Goal: Task Accomplishment & Management: Manage account settings

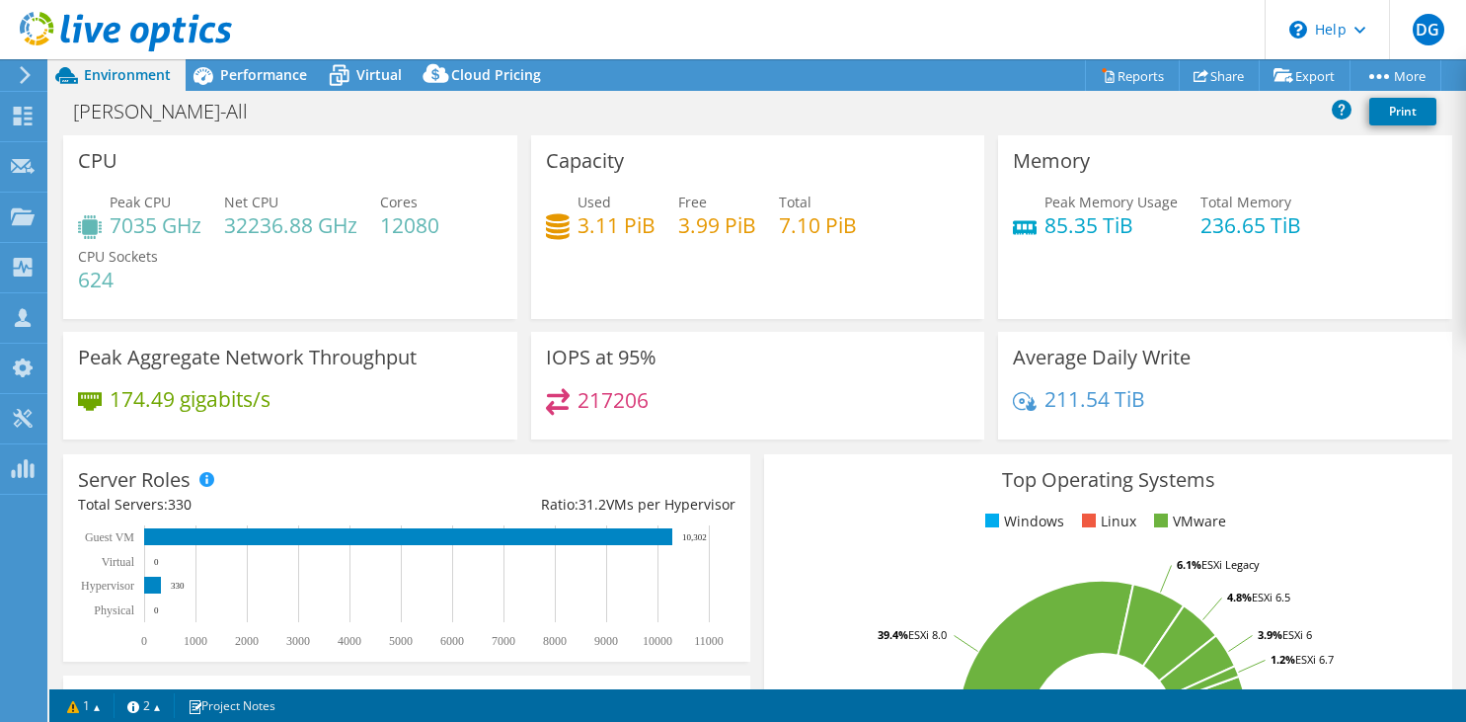
select select "USD"
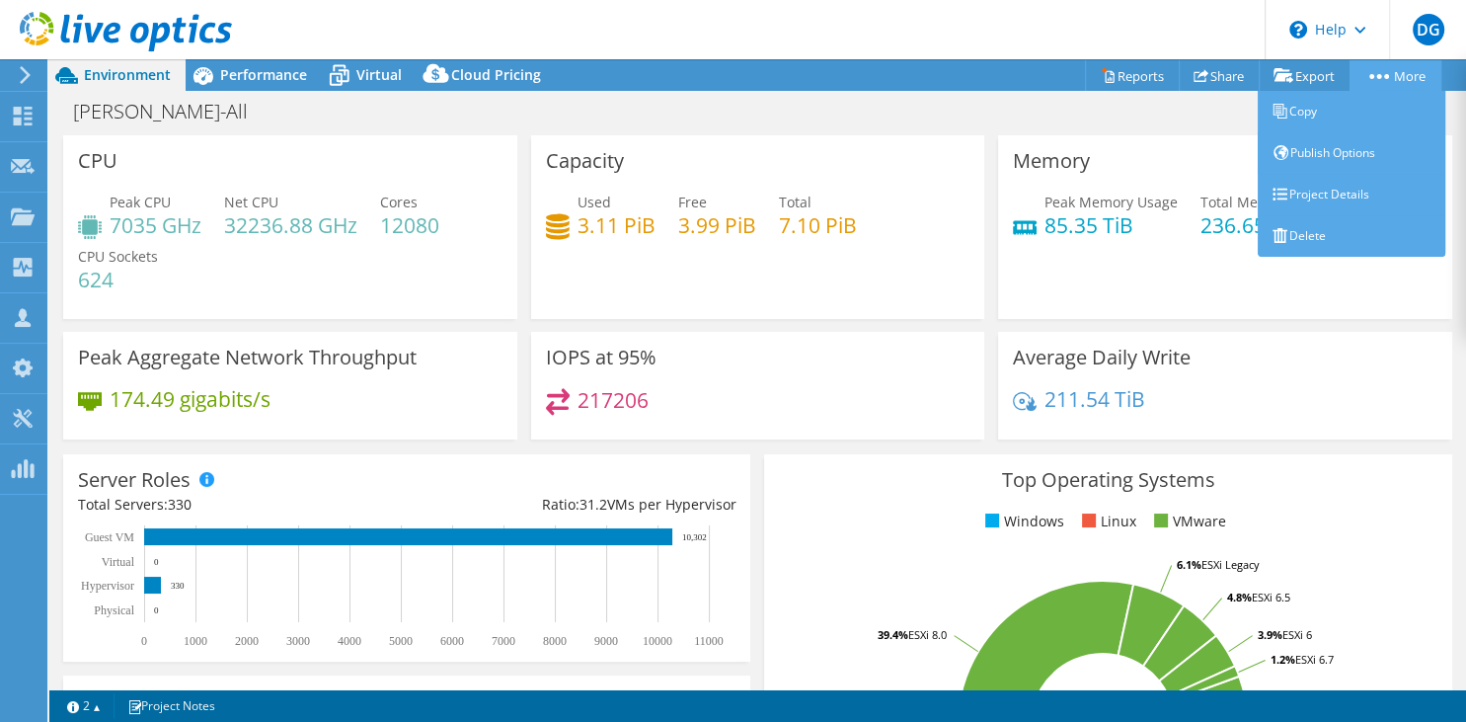
click at [1405, 86] on link "More" at bounding box center [1396, 75] width 92 height 31
click at [1351, 119] on link "Copy" at bounding box center [1352, 111] width 188 height 41
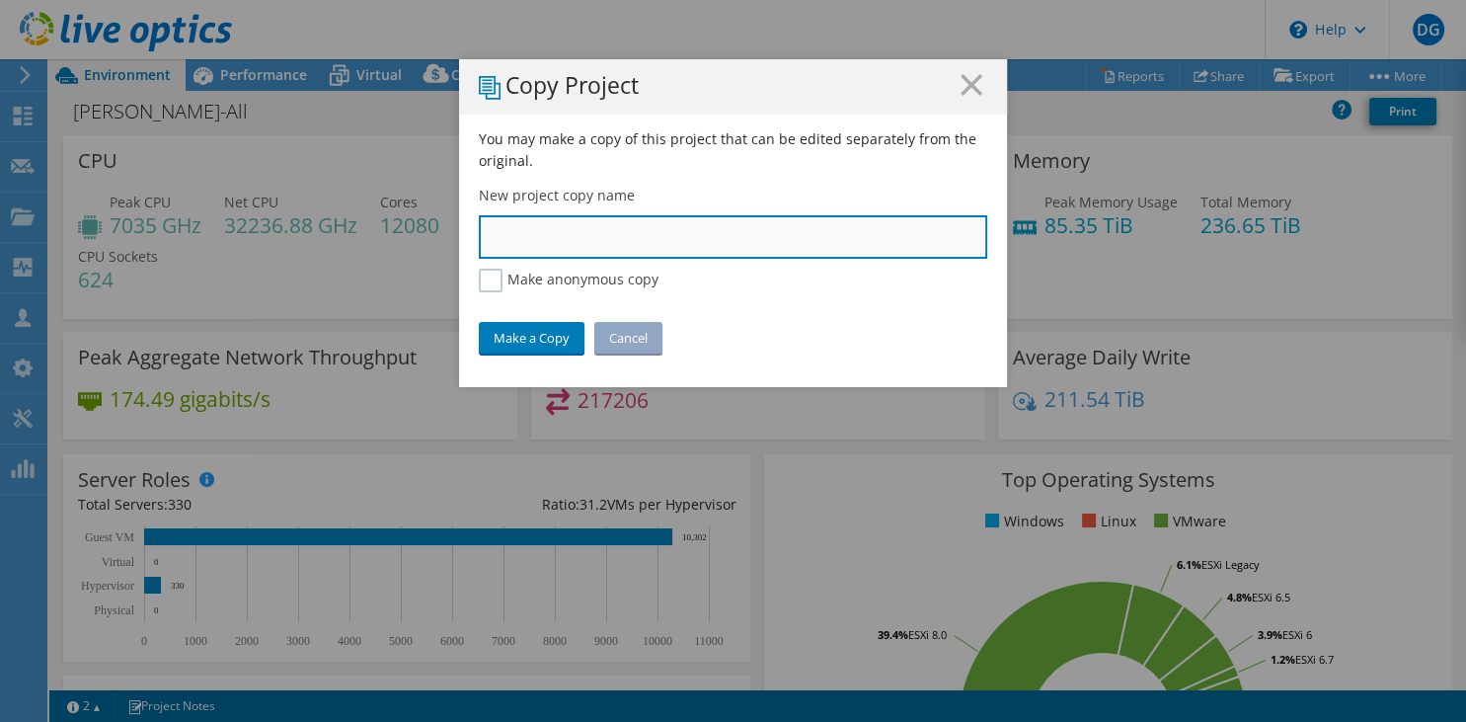
click at [610, 243] on input "text" at bounding box center [733, 236] width 508 height 43
type input "Rockwell - AHEAD"
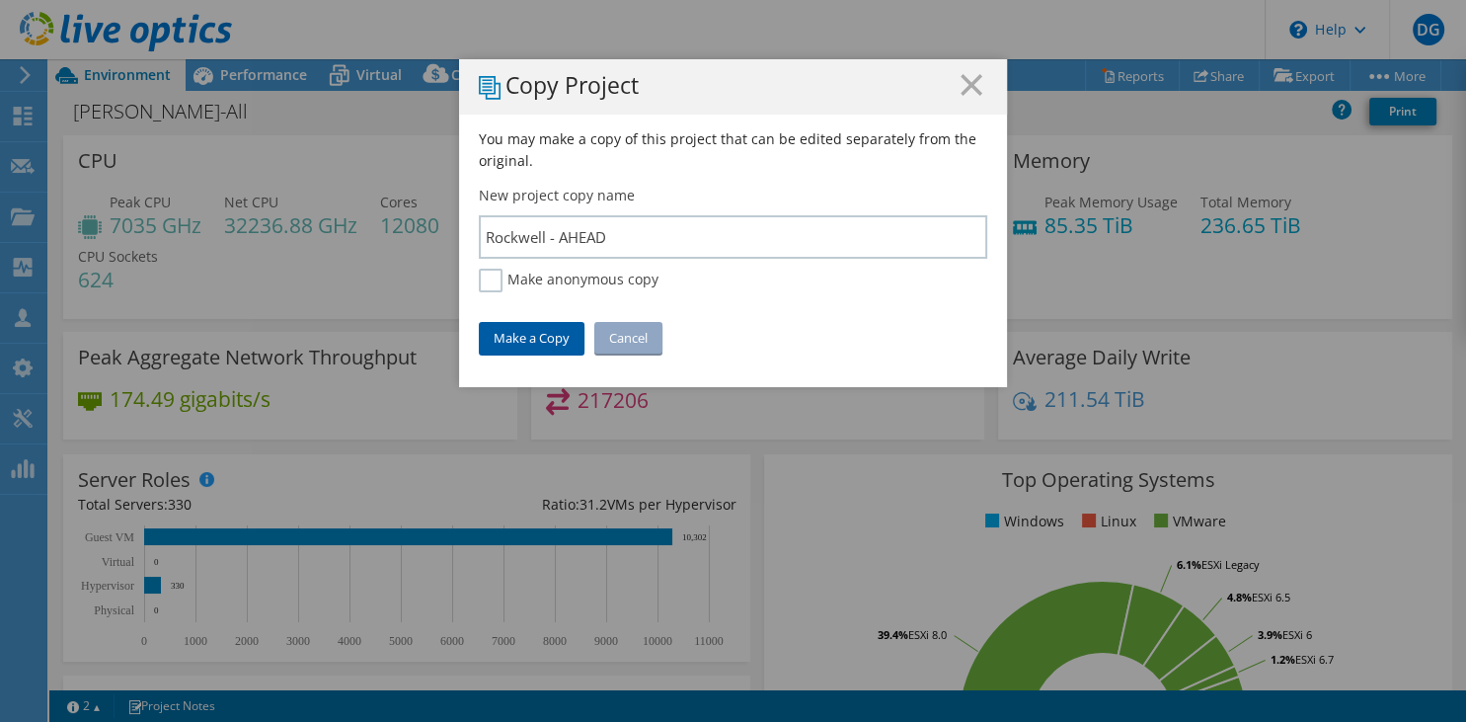
click at [539, 343] on link "Make a Copy" at bounding box center [532, 338] width 106 height 32
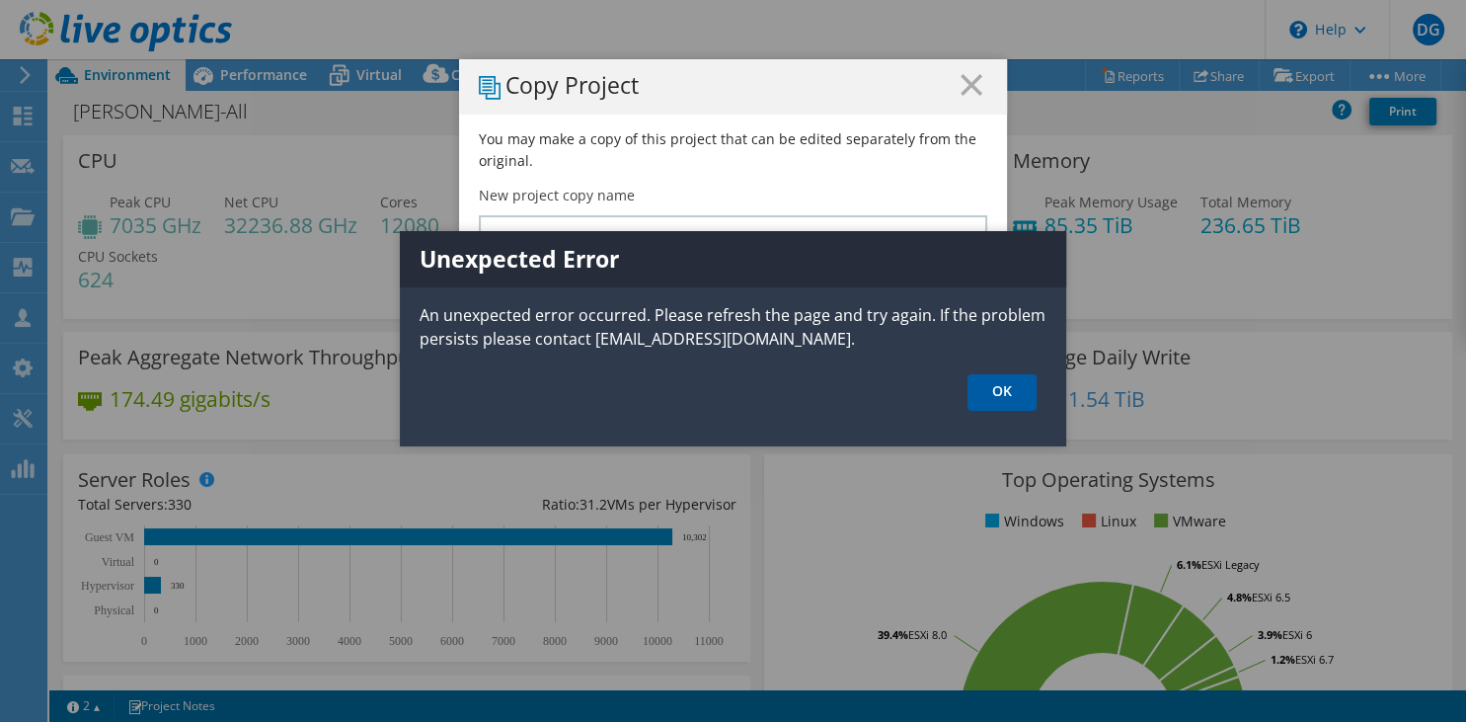
click at [991, 400] on link "OK" at bounding box center [1002, 392] width 69 height 37
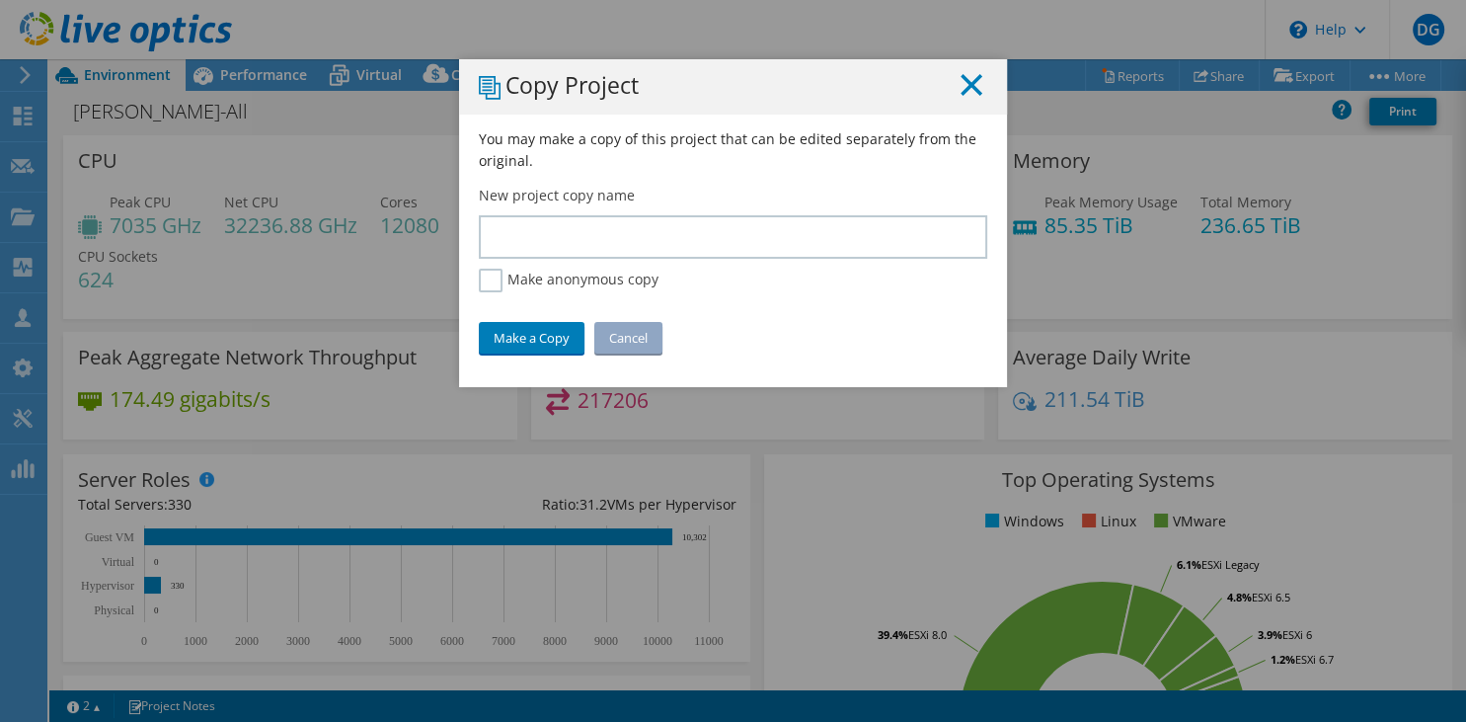
click at [966, 94] on icon at bounding box center [972, 85] width 22 height 22
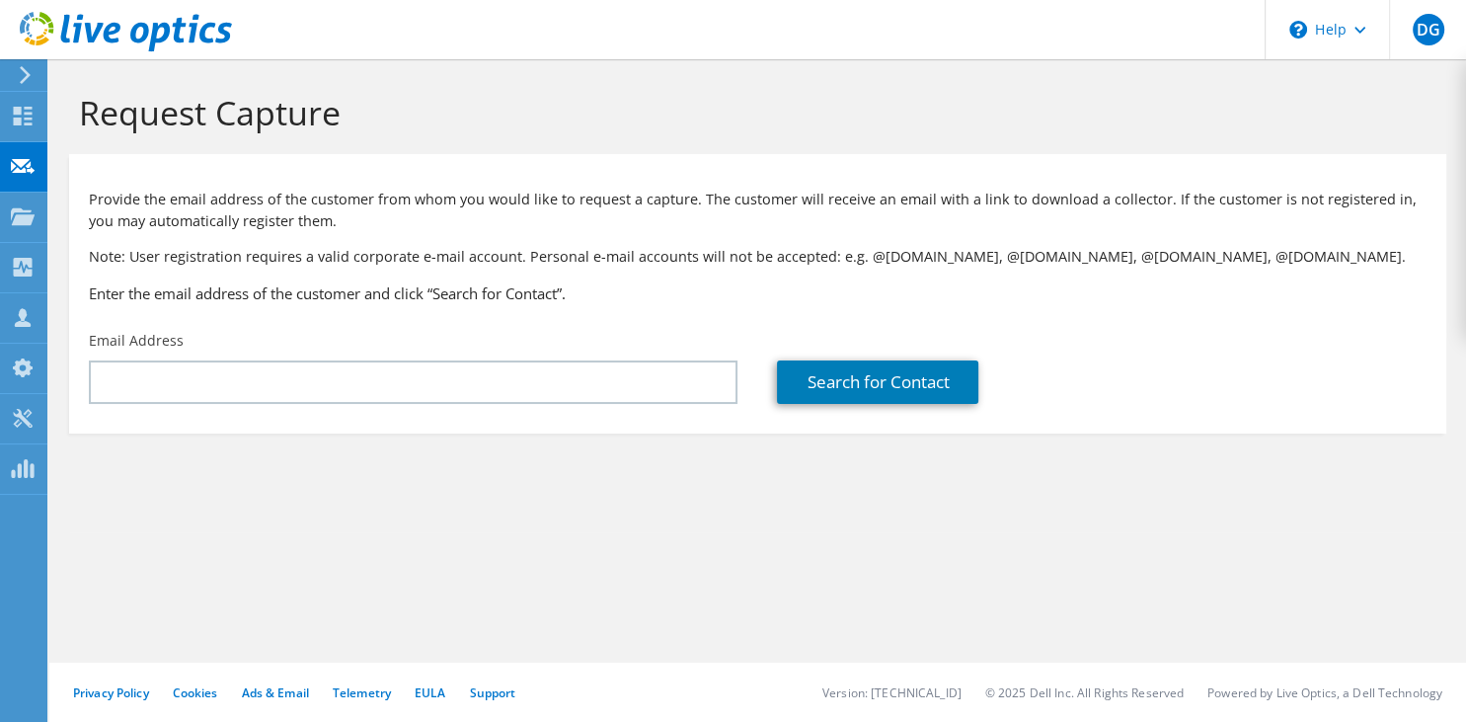
click at [28, 219] on use at bounding box center [23, 215] width 24 height 17
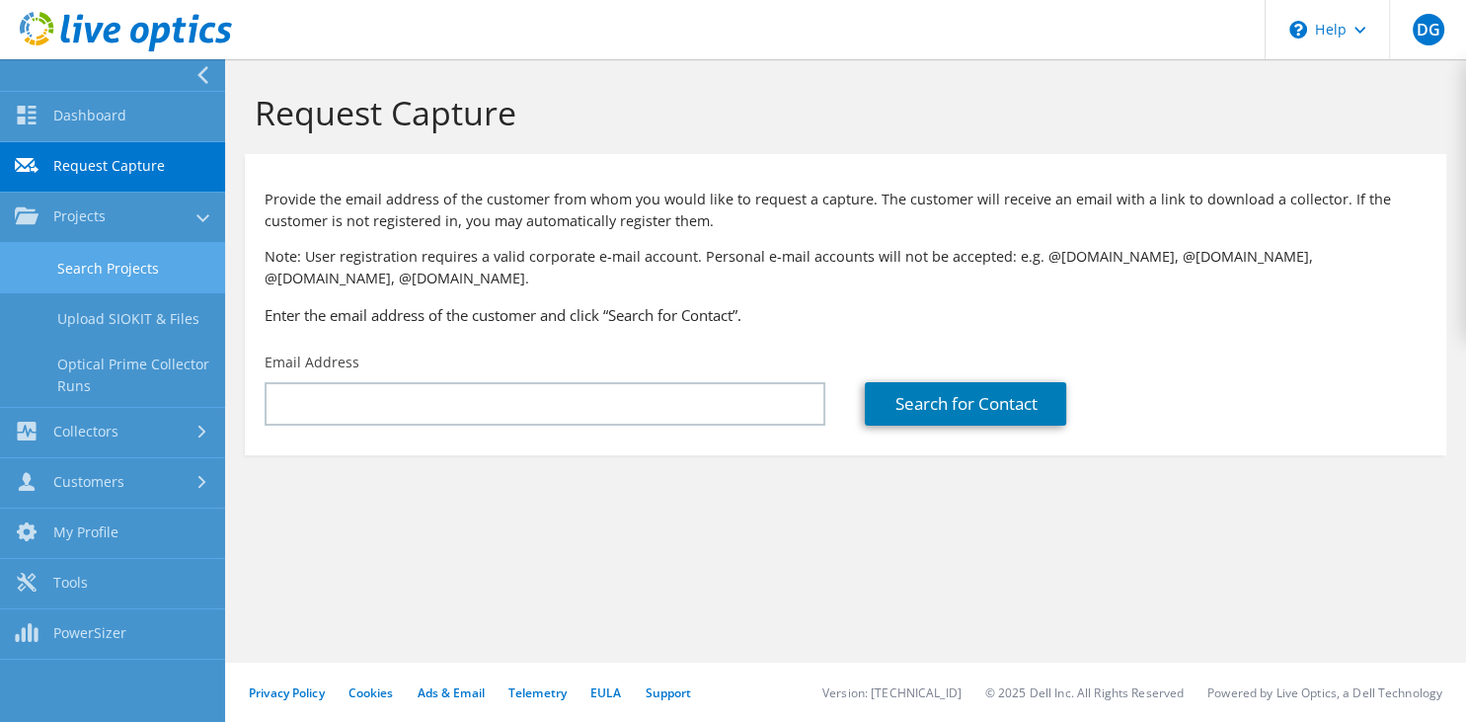
click at [103, 271] on link "Search Projects" at bounding box center [112, 268] width 225 height 50
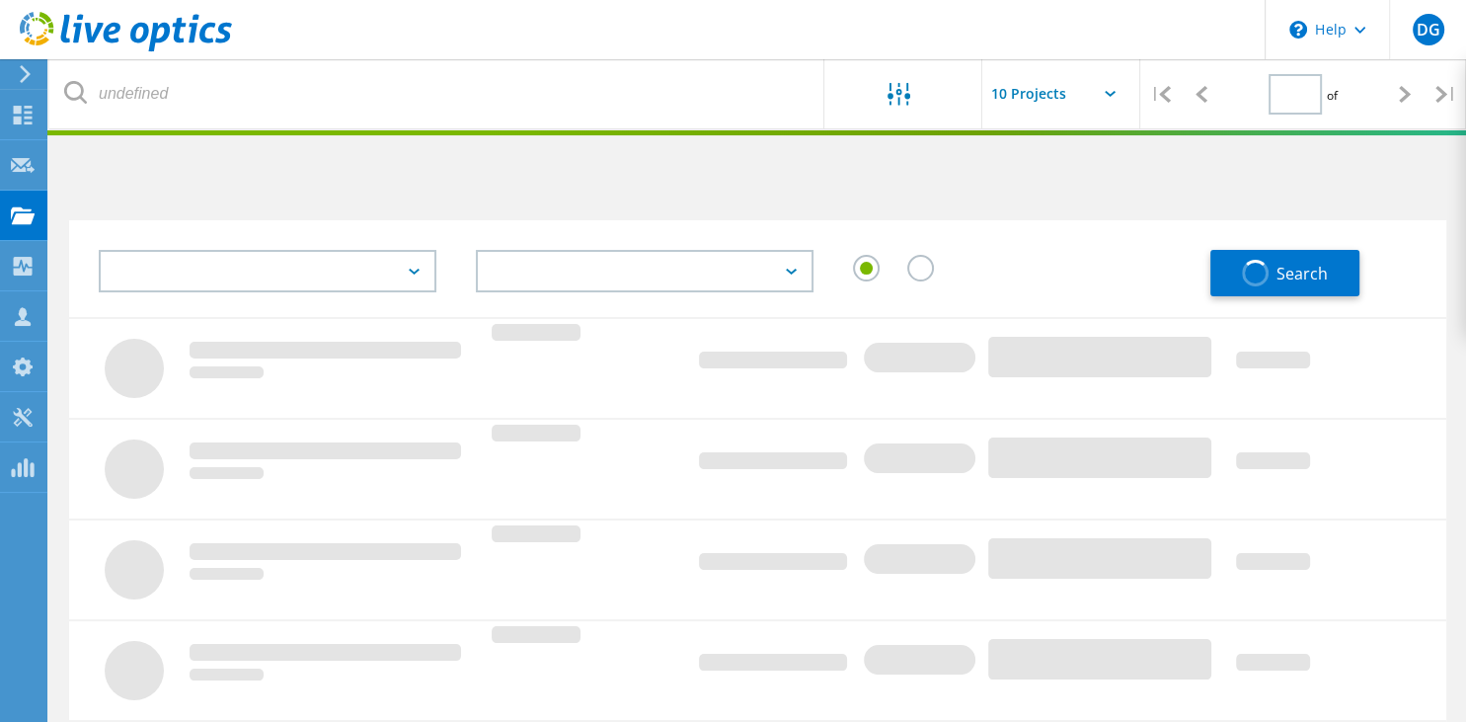
type input "1"
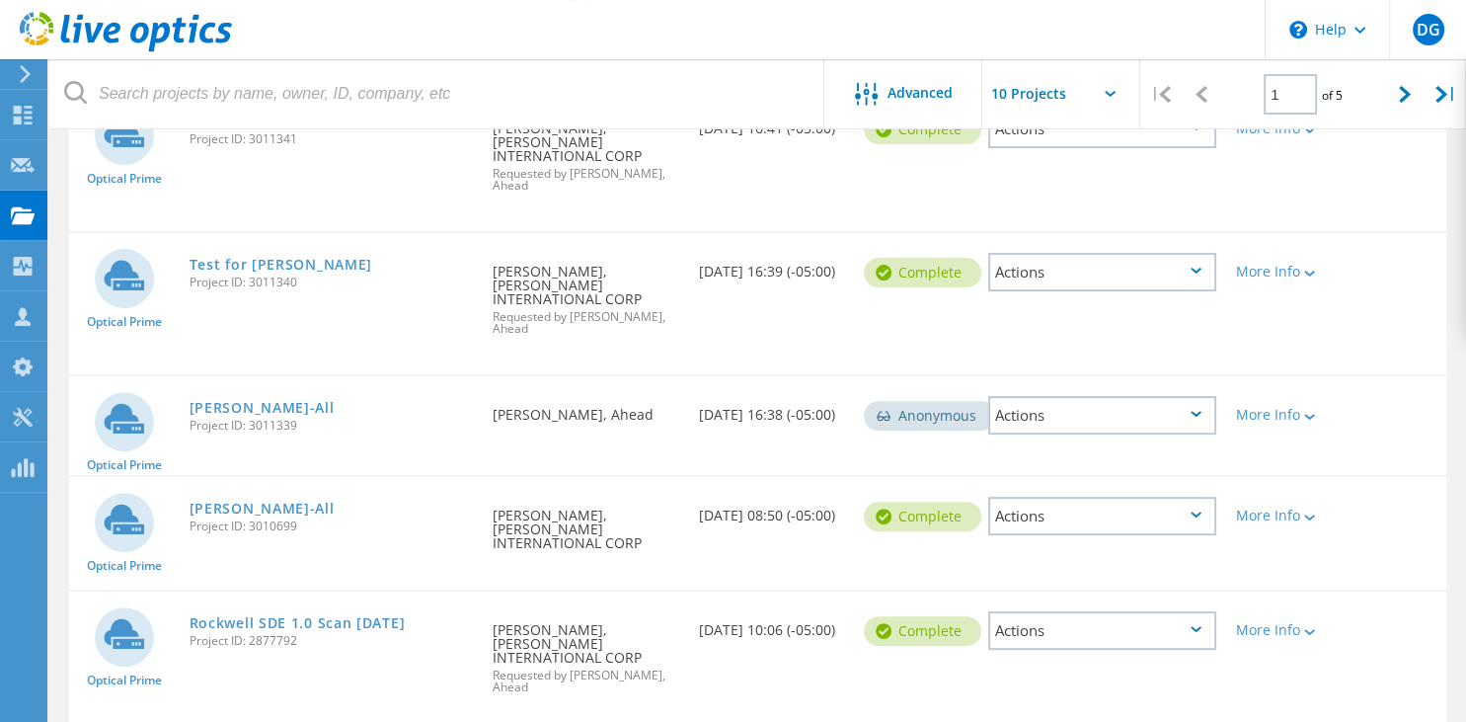
scroll to position [625, 0]
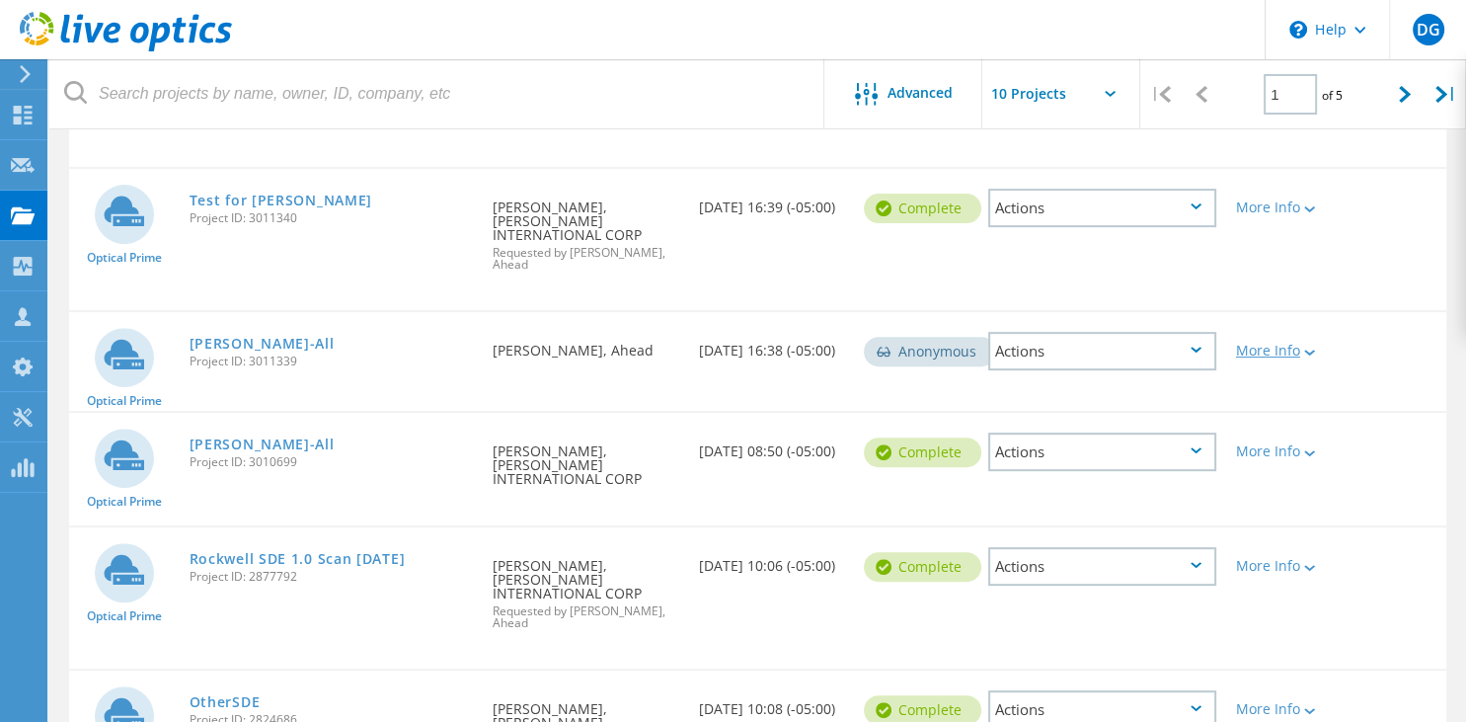
click at [1288, 346] on div "More Info" at bounding box center [1281, 351] width 91 height 14
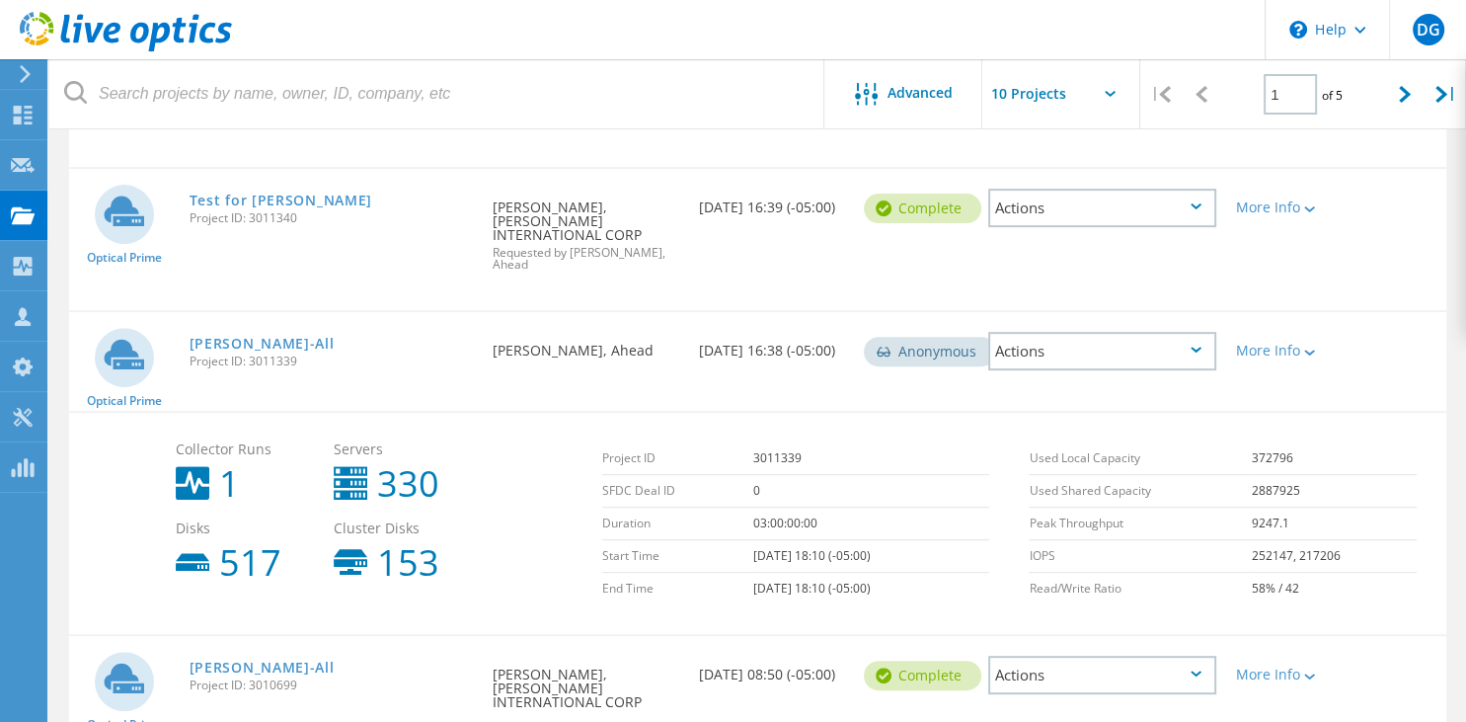
click at [1181, 346] on div "Actions" at bounding box center [1102, 351] width 228 height 39
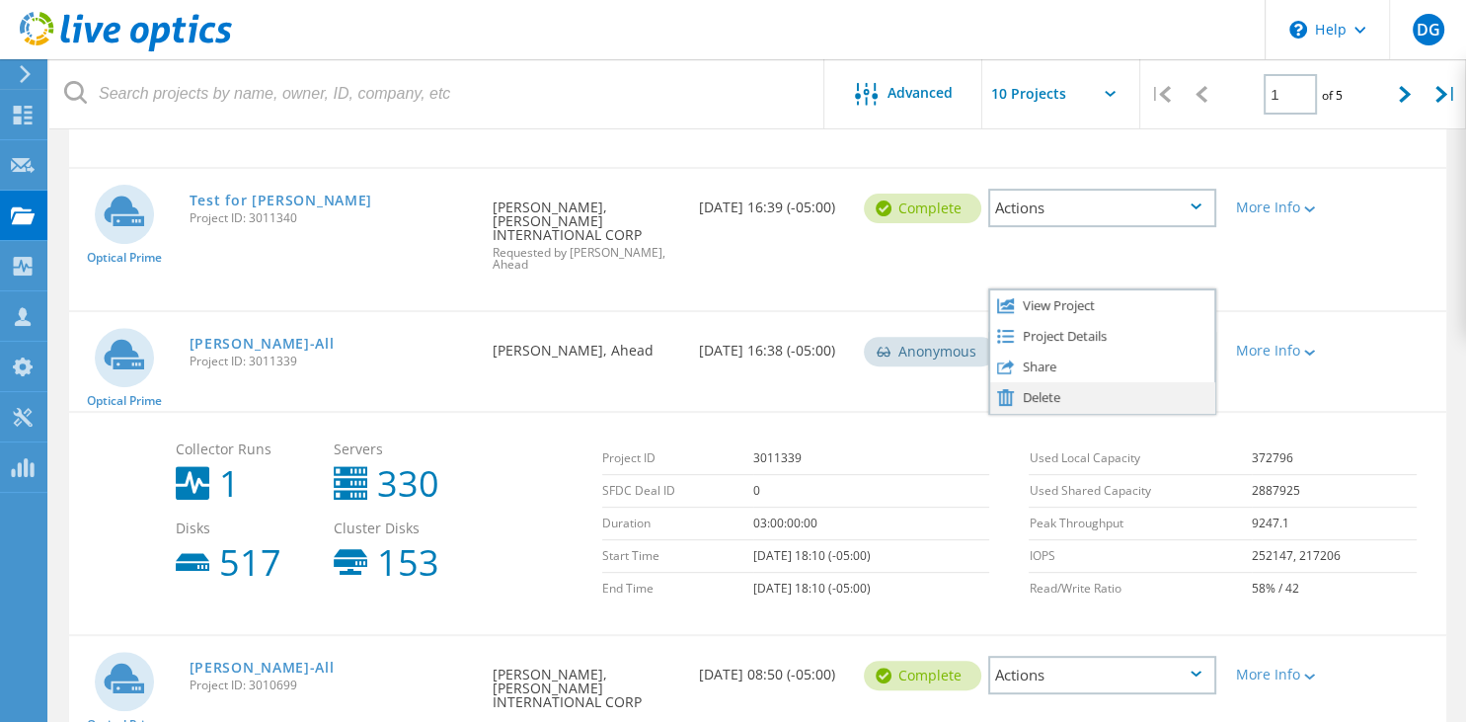
click at [1113, 388] on div "Delete" at bounding box center [1102, 397] width 224 height 31
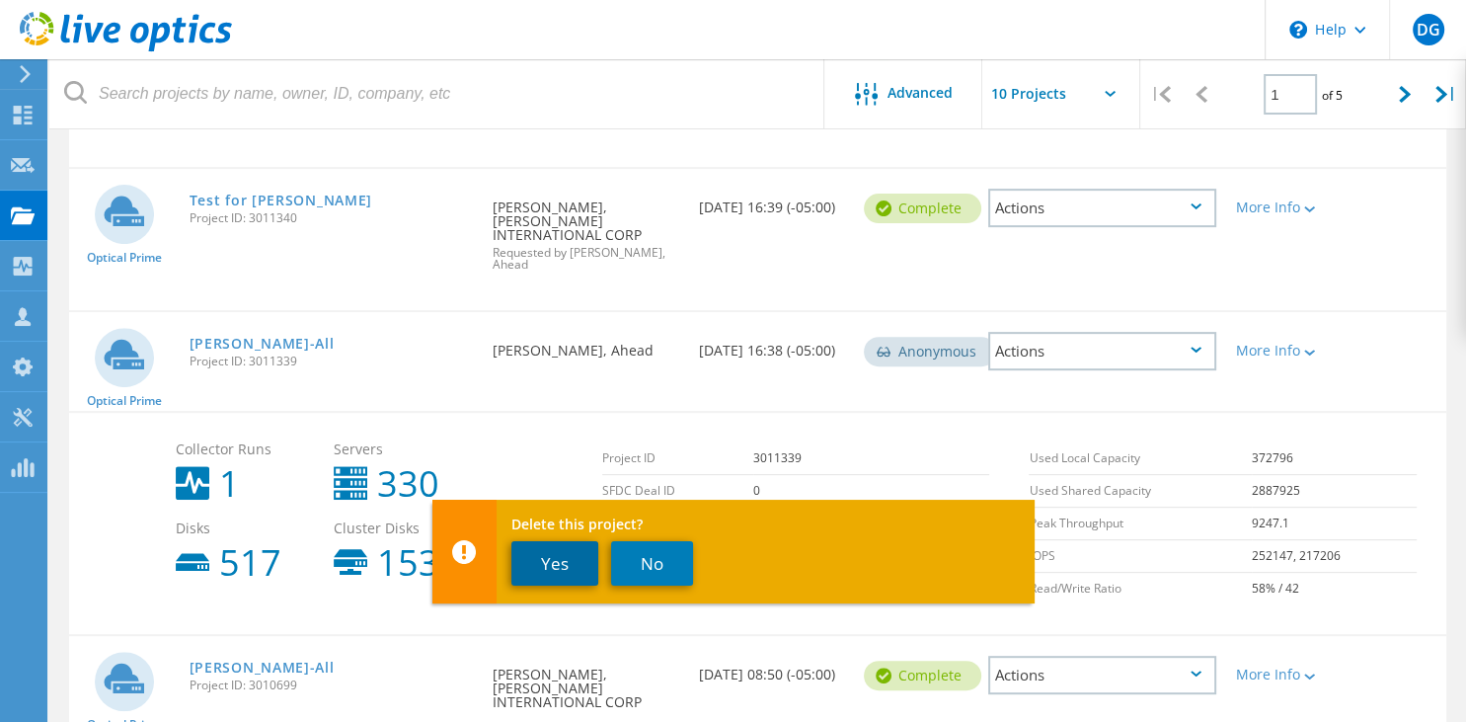
click at [544, 564] on button "Yes" at bounding box center [554, 563] width 87 height 44
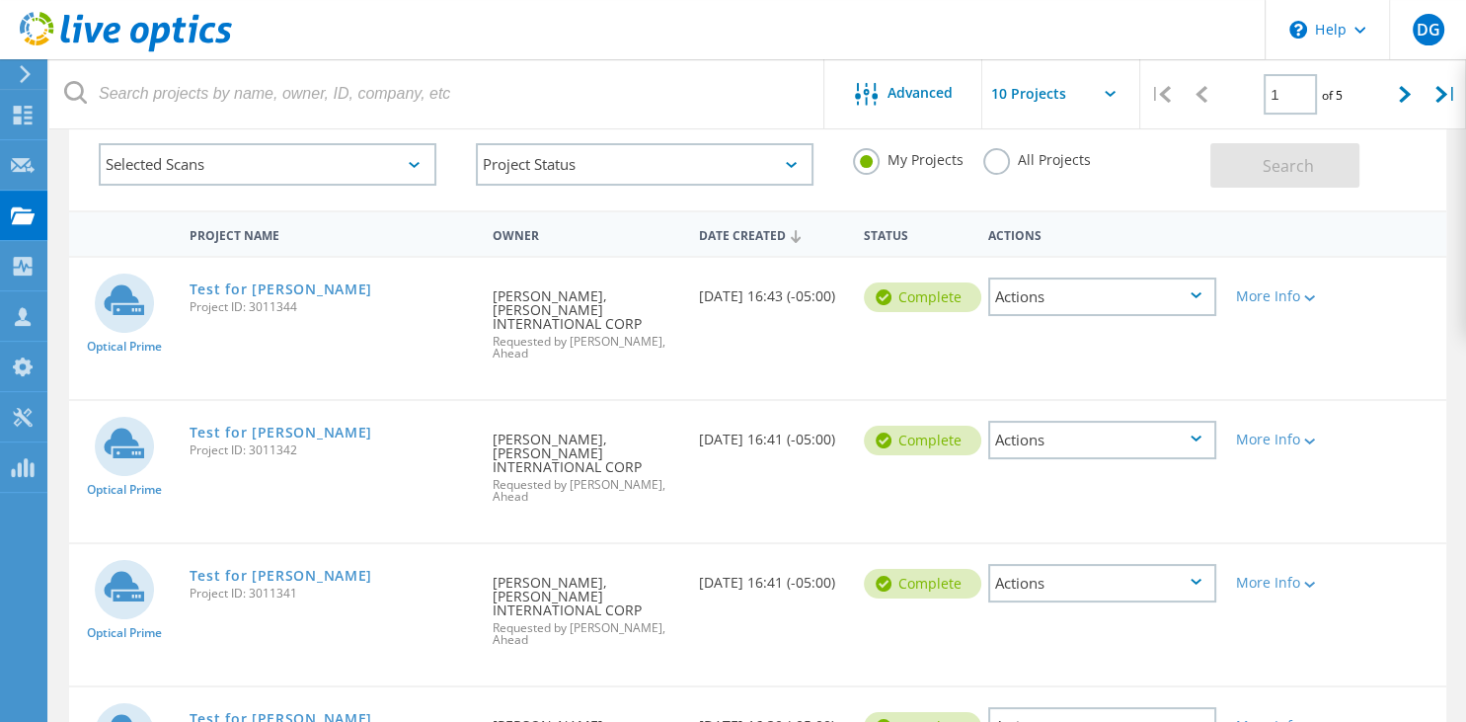
scroll to position [39, 0]
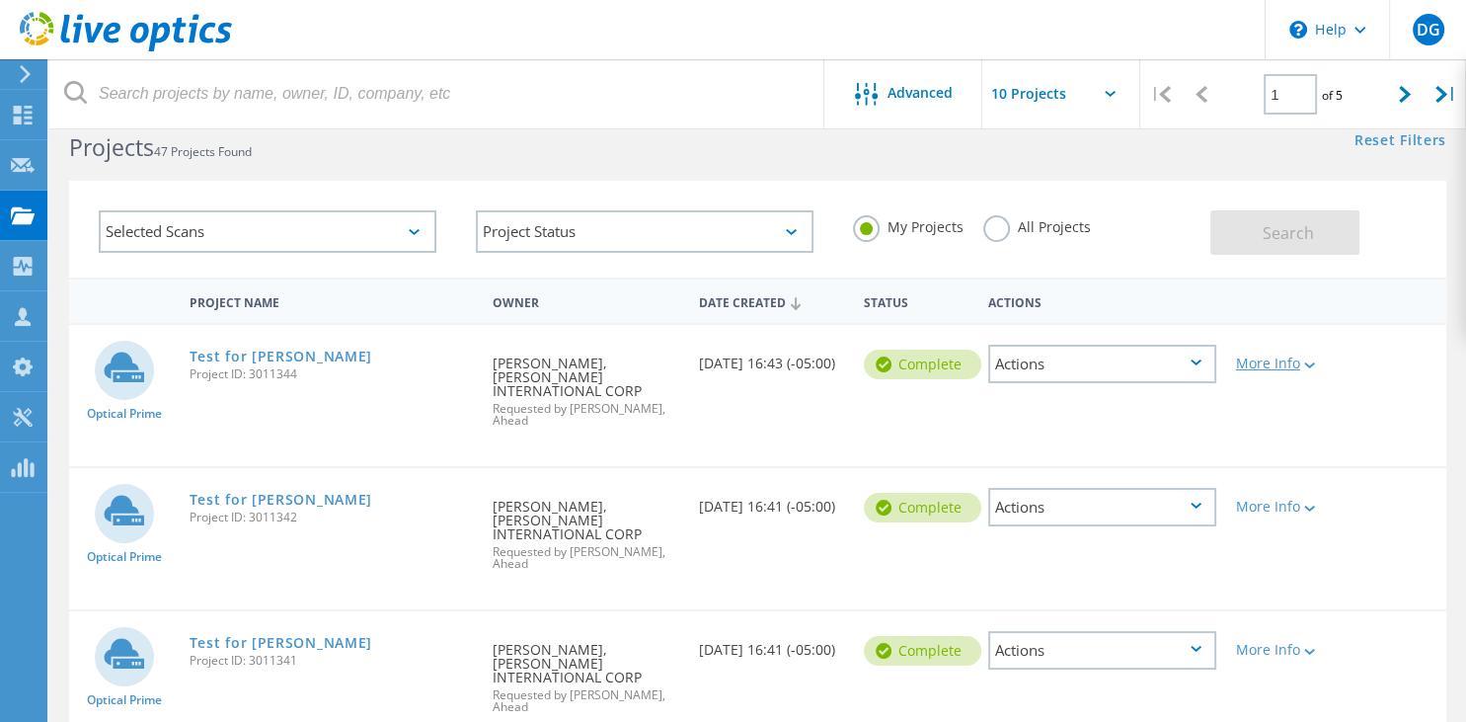
click at [1293, 368] on div "More Info" at bounding box center [1281, 363] width 91 height 14
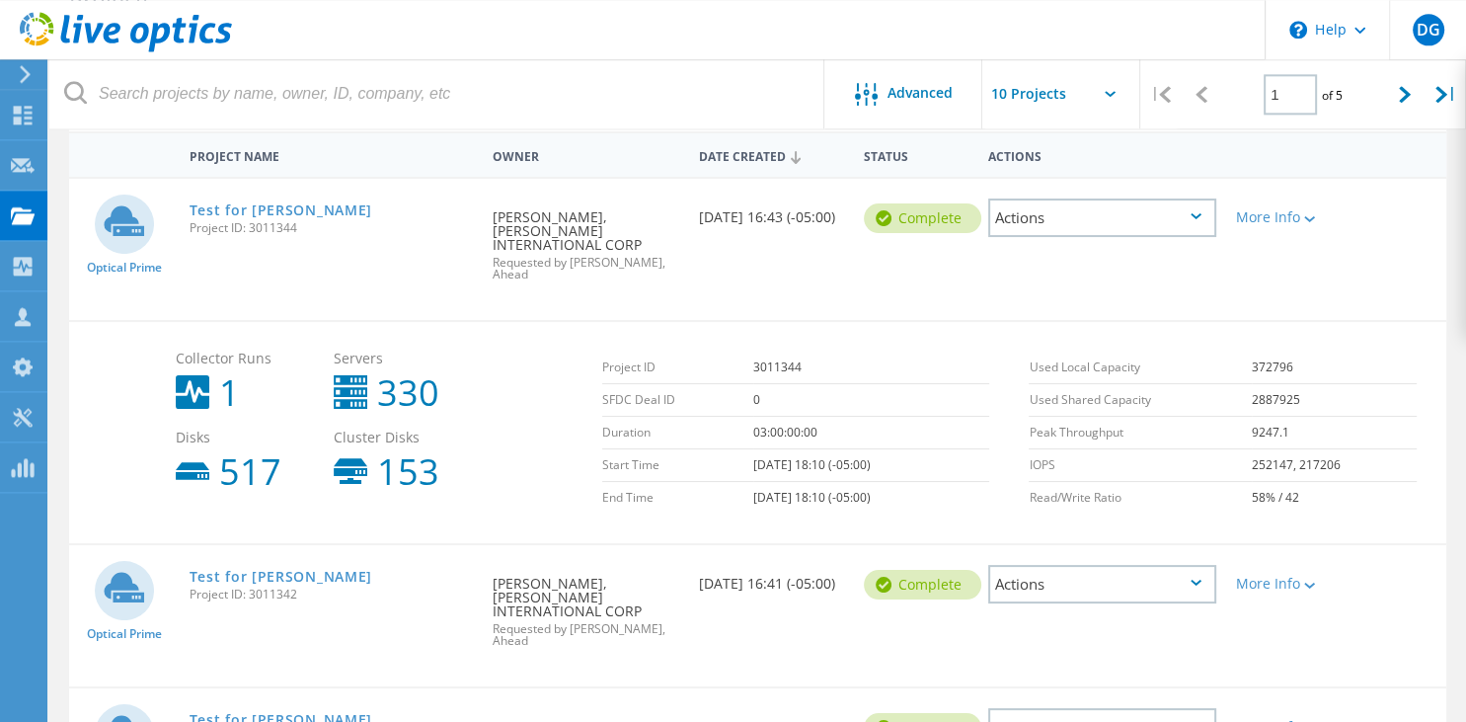
scroll to position [248, 0]
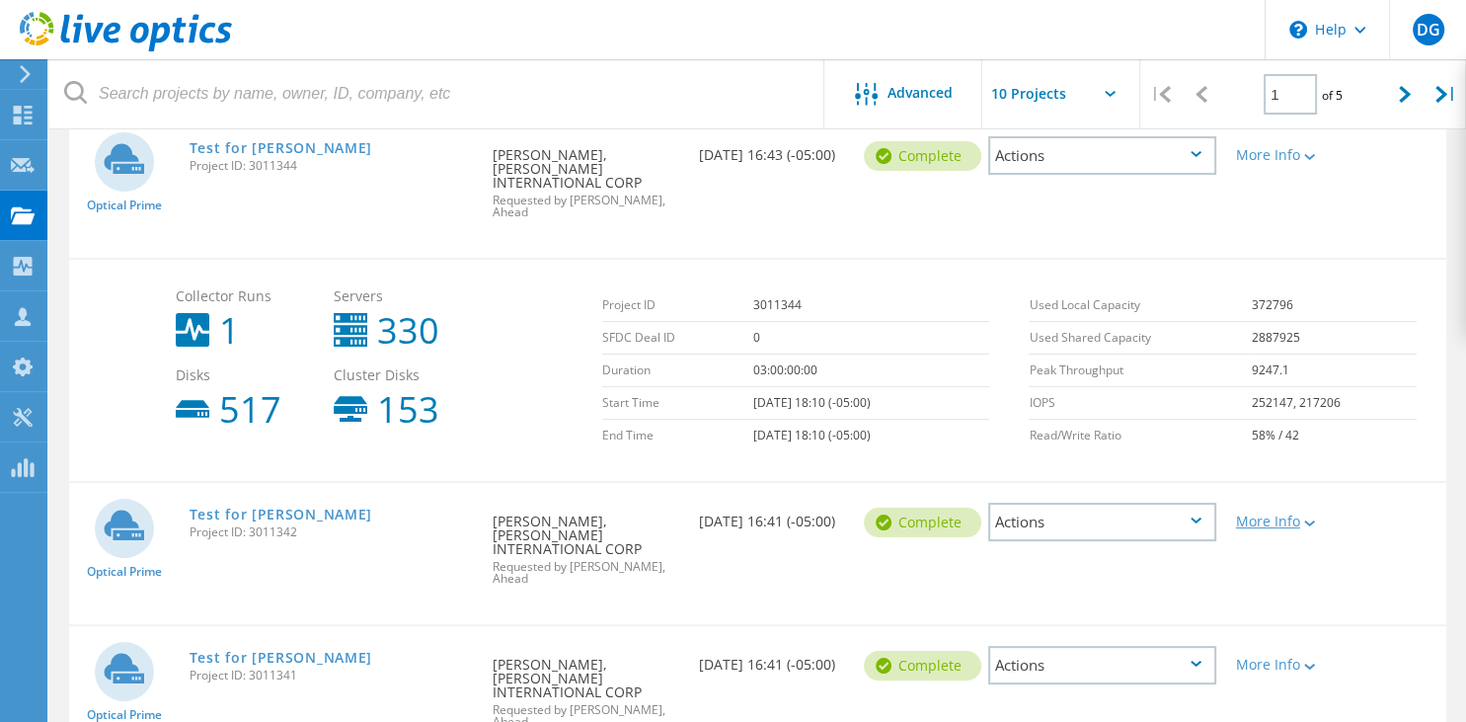
click at [1258, 526] on div "More Info" at bounding box center [1281, 521] width 91 height 14
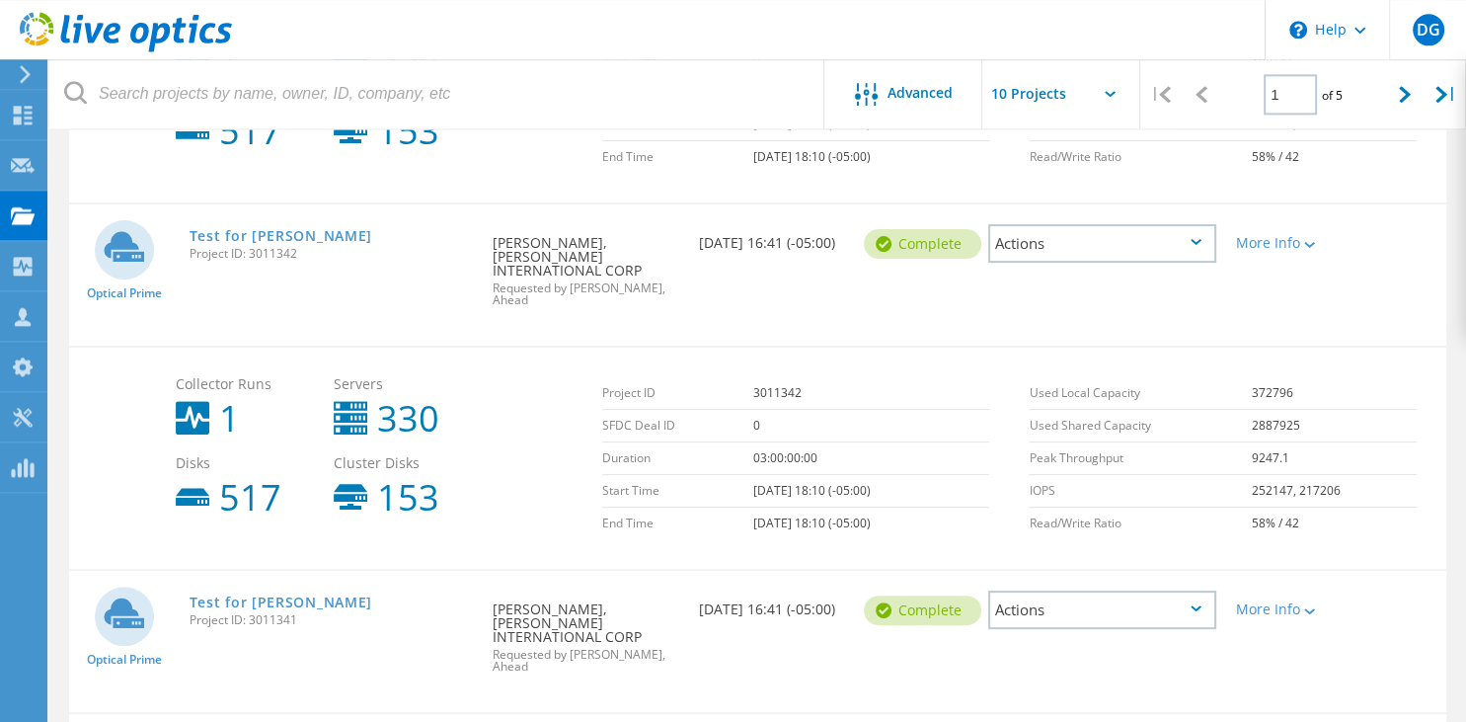
scroll to position [561, 0]
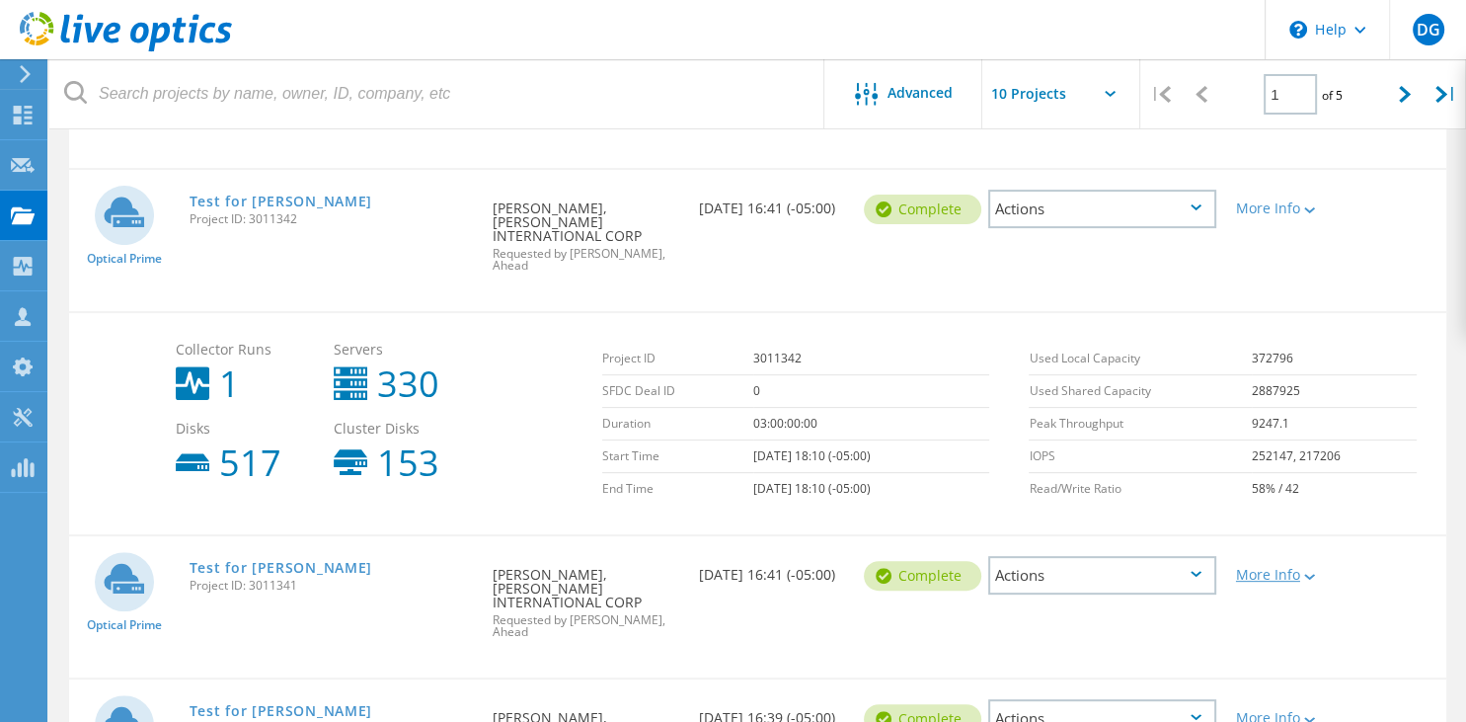
click at [1279, 579] on div "More Info" at bounding box center [1281, 575] width 91 height 14
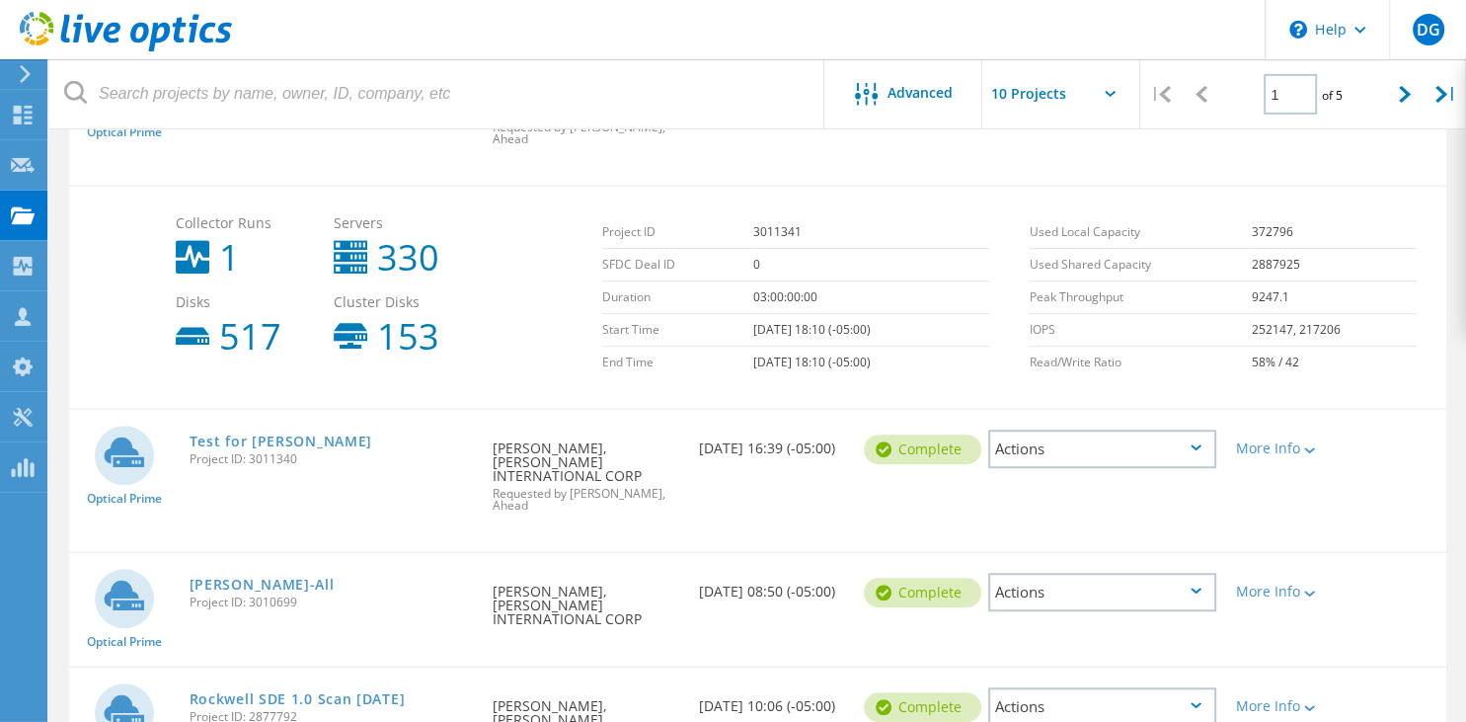
scroll to position [1082, 0]
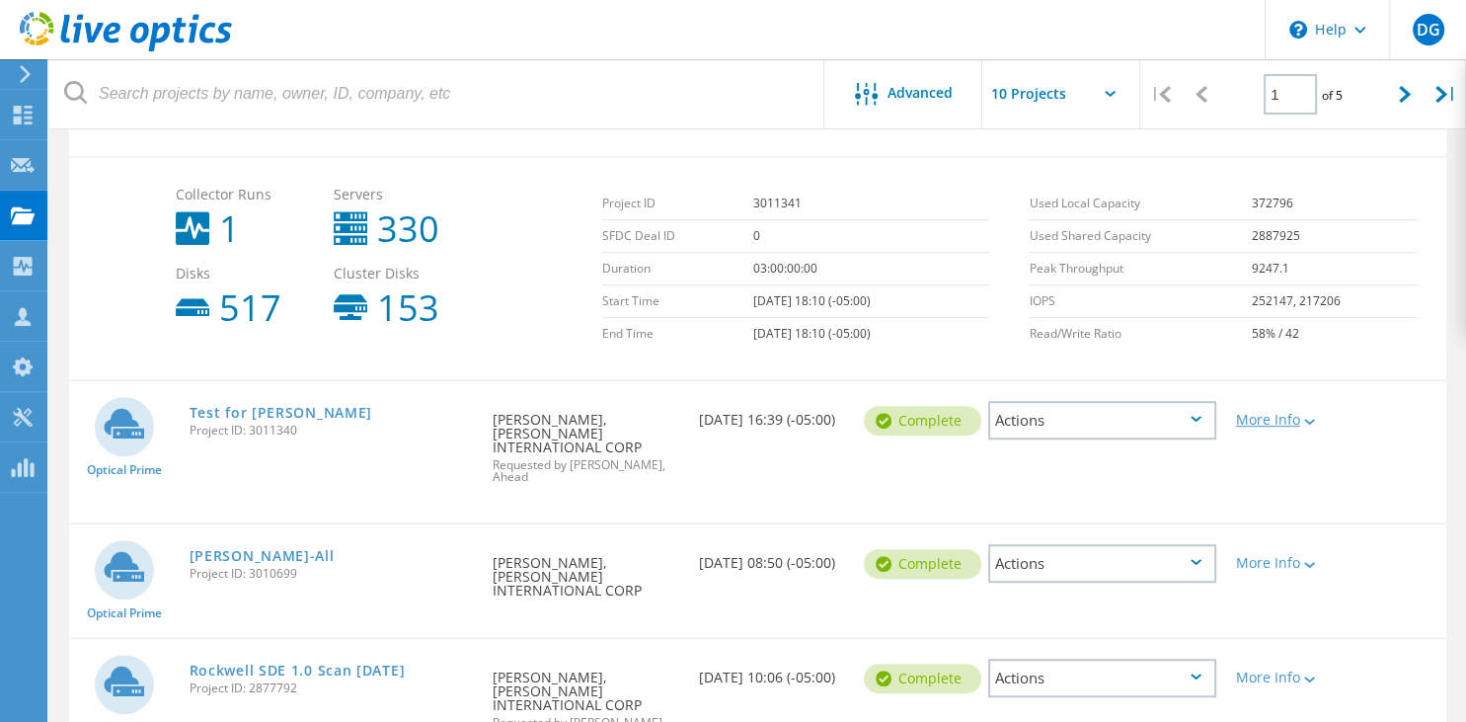
click at [1286, 418] on div "More Info" at bounding box center [1281, 420] width 91 height 14
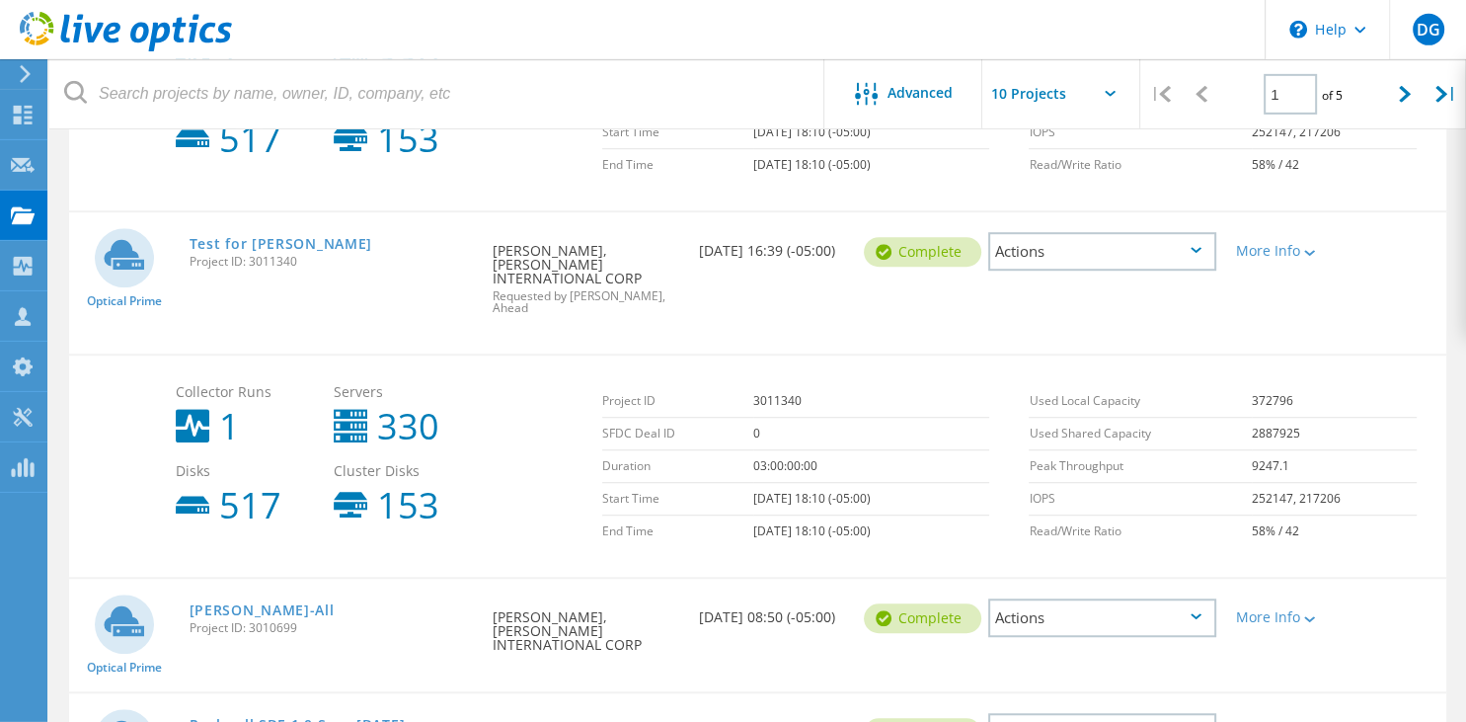
scroll to position [1290, 0]
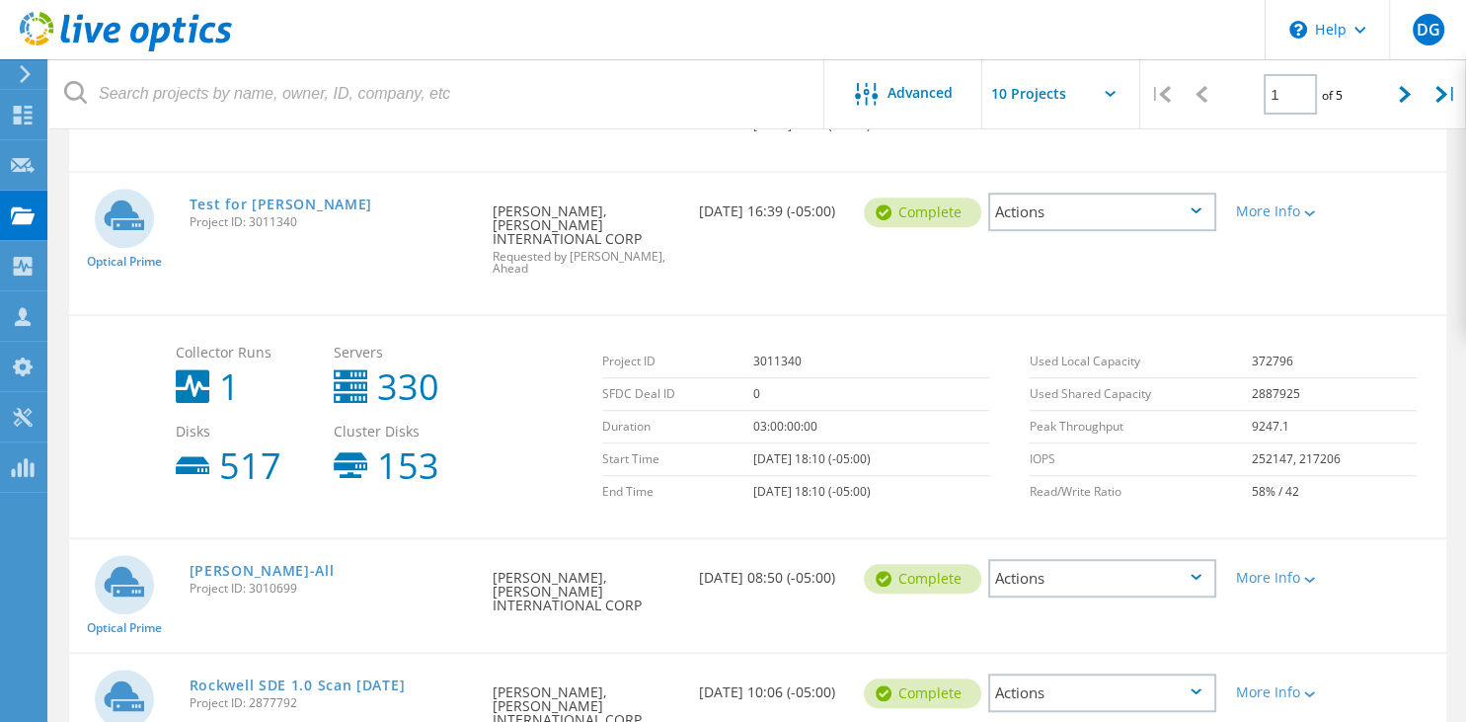
click at [1119, 203] on div "Actions" at bounding box center [1102, 212] width 228 height 39
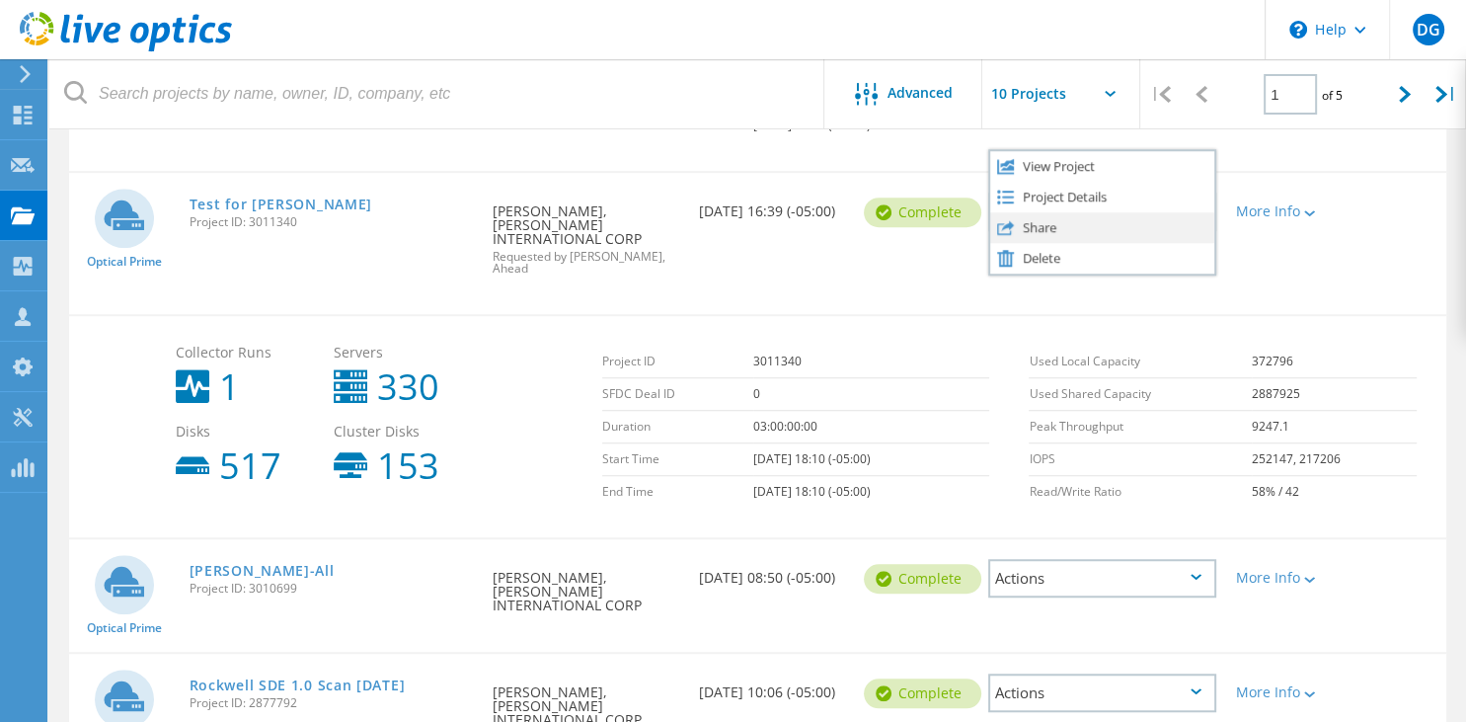
click at [1093, 225] on div "Share" at bounding box center [1102, 227] width 224 height 31
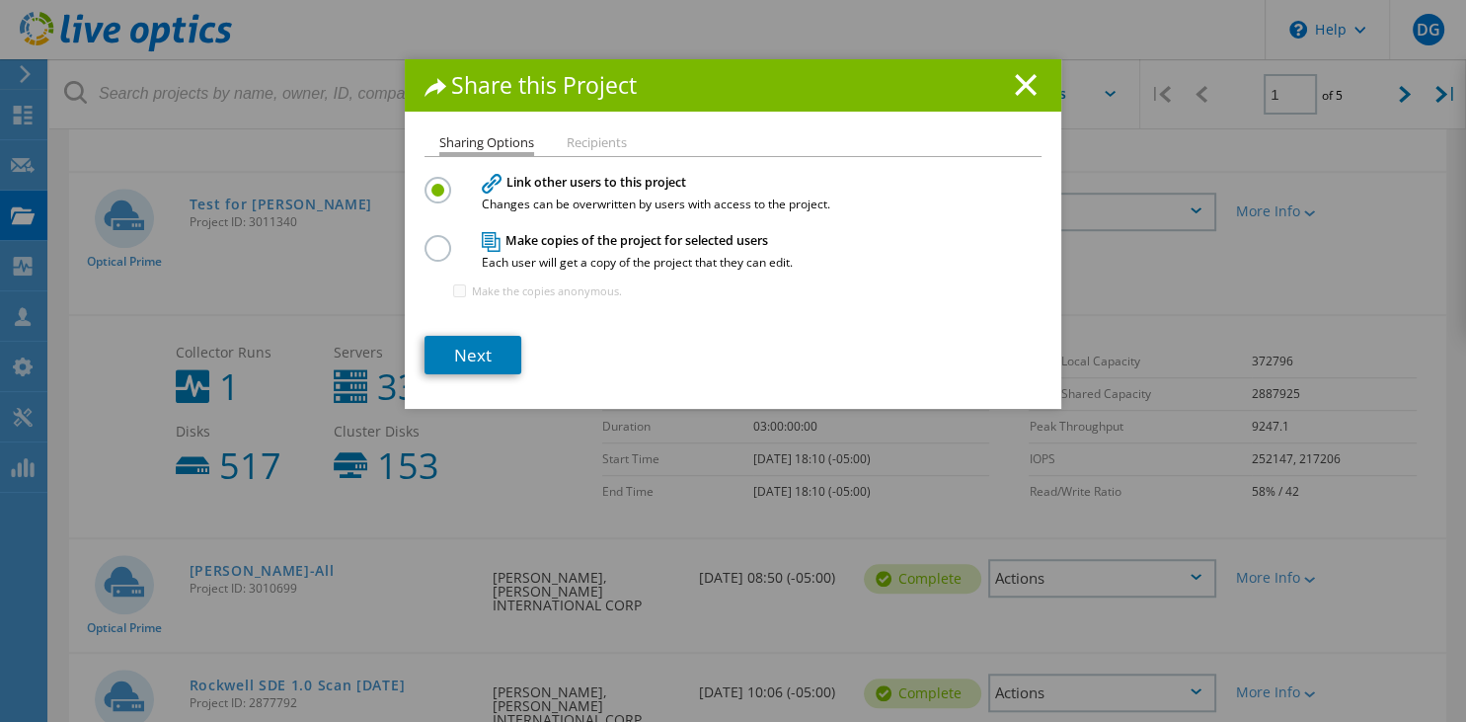
click at [437, 240] on label at bounding box center [442, 237] width 35 height 5
click at [0, 0] on input "radio" at bounding box center [0, 0] width 0 height 0
click at [493, 357] on link "Next" at bounding box center [473, 355] width 97 height 39
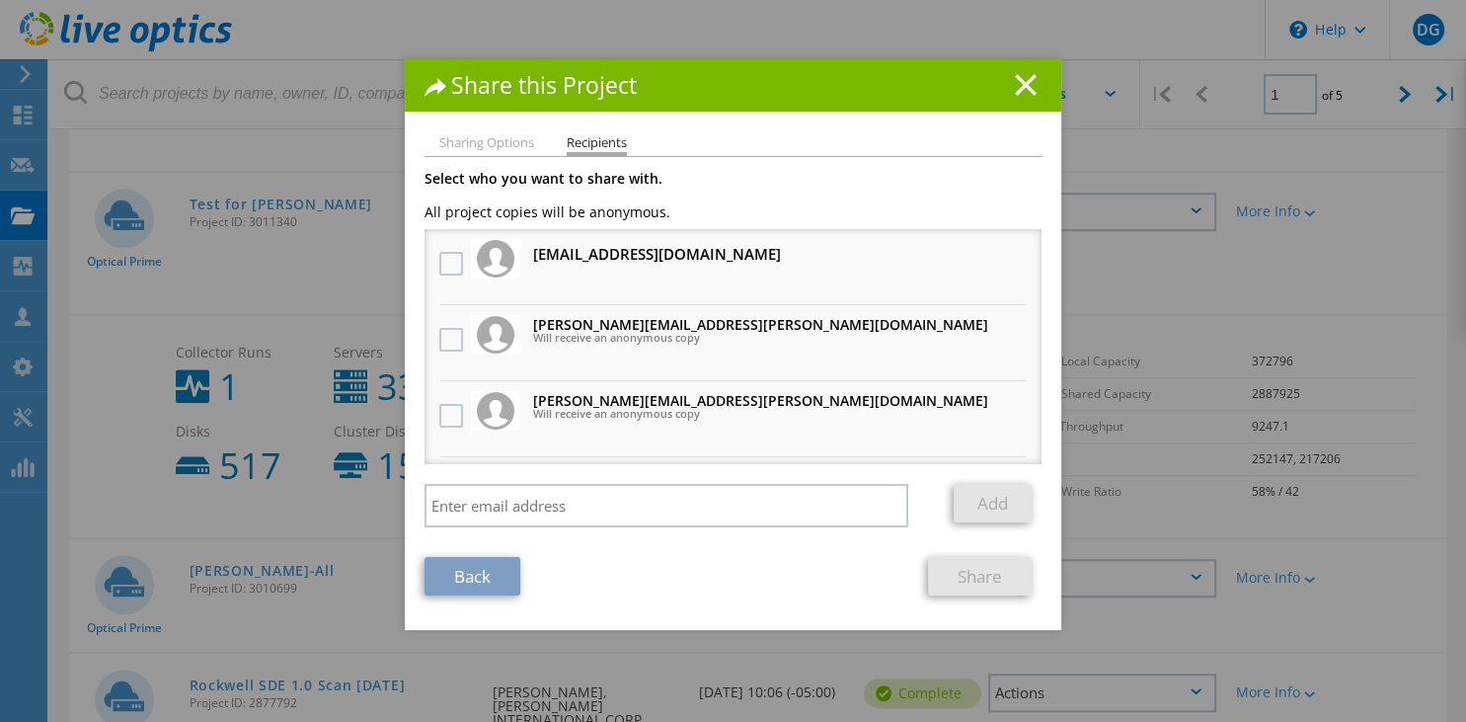
click at [1021, 89] on line at bounding box center [1026, 85] width 20 height 20
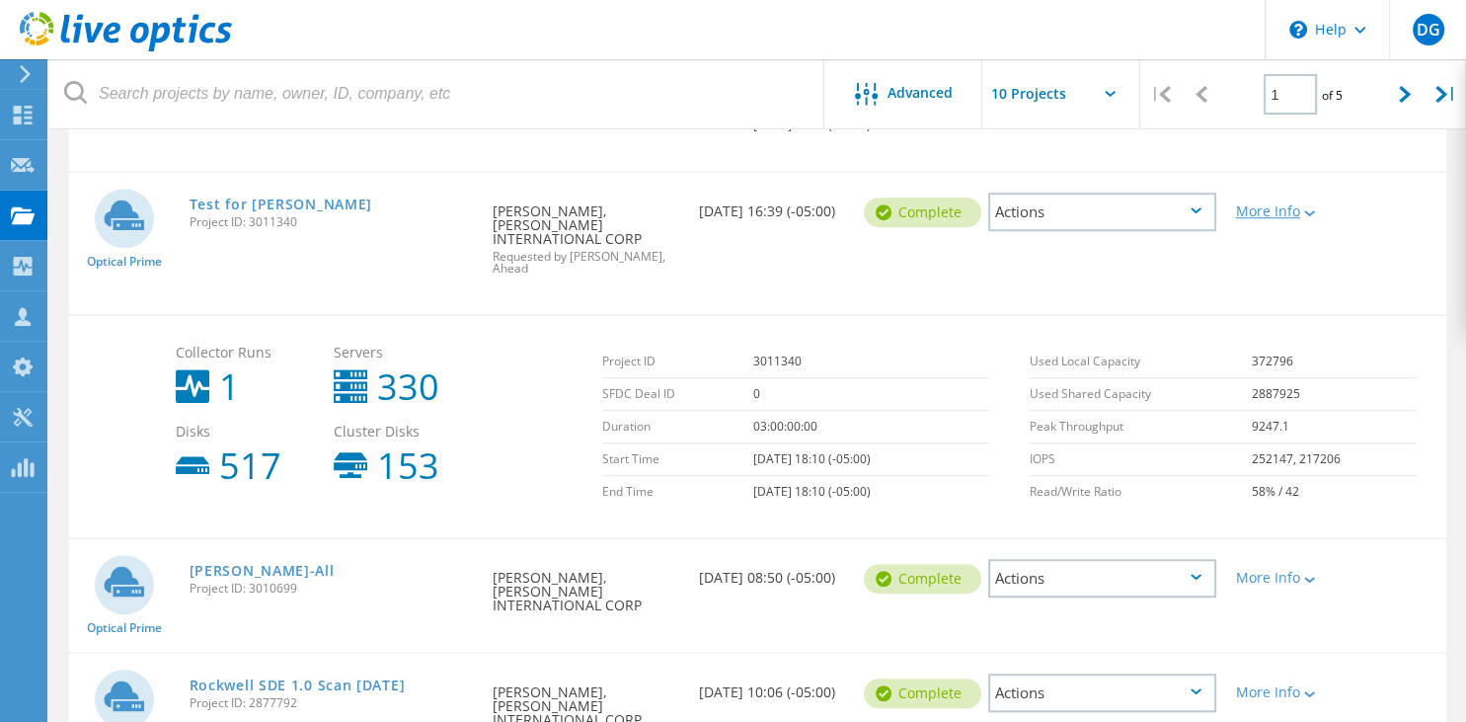
click at [1292, 204] on div "More Info" at bounding box center [1281, 211] width 91 height 14
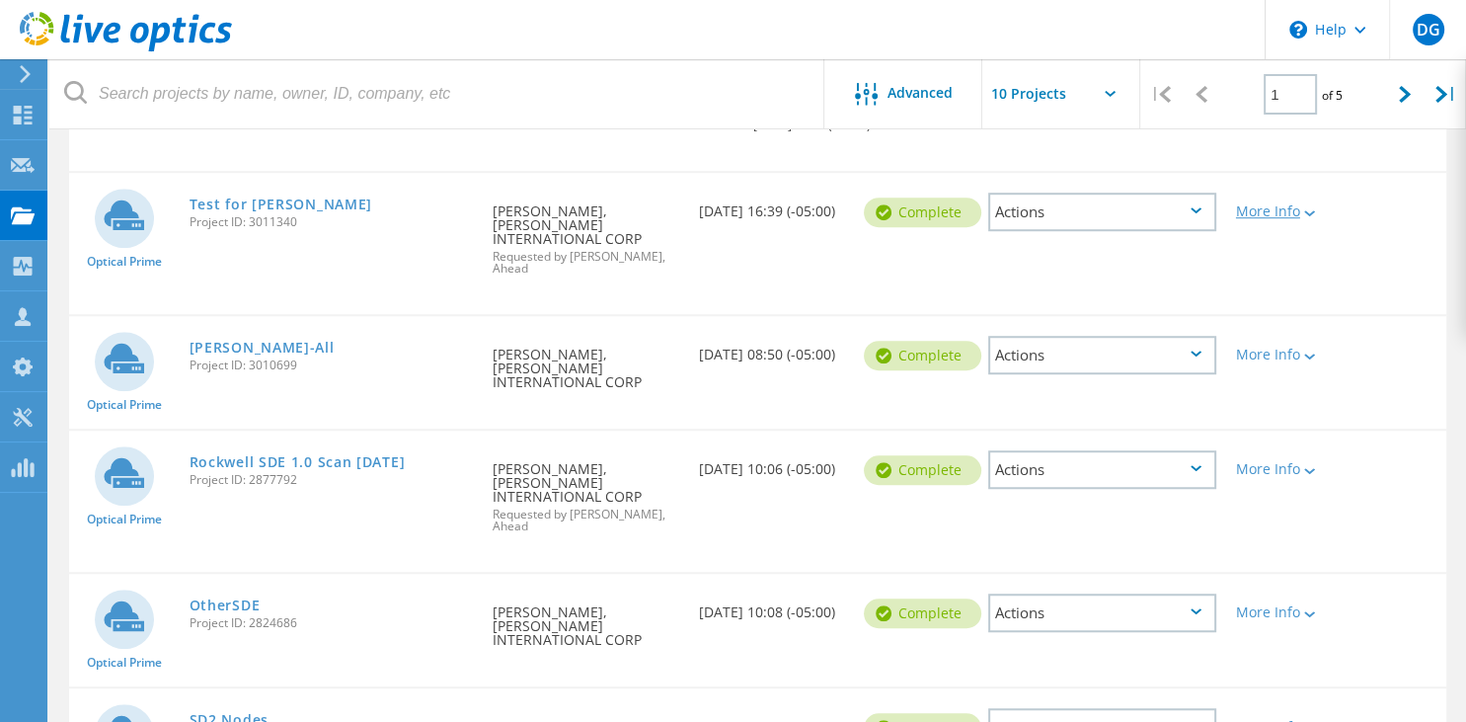
click at [1292, 204] on div "More Info" at bounding box center [1281, 211] width 91 height 14
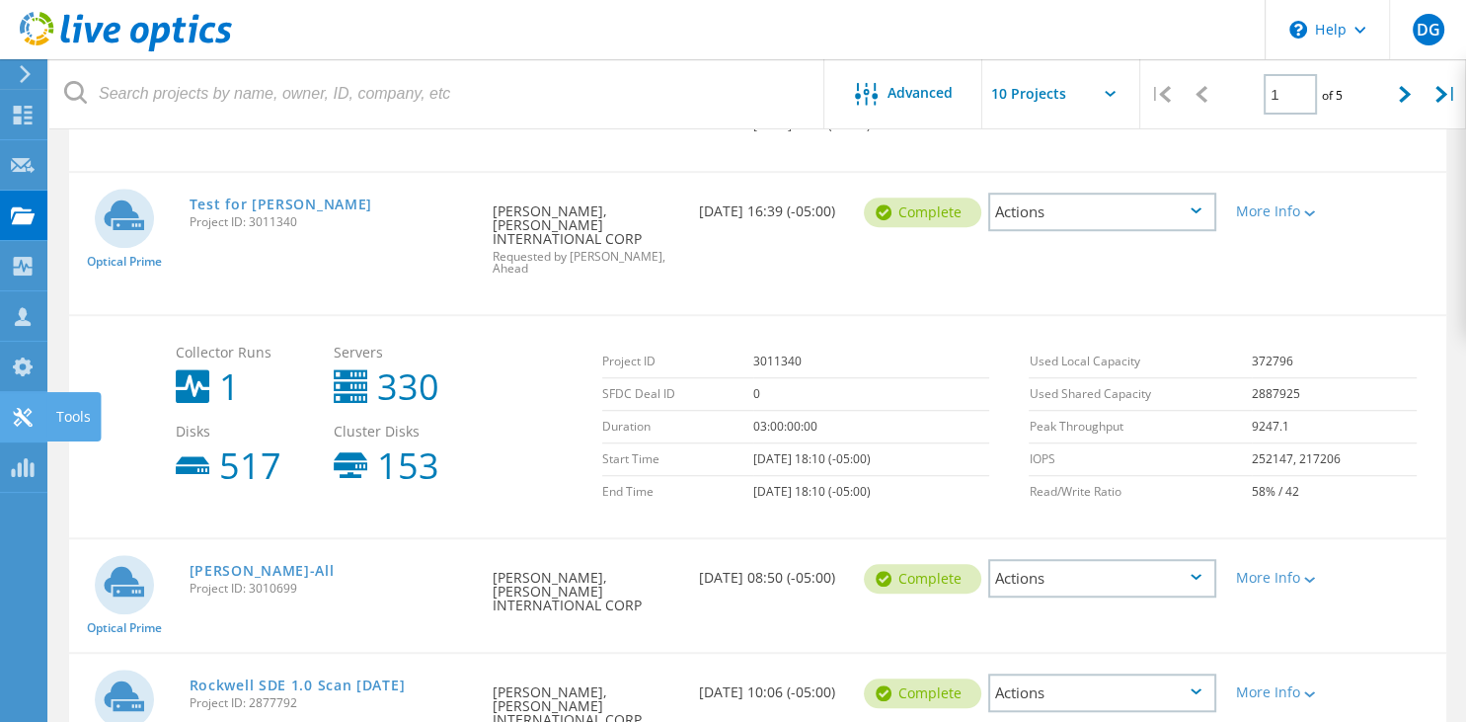
click at [25, 417] on use at bounding box center [22, 417] width 19 height 19
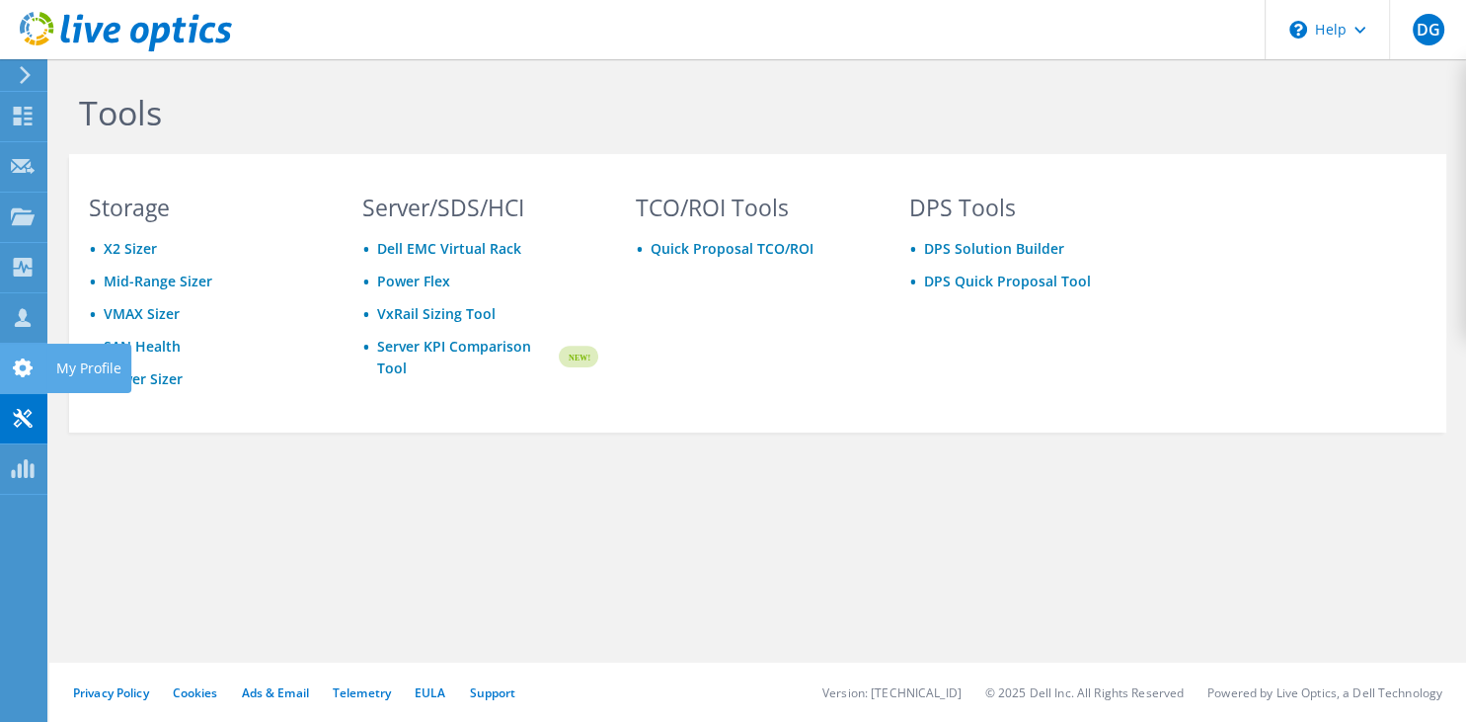
click at [23, 381] on div at bounding box center [23, 370] width 24 height 22
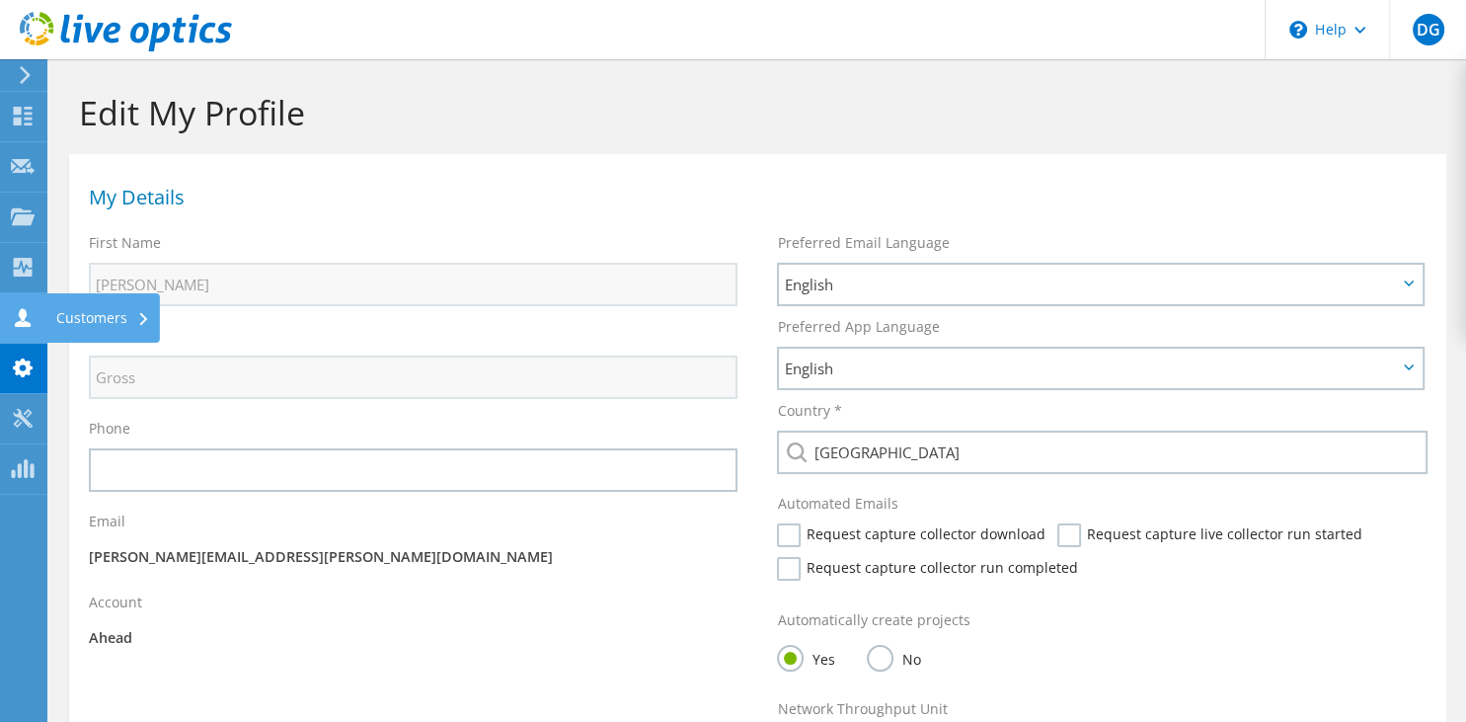
click at [14, 328] on div at bounding box center [23, 320] width 24 height 22
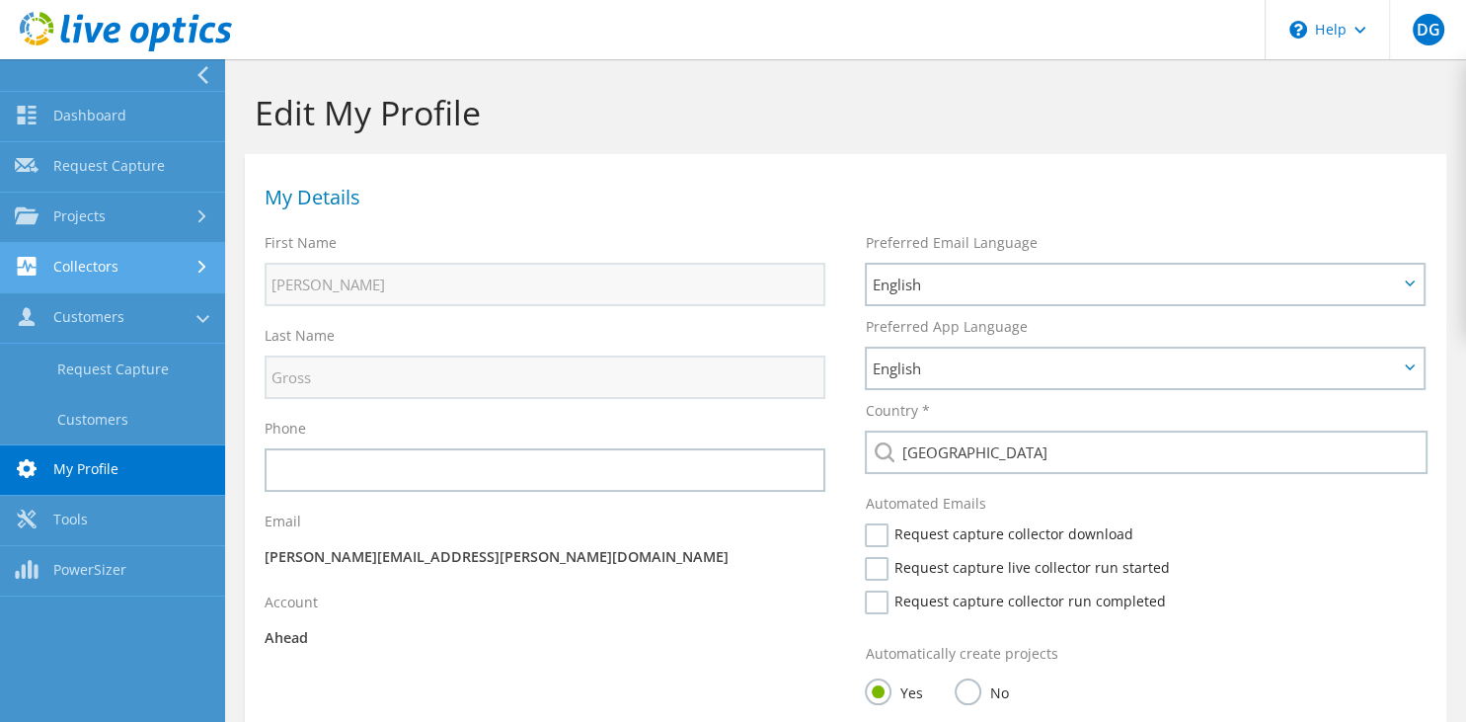
click at [145, 267] on link "Collectors" at bounding box center [112, 268] width 225 height 50
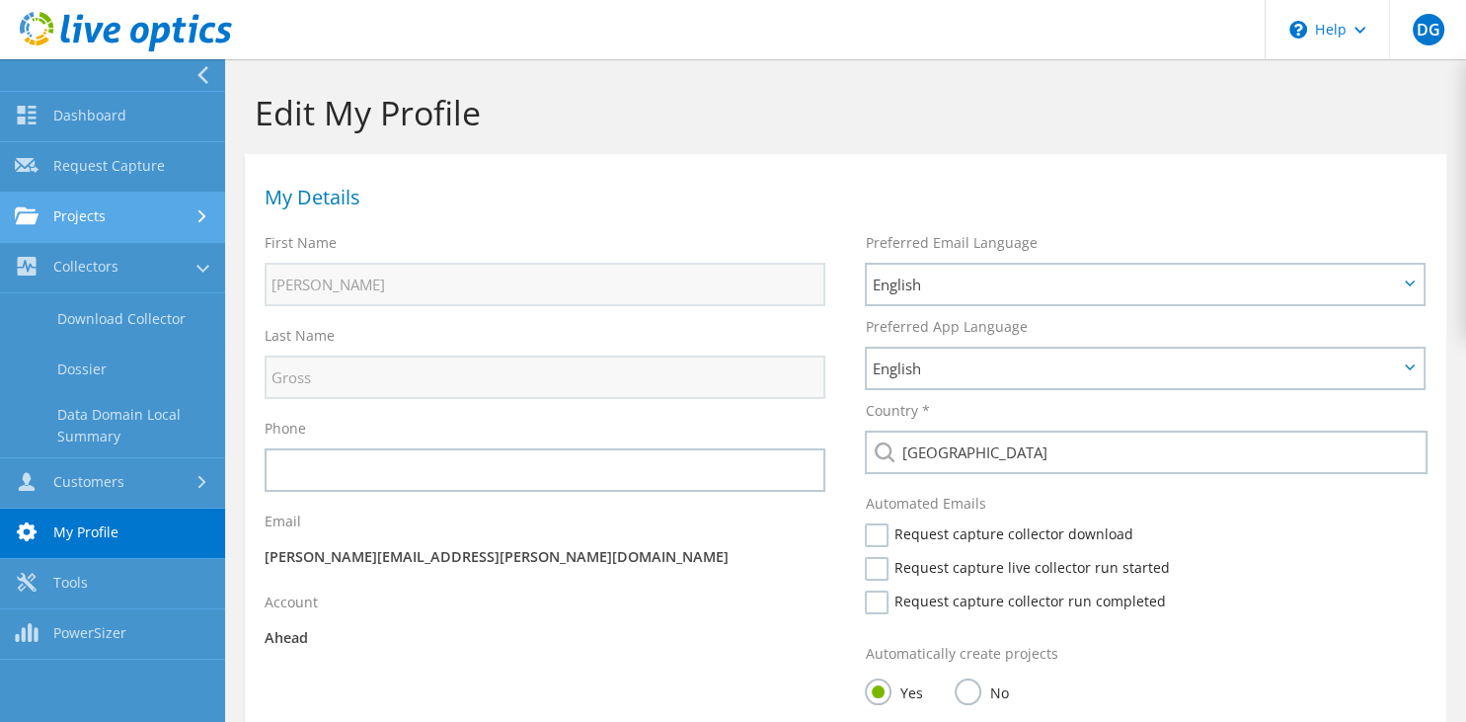
click at [145, 223] on link "Projects" at bounding box center [112, 218] width 225 height 50
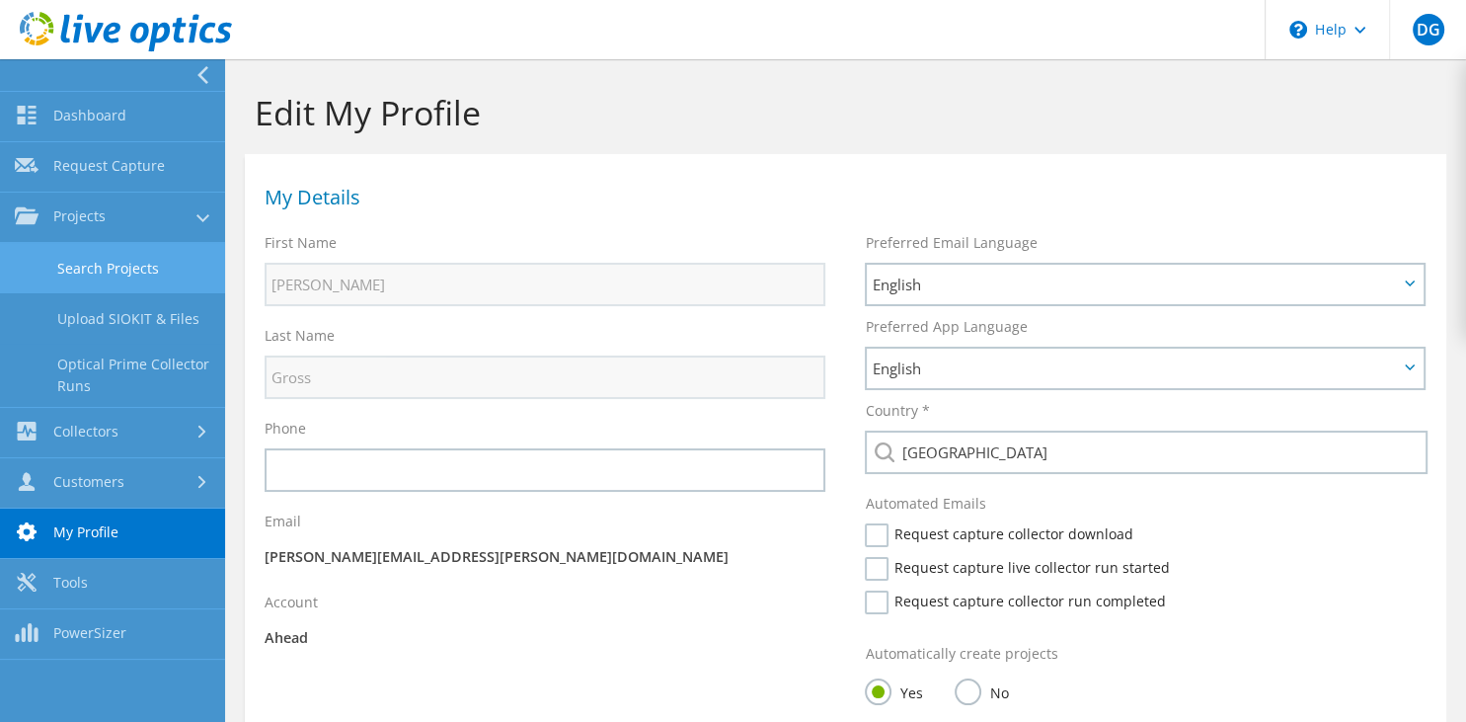
click at [144, 278] on link "Search Projects" at bounding box center [112, 268] width 225 height 50
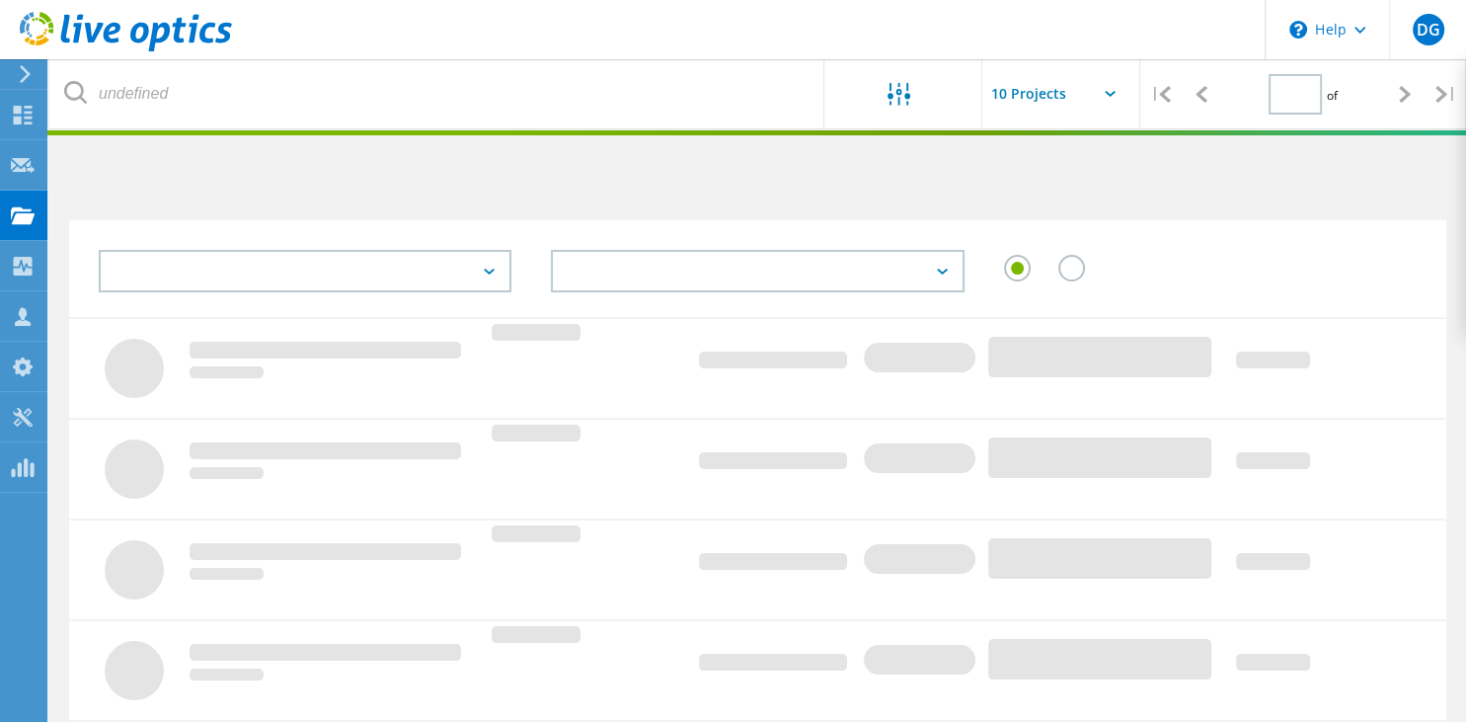
type input "1"
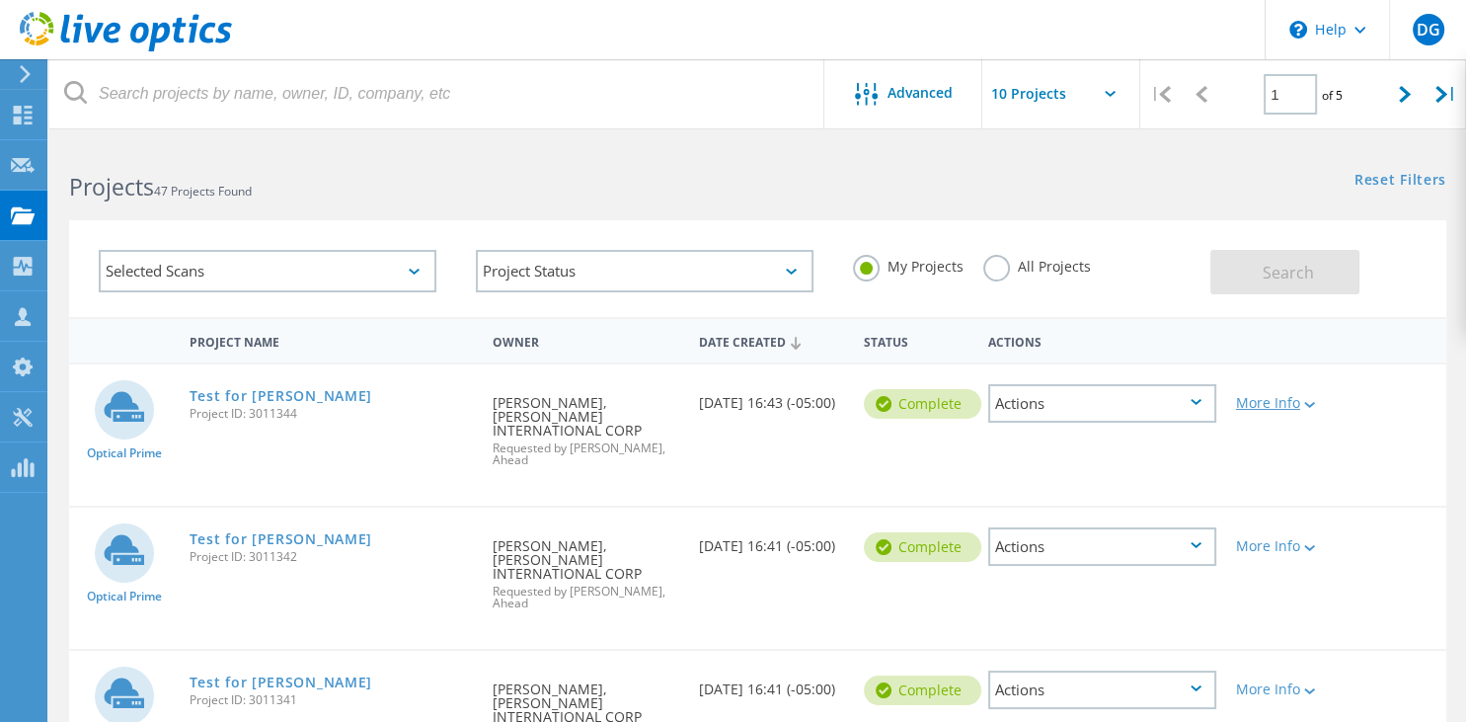
click at [1283, 409] on div "More Info" at bounding box center [1281, 403] width 91 height 14
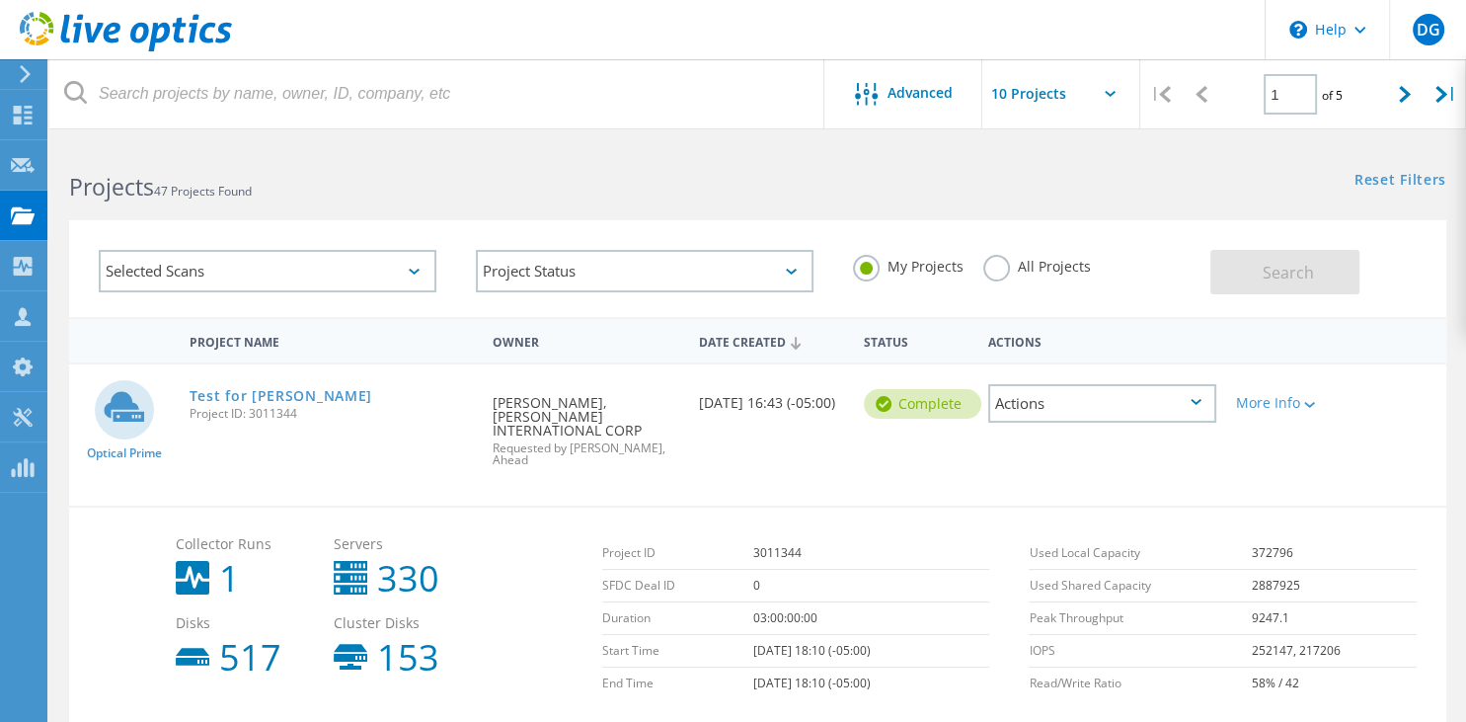
click at [1072, 406] on div "Actions" at bounding box center [1102, 403] width 228 height 39
click at [1067, 445] on div "Delete" at bounding box center [1102, 449] width 224 height 31
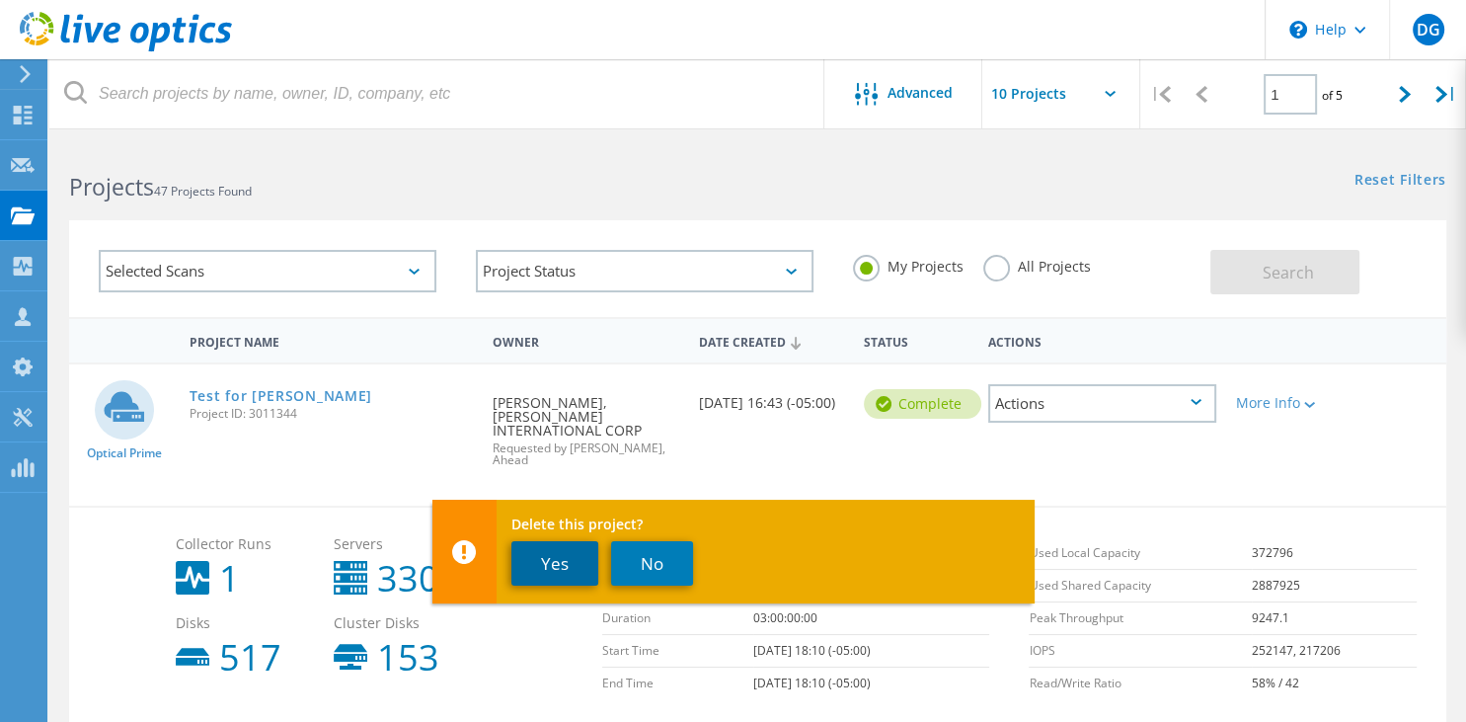
click at [555, 566] on button "Yes" at bounding box center [554, 563] width 87 height 44
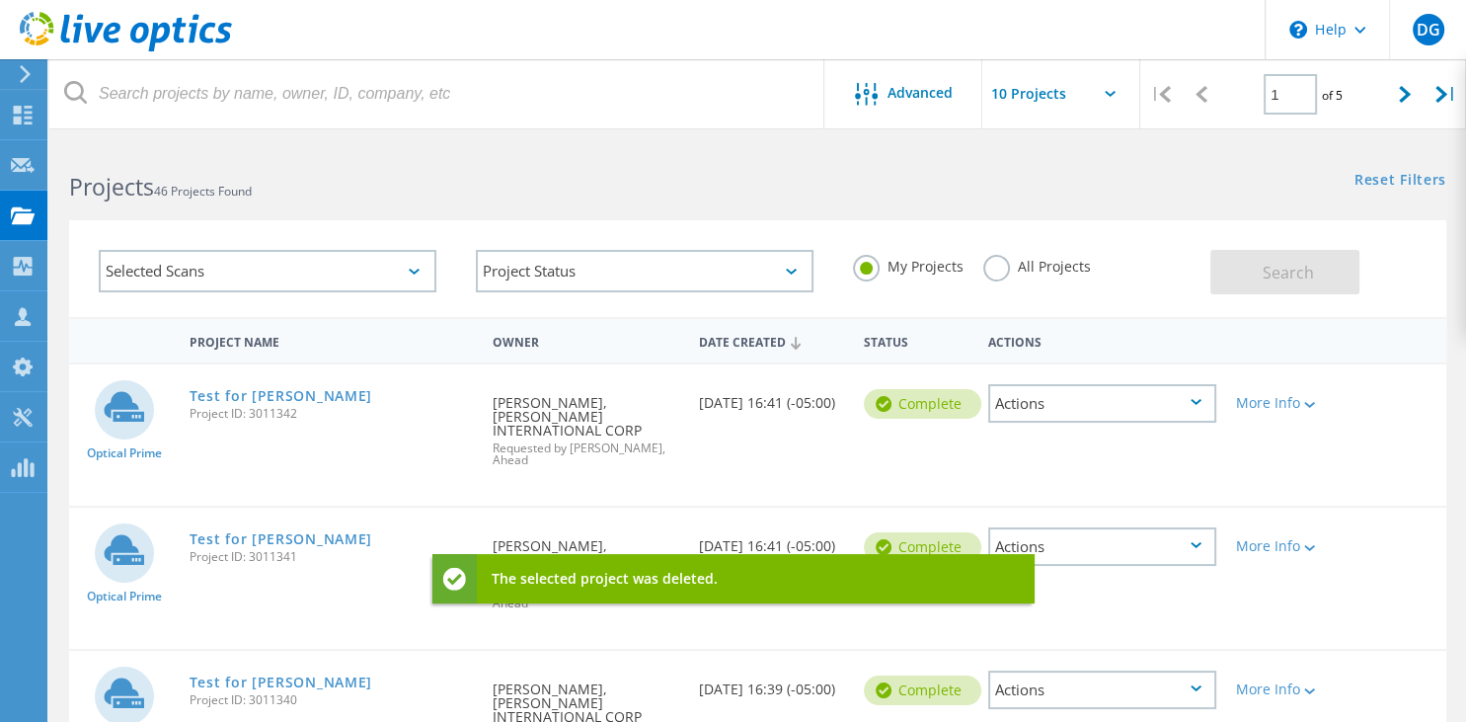
click at [1113, 404] on div "Actions" at bounding box center [1102, 403] width 228 height 39
click at [1029, 444] on div "Delete" at bounding box center [1102, 449] width 224 height 31
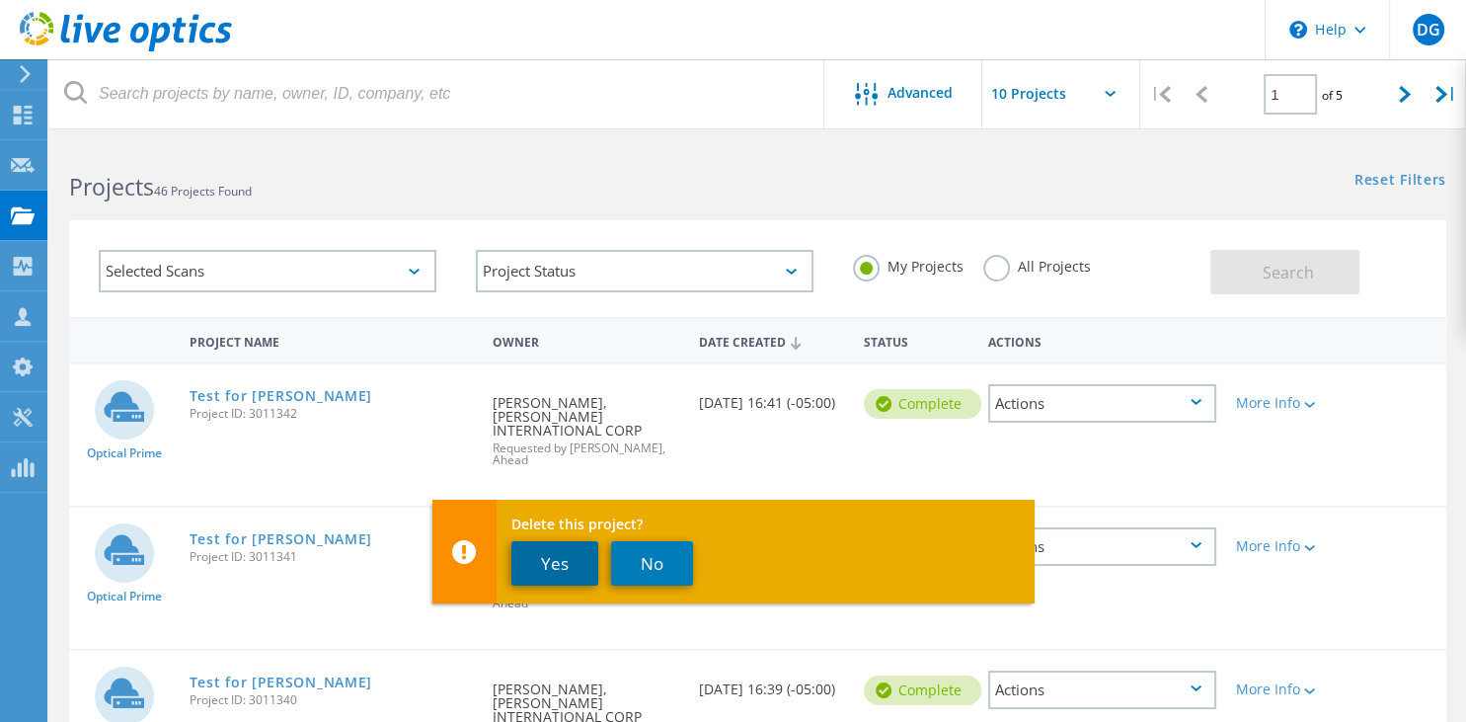
click at [549, 564] on button "Yes" at bounding box center [554, 563] width 87 height 44
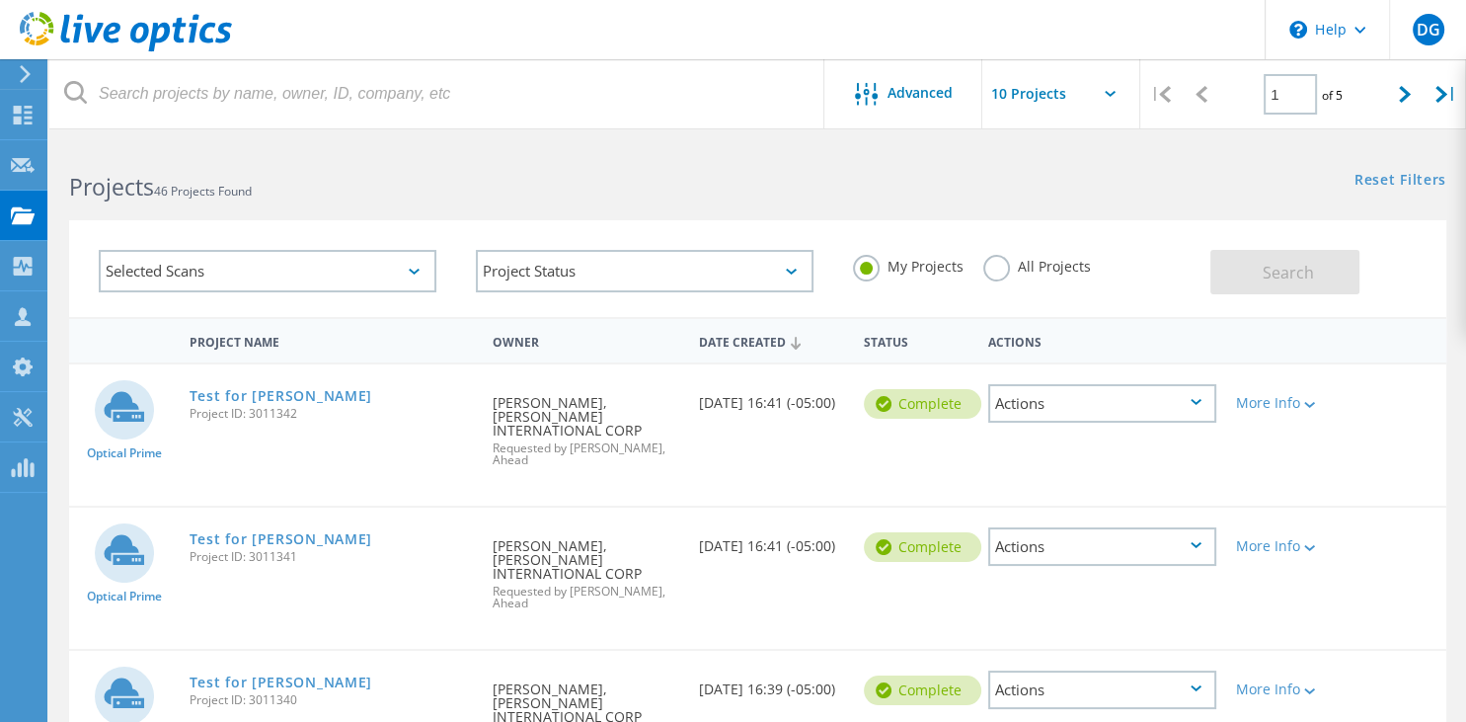
click at [1059, 478] on div "Optical Prime Test for Jeremy Project ID: 3011342 Requested By Michael Vaughan,…" at bounding box center [757, 434] width 1377 height 141
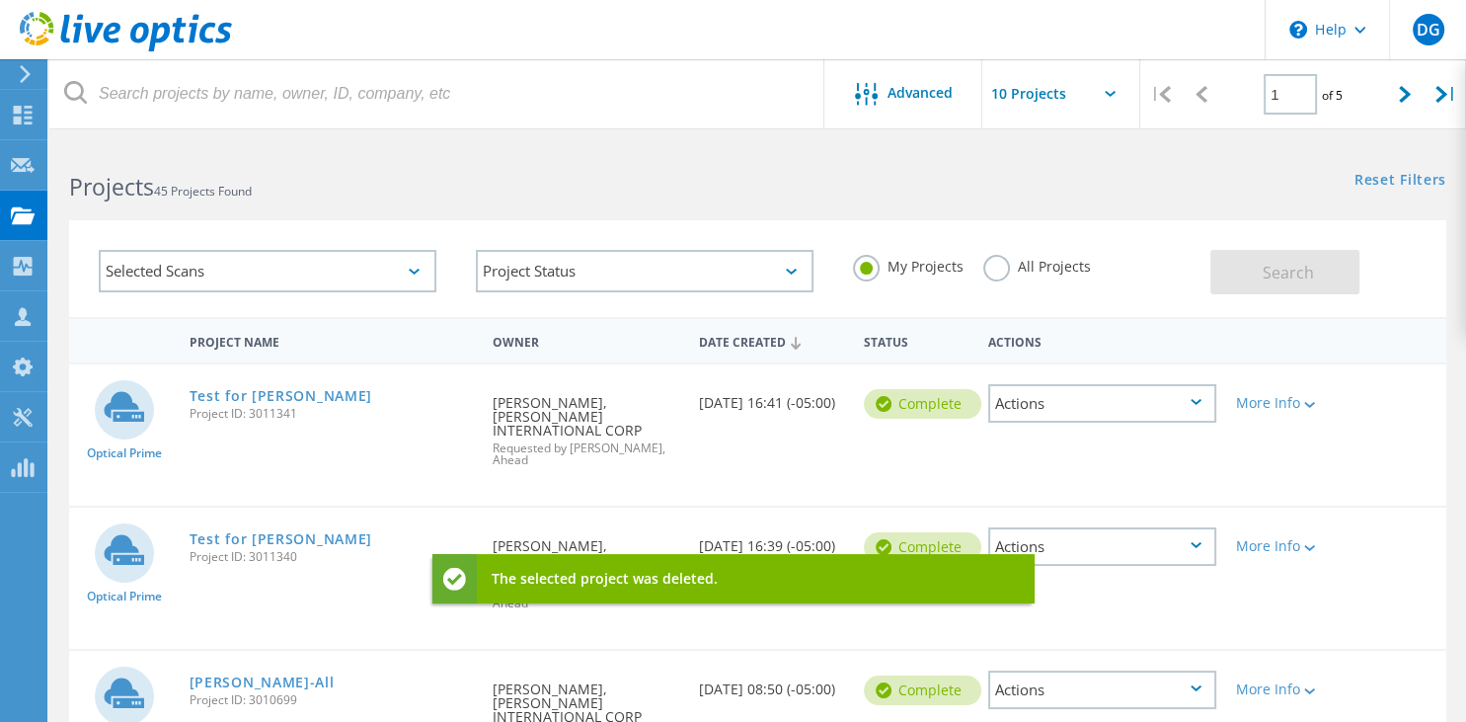
click at [1049, 409] on div "Actions" at bounding box center [1102, 403] width 228 height 39
click at [1042, 448] on div "Delete" at bounding box center [1102, 449] width 224 height 31
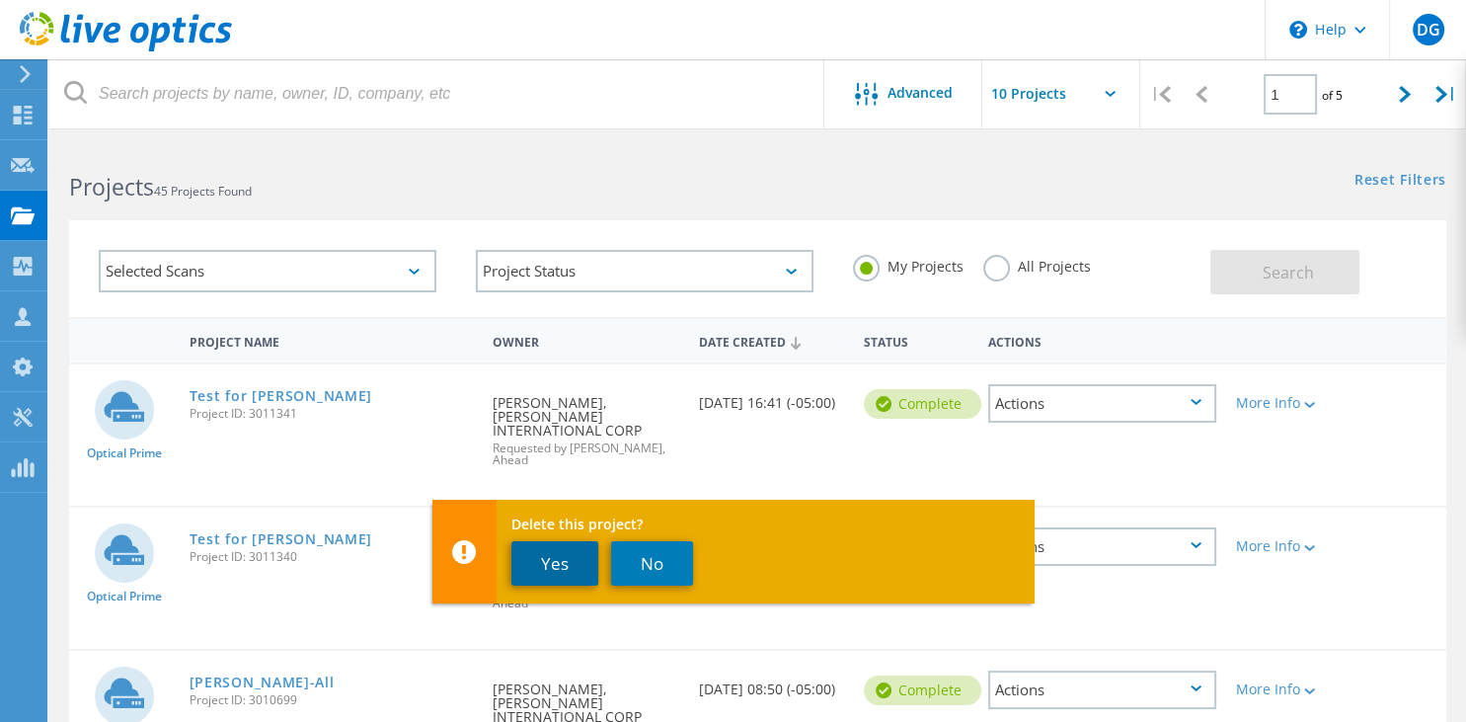
click at [543, 551] on button "Yes" at bounding box center [554, 563] width 87 height 44
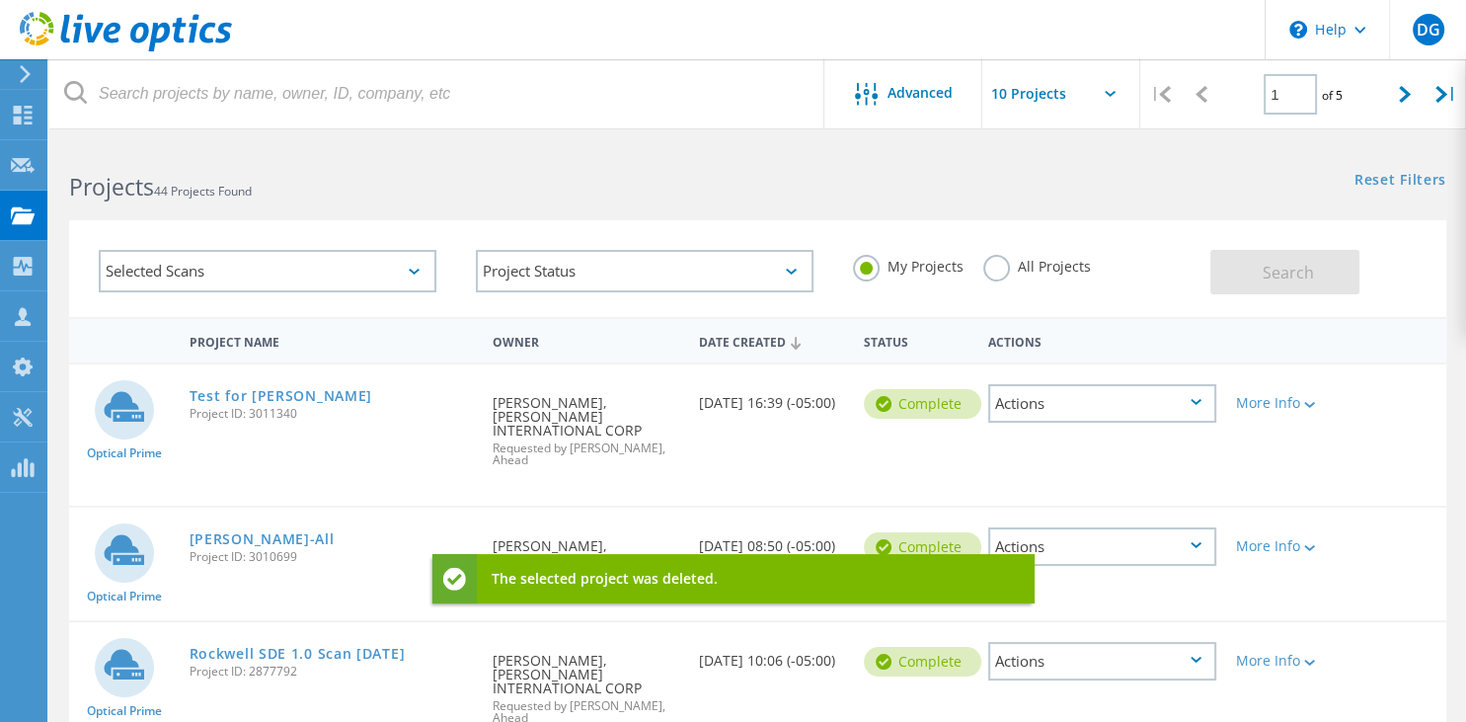
click at [1086, 407] on div "Actions" at bounding box center [1102, 403] width 228 height 39
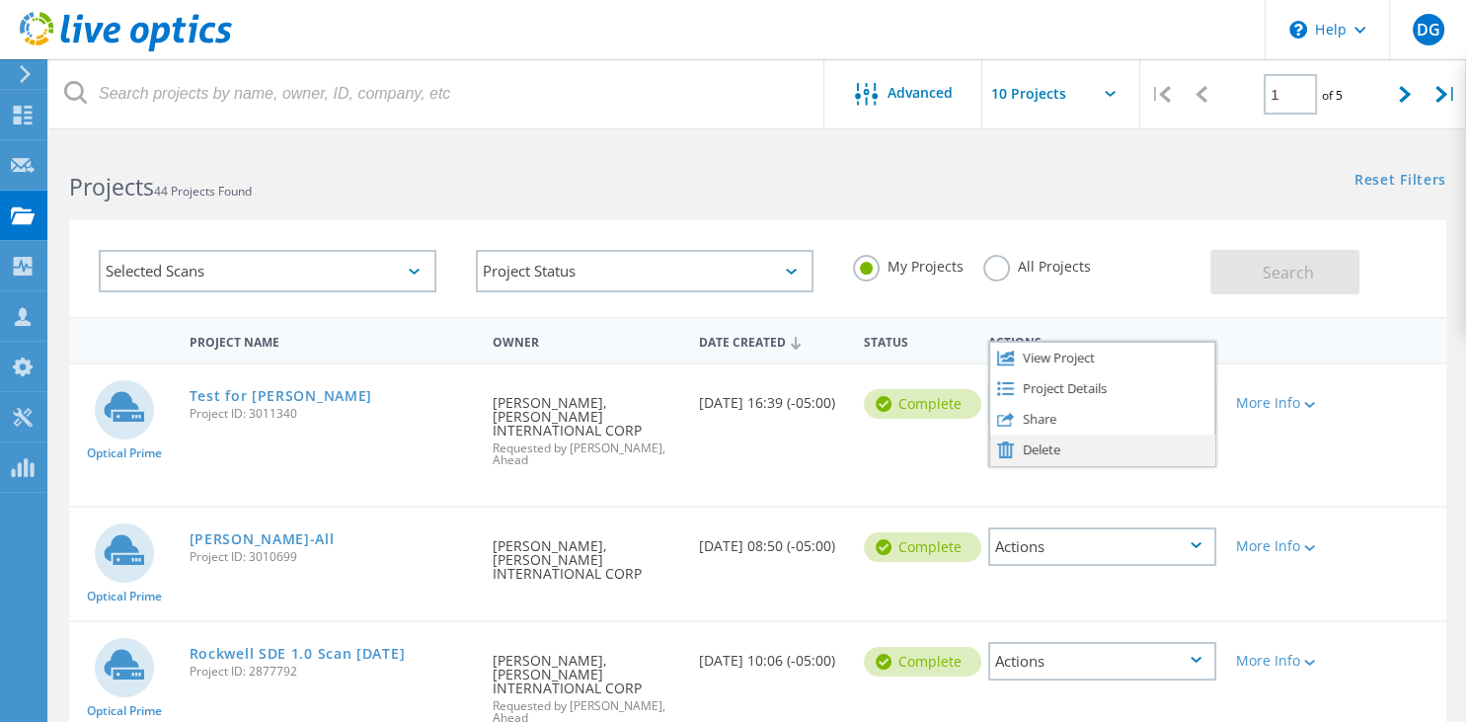
click at [1048, 451] on div "Delete" at bounding box center [1102, 449] width 224 height 31
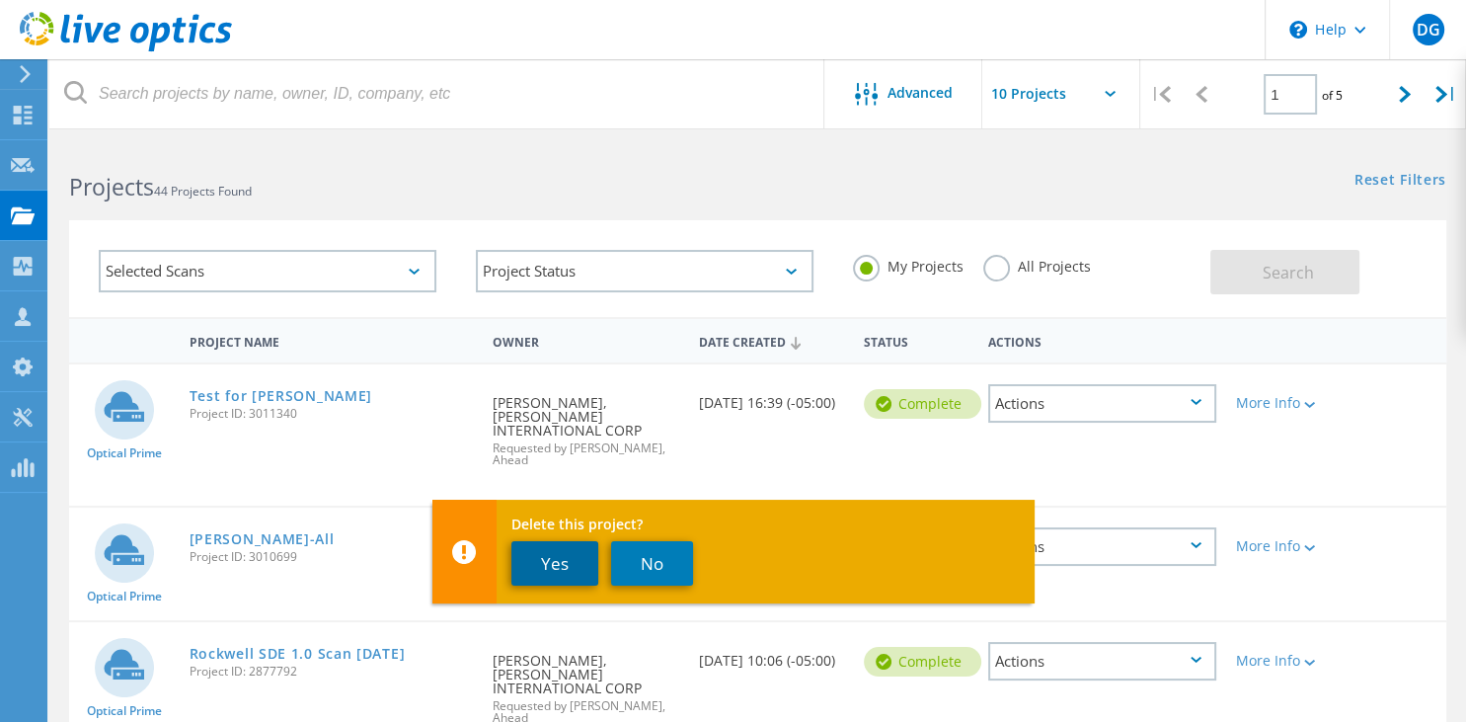
click at [515, 575] on button "Yes" at bounding box center [554, 563] width 87 height 44
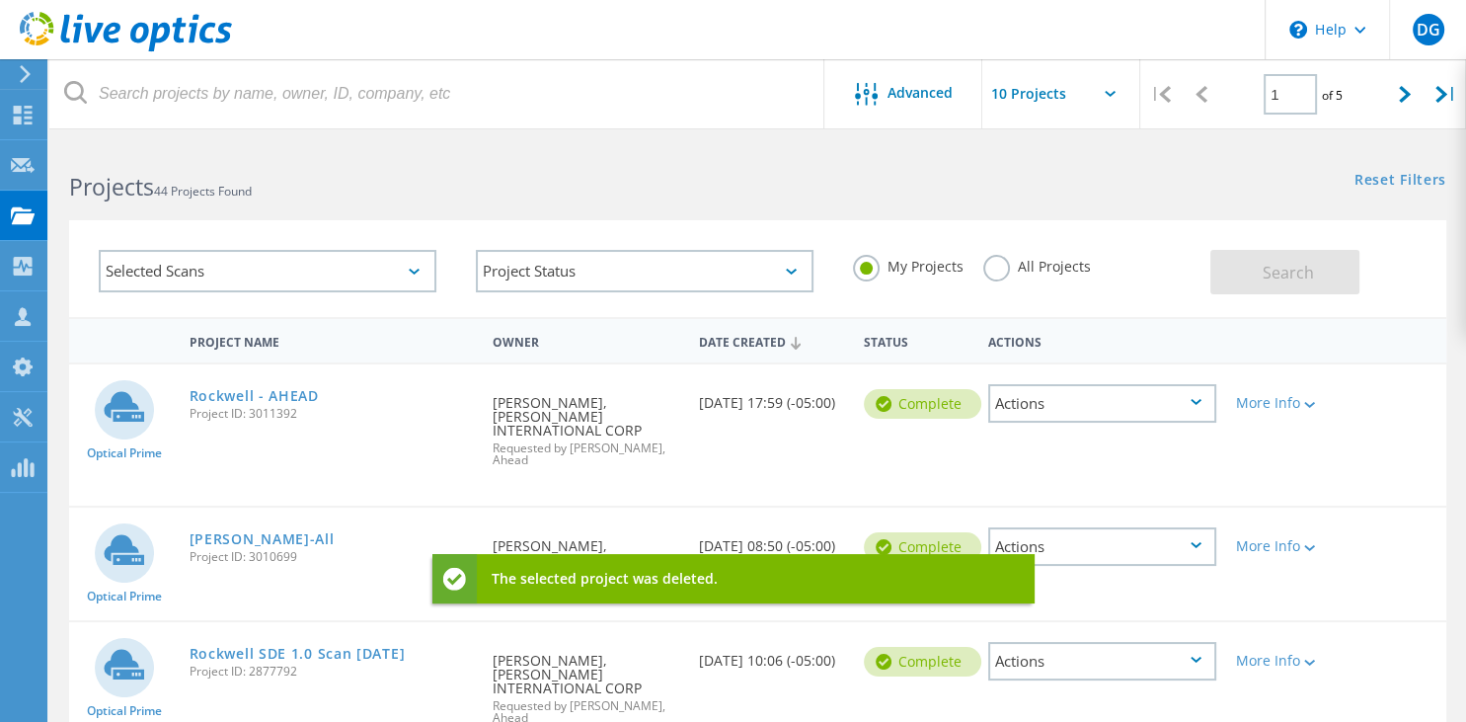
click at [450, 440] on div "Optical Prime Rockwell - AHEAD Project ID: 3011392 Requested By Michael Vaughan…" at bounding box center [757, 434] width 1377 height 141
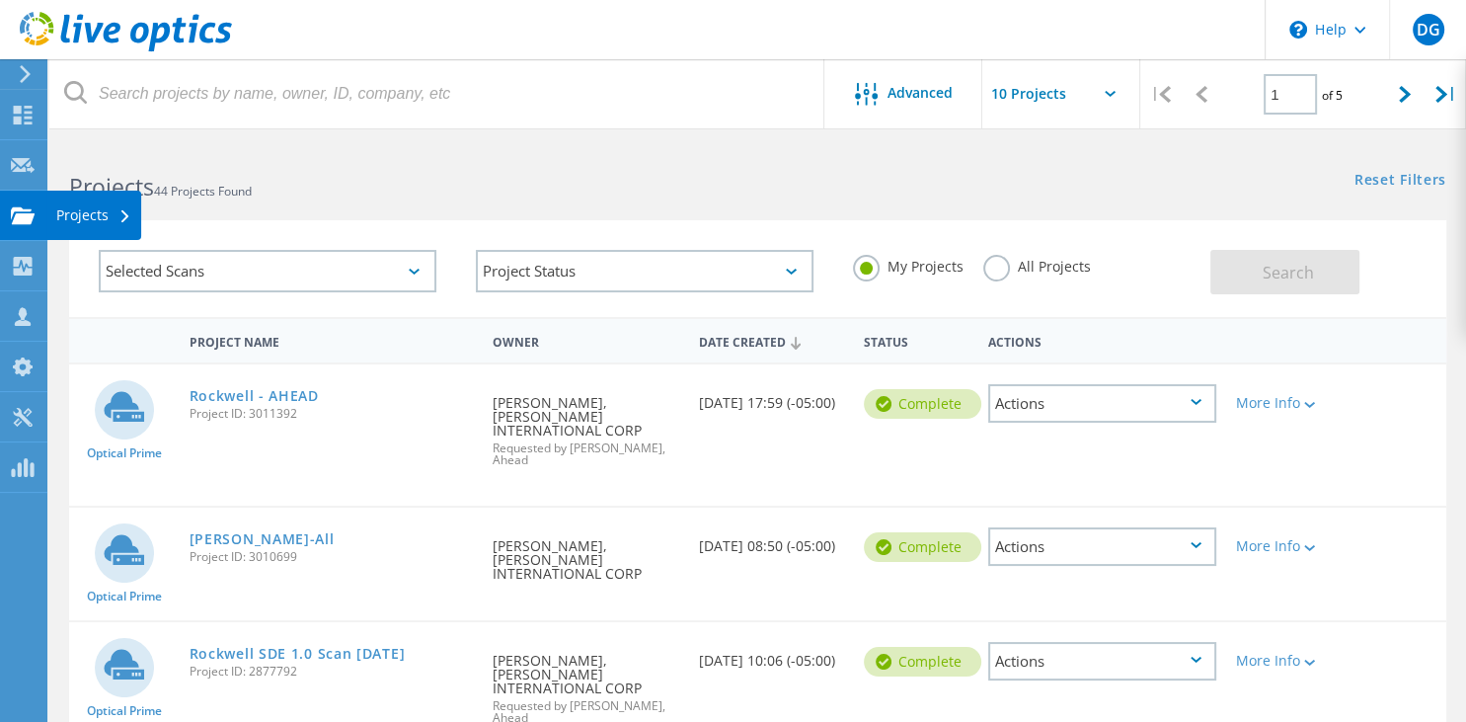
click at [20, 220] on use at bounding box center [23, 214] width 24 height 17
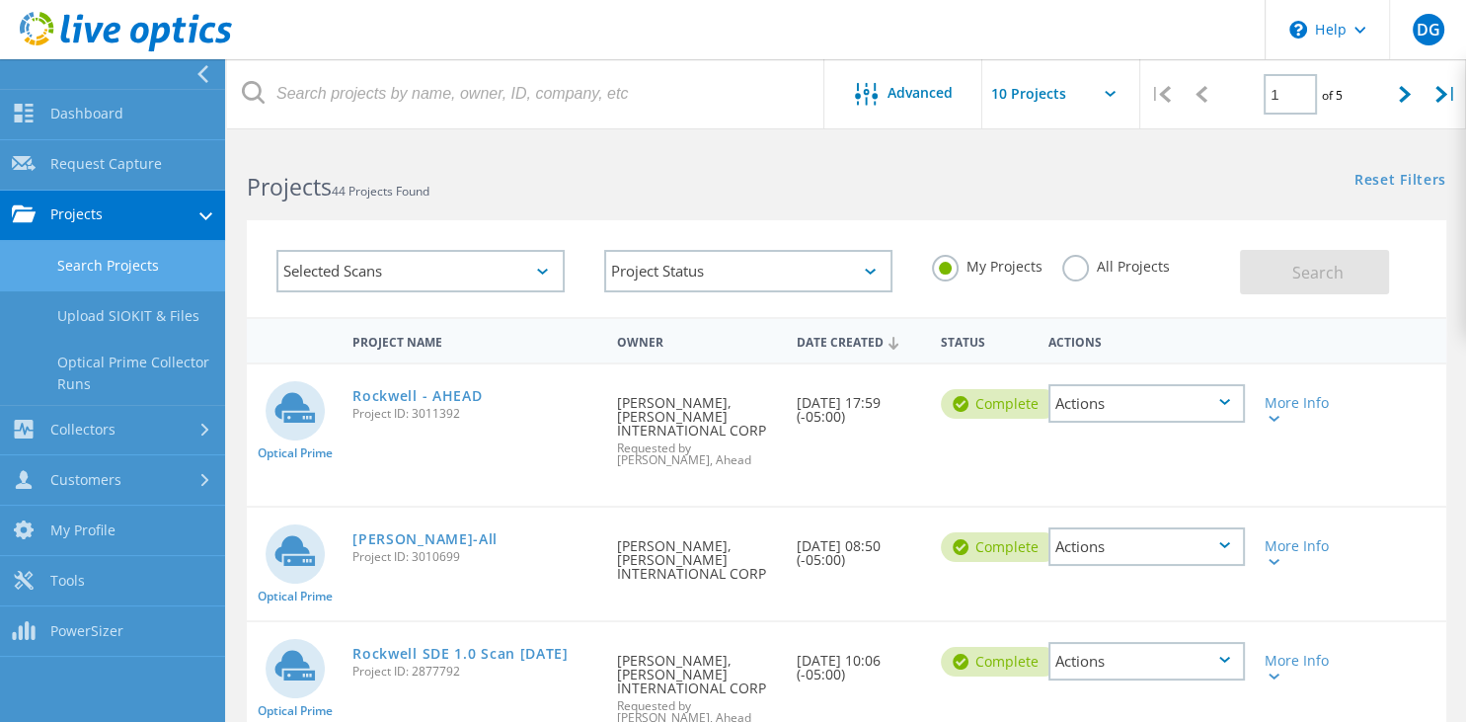
click at [162, 272] on link "Search Projects" at bounding box center [112, 266] width 225 height 50
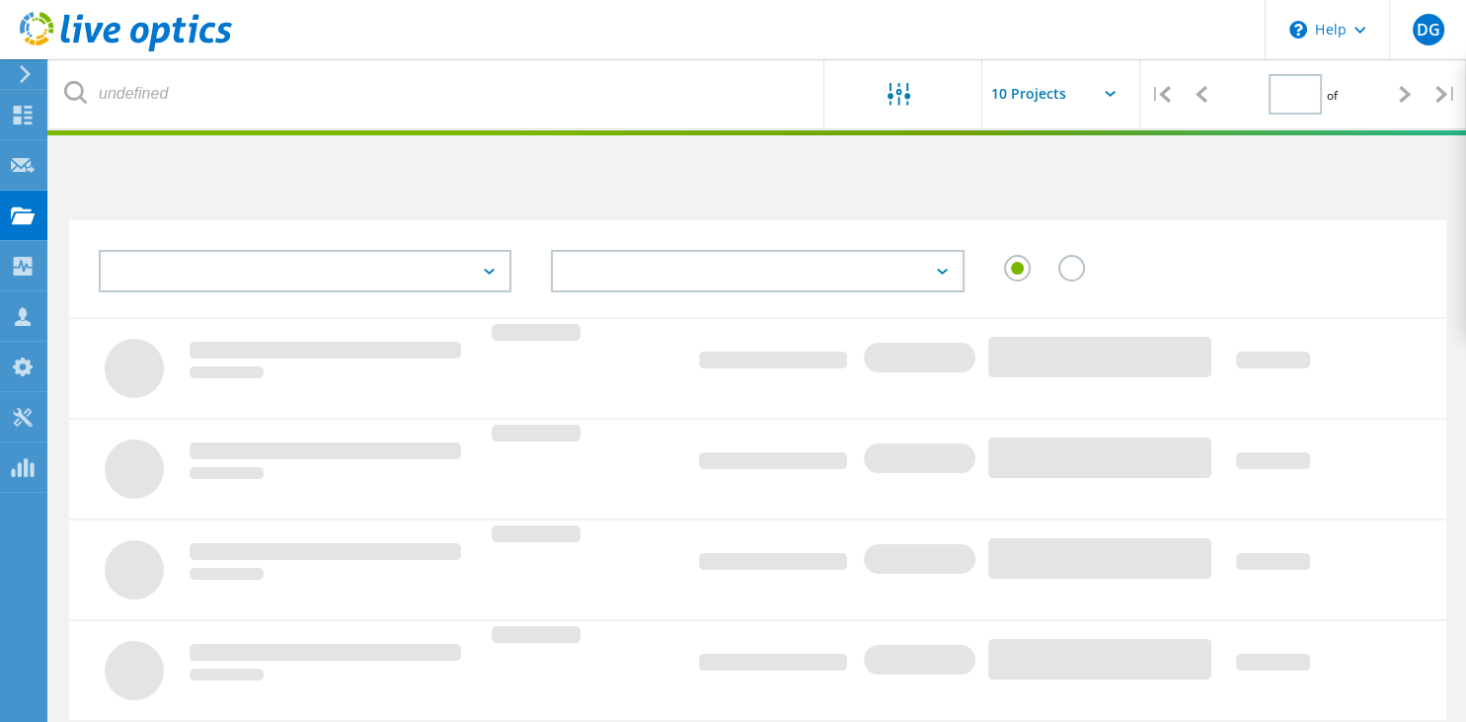
type input "1"
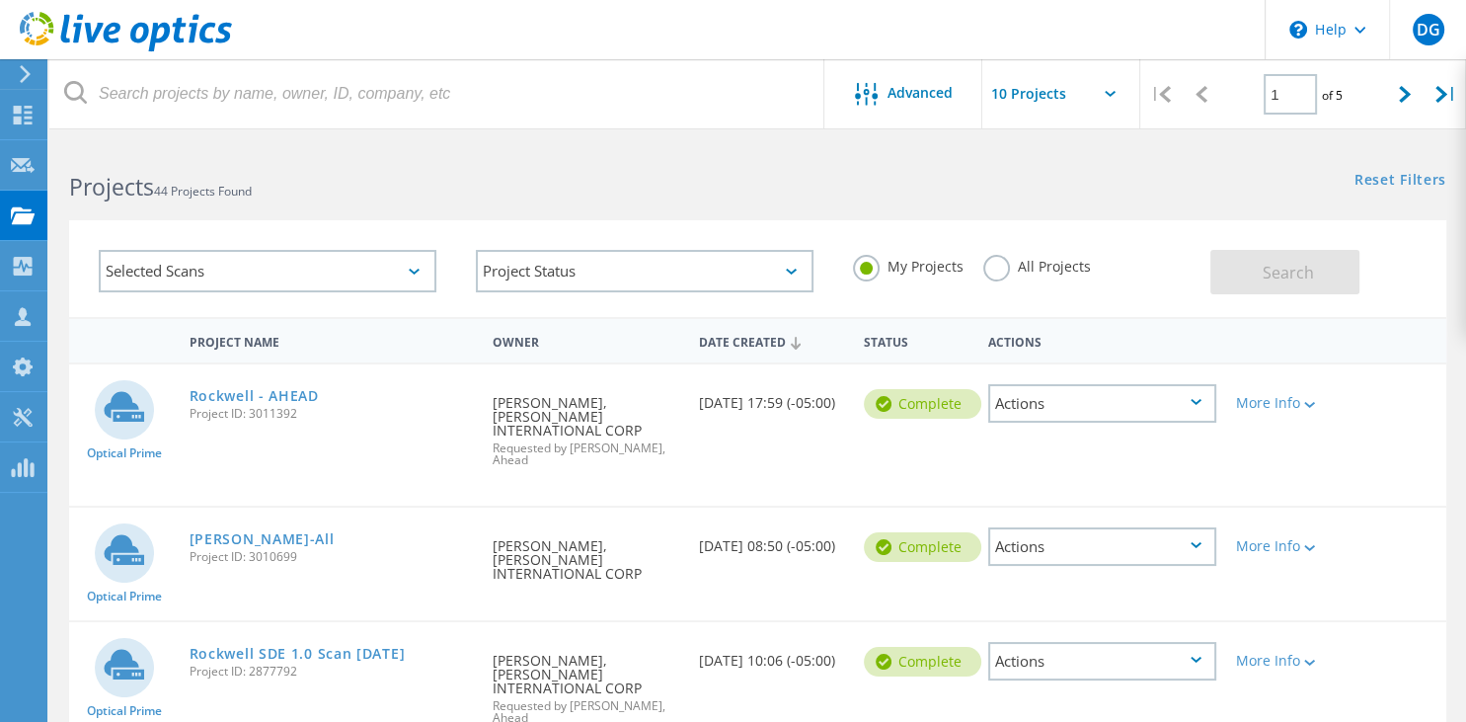
click at [1060, 403] on div "Actions" at bounding box center [1102, 403] width 228 height 39
click at [1061, 420] on div "Share" at bounding box center [1102, 419] width 224 height 31
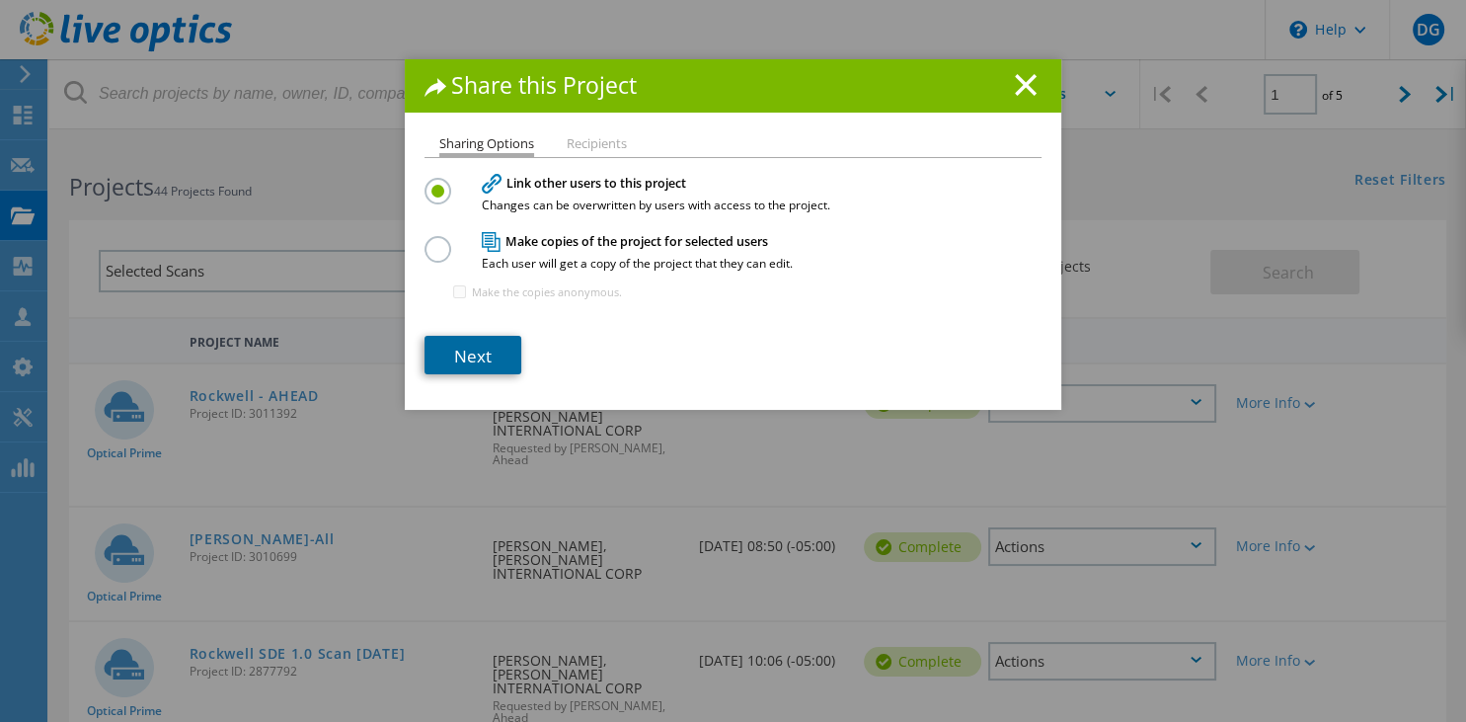
click at [482, 370] on link "Next" at bounding box center [473, 355] width 97 height 39
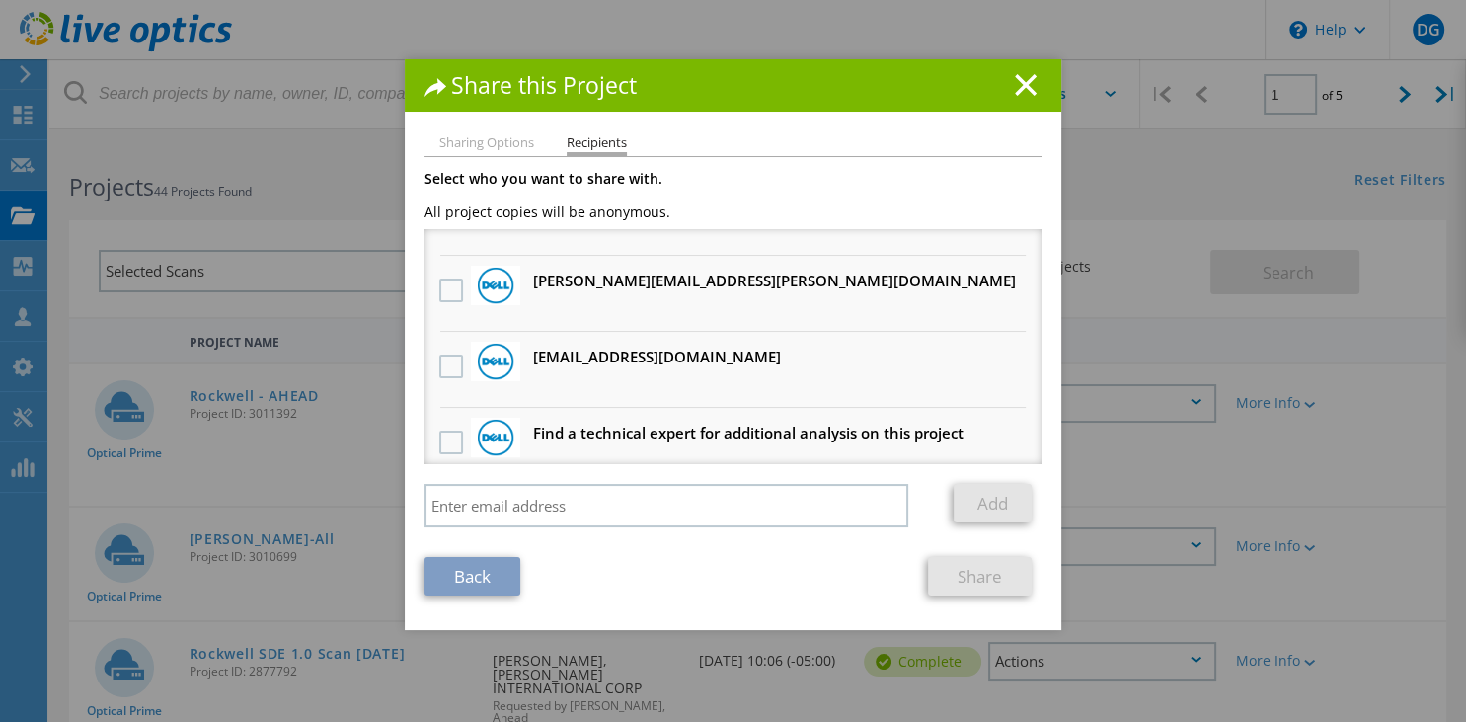
scroll to position [893, 0]
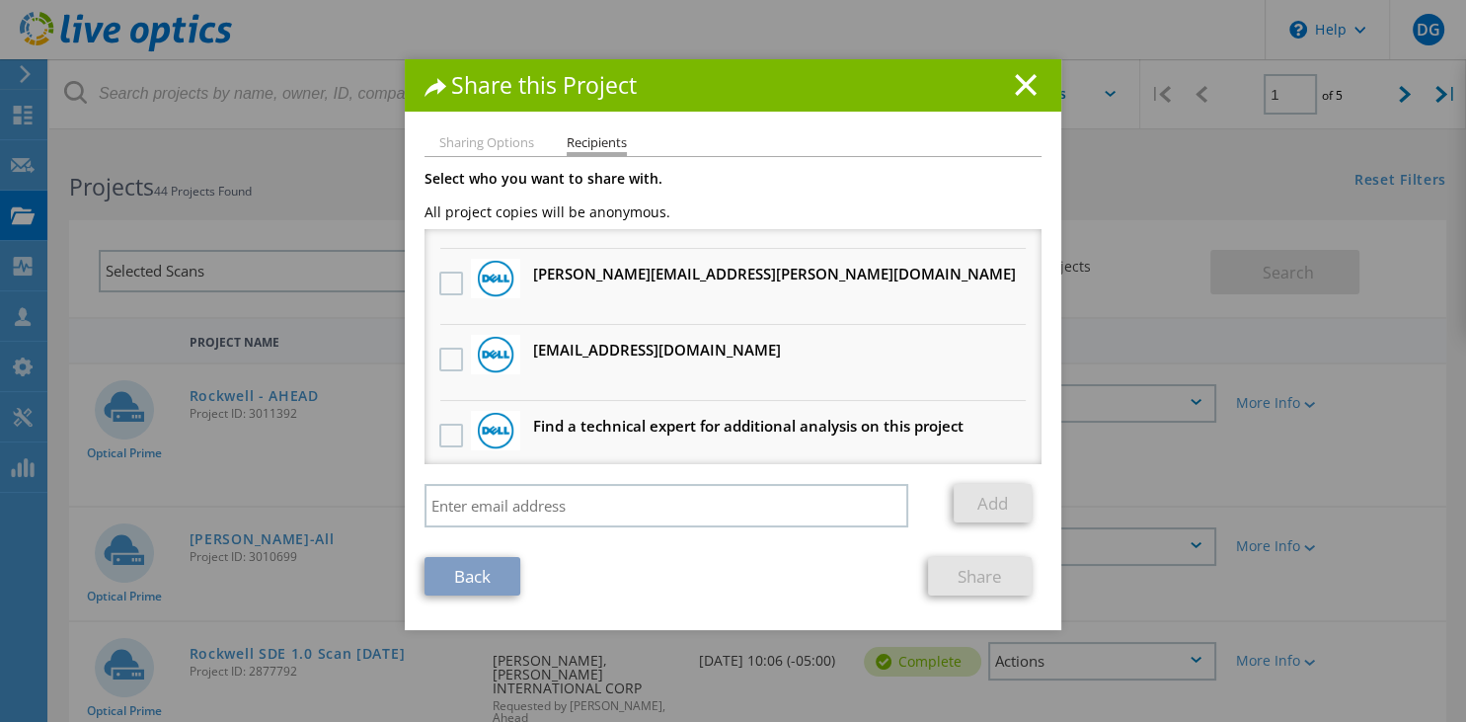
click at [725, 423] on h3 "Find a technical expert for additional analysis on this project" at bounding box center [748, 426] width 430 height 25
click at [484, 583] on link "Back" at bounding box center [473, 576] width 96 height 39
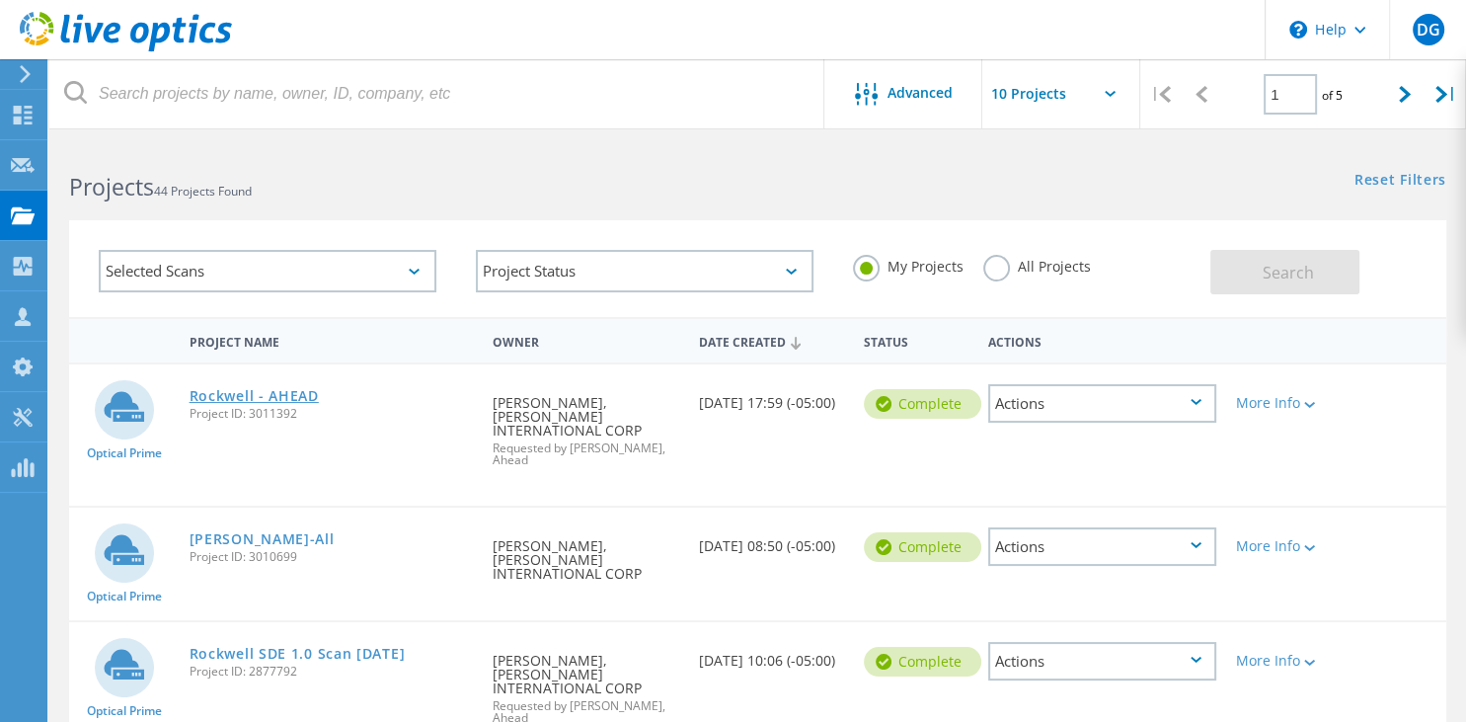
click at [305, 393] on link "Rockwell - AHEAD" at bounding box center [254, 396] width 129 height 14
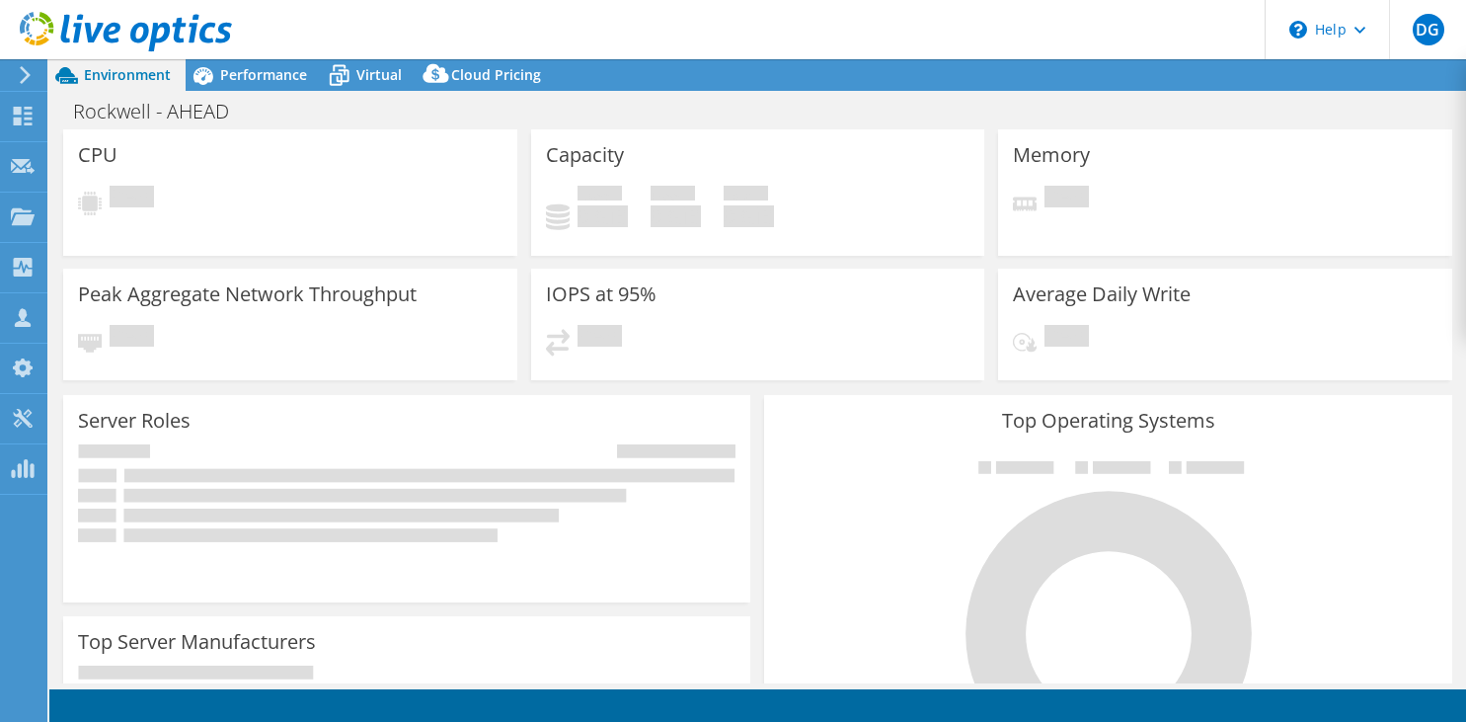
select select "USD"
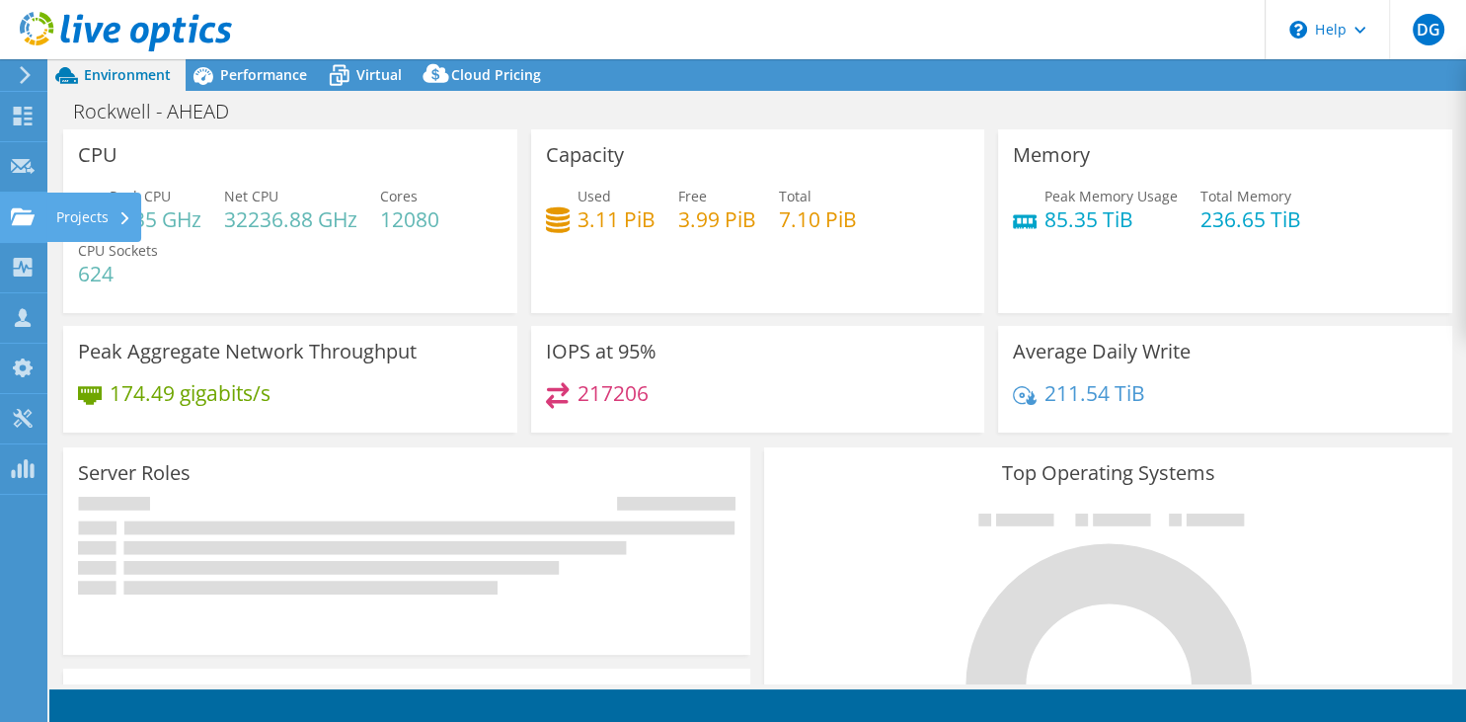
click at [21, 219] on use at bounding box center [23, 215] width 24 height 17
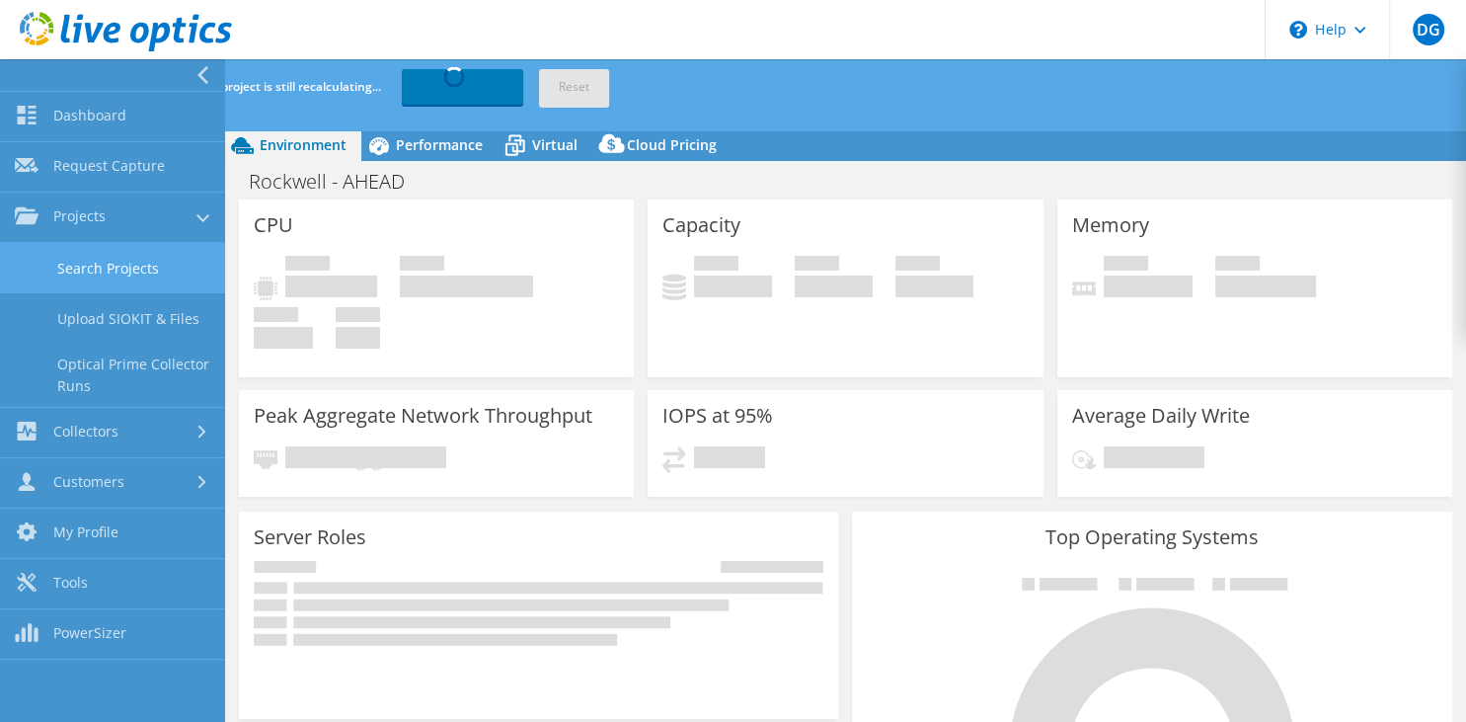
click at [113, 274] on link "Search Projects" at bounding box center [112, 268] width 225 height 50
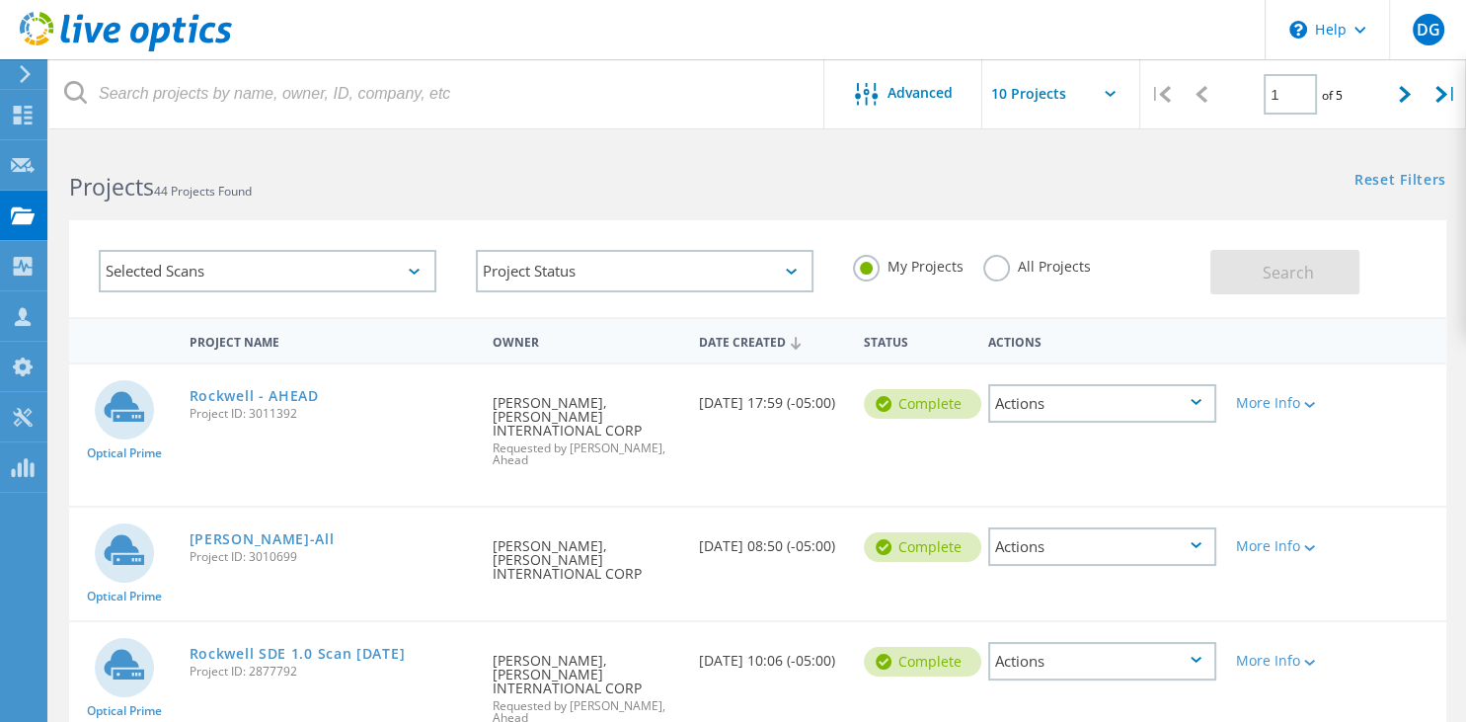
click at [1115, 410] on div "Actions" at bounding box center [1102, 403] width 228 height 39
click at [1069, 446] on div "Delete" at bounding box center [1102, 449] width 224 height 31
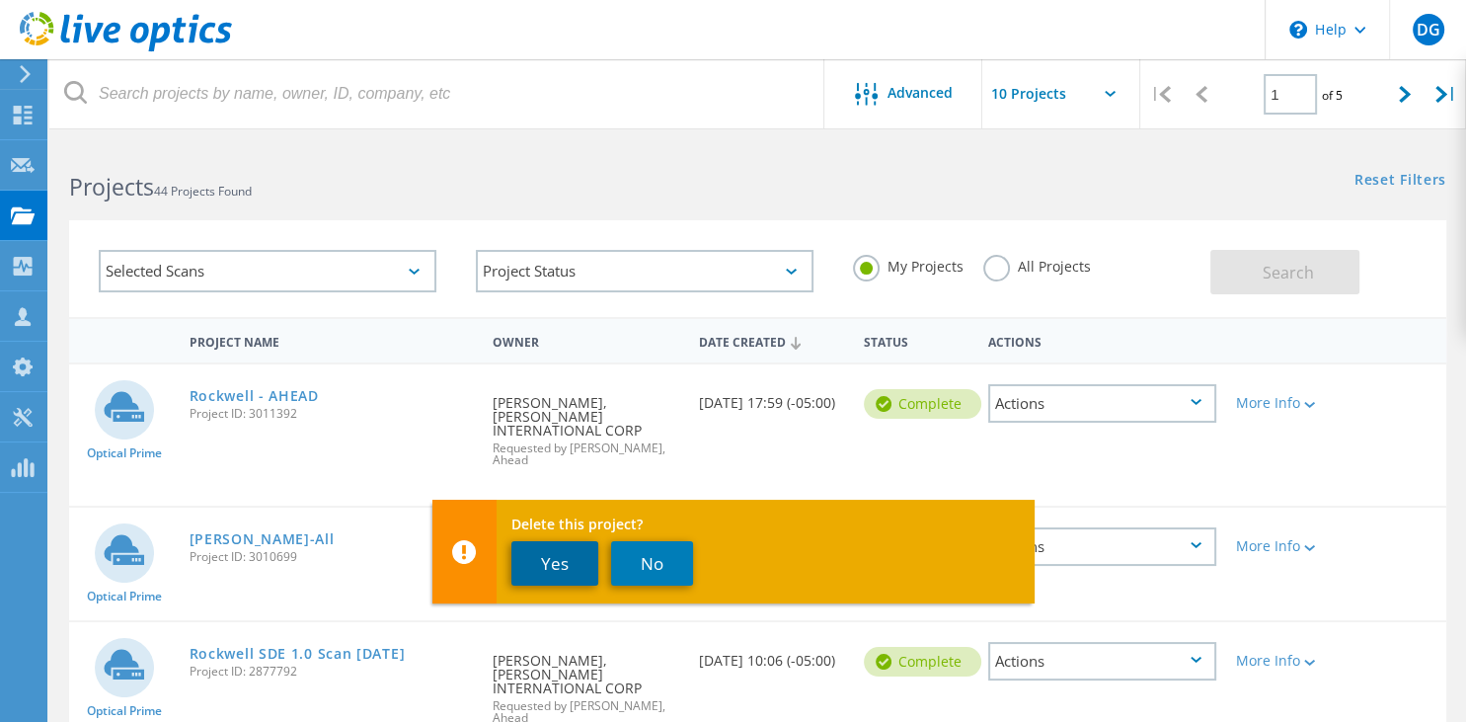
click at [581, 572] on button "Yes" at bounding box center [554, 563] width 87 height 44
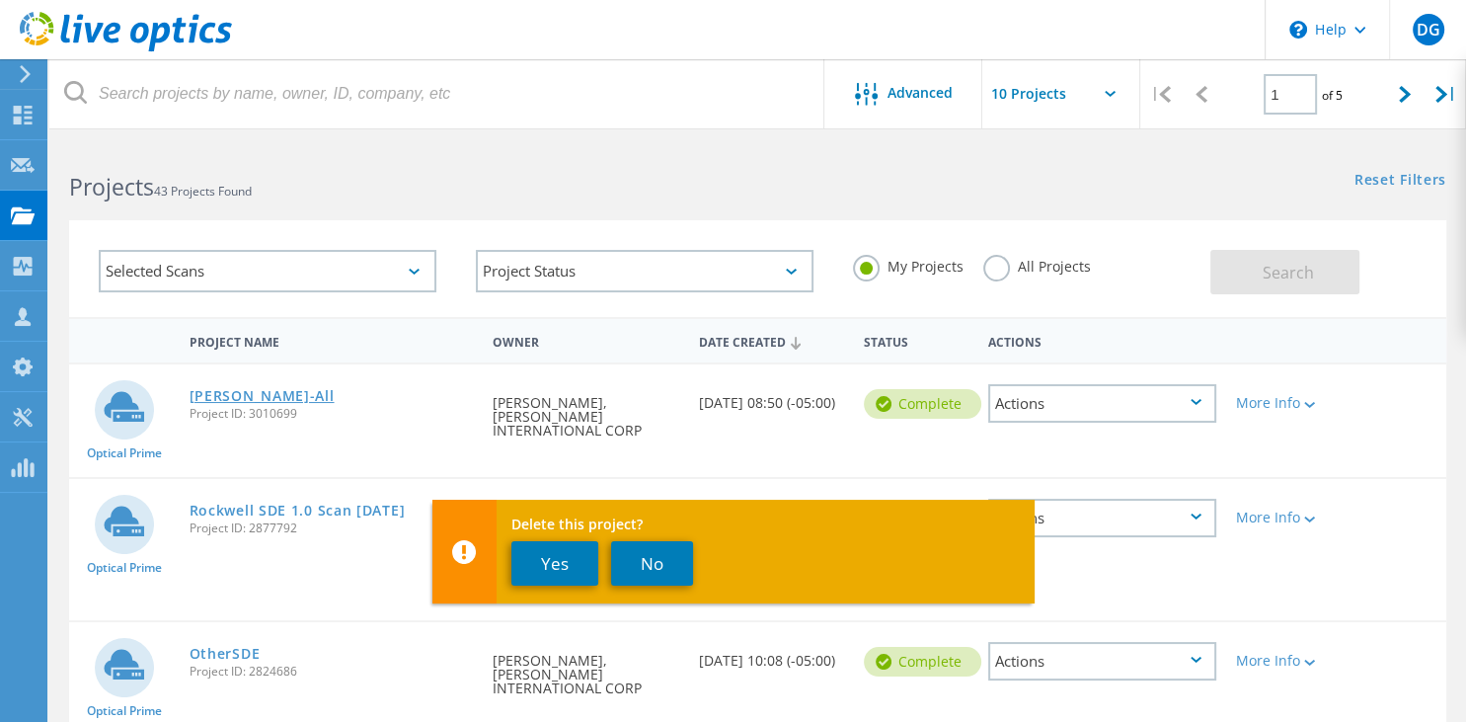
click at [246, 393] on link "[PERSON_NAME]-All" at bounding box center [262, 396] width 145 height 14
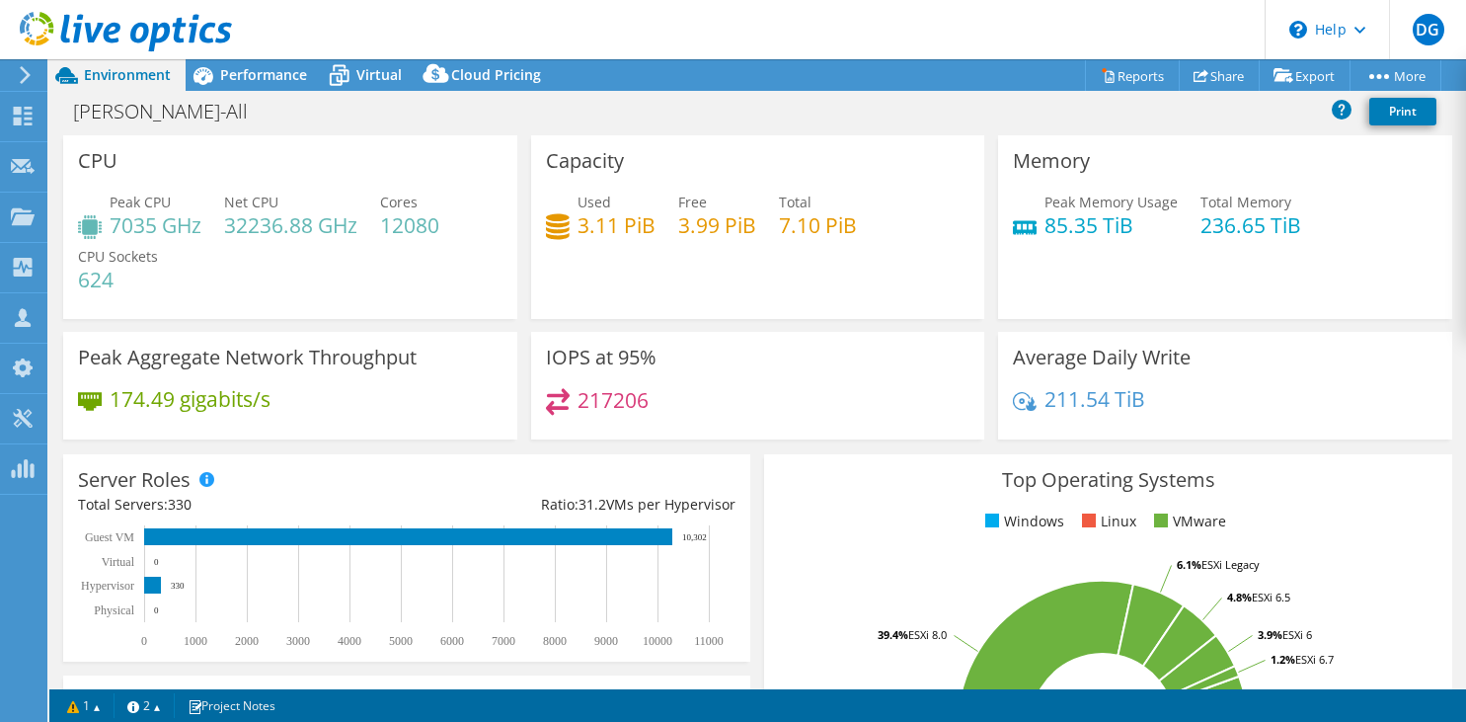
select select "USD"
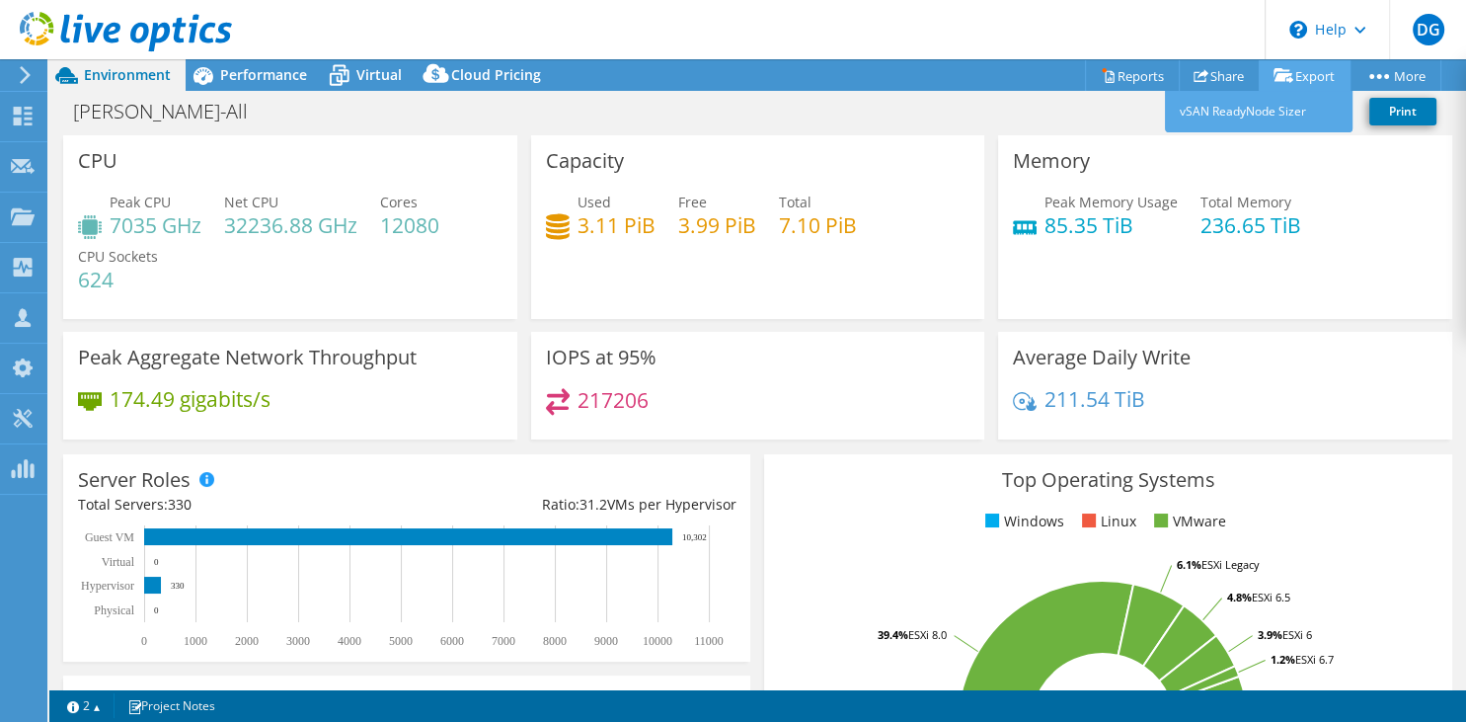
click at [1282, 67] on link "Export" at bounding box center [1305, 75] width 92 height 31
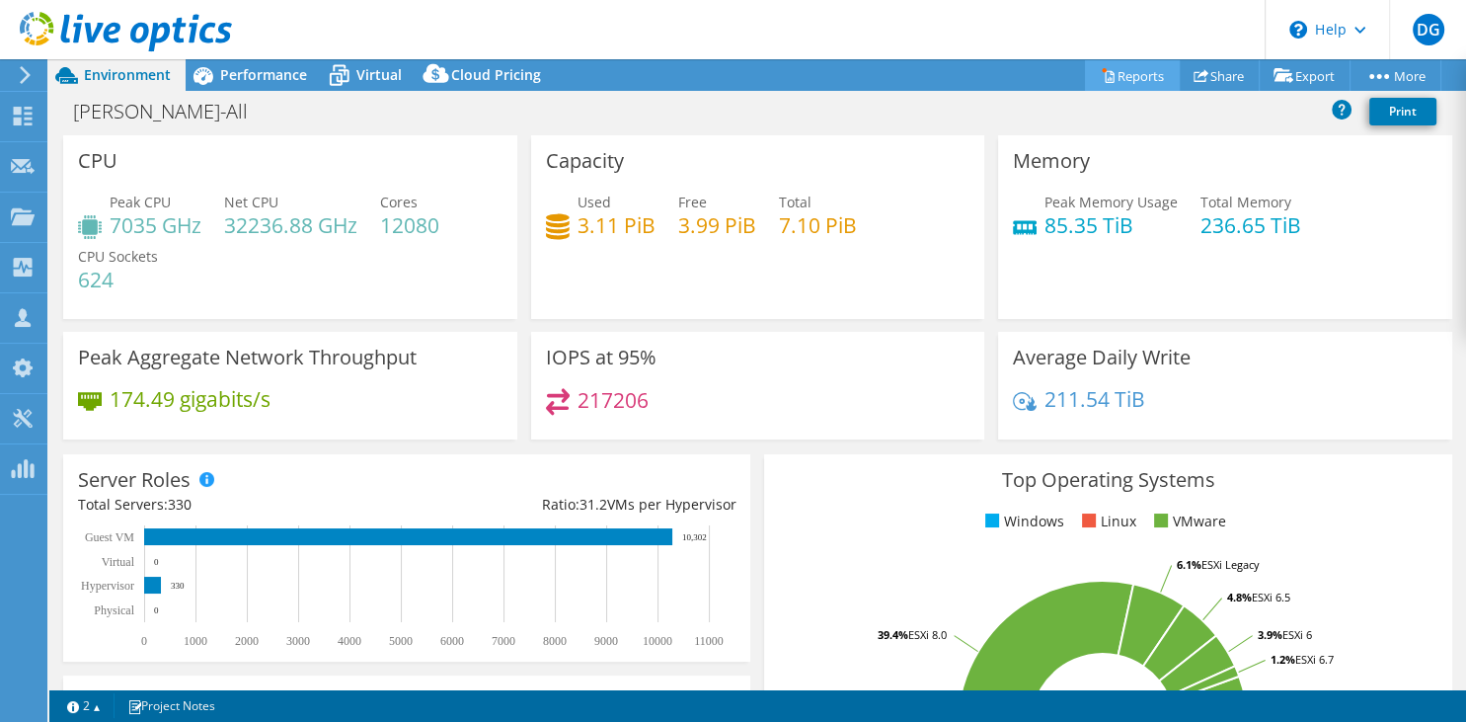
click at [1101, 76] on icon at bounding box center [1108, 75] width 15 height 15
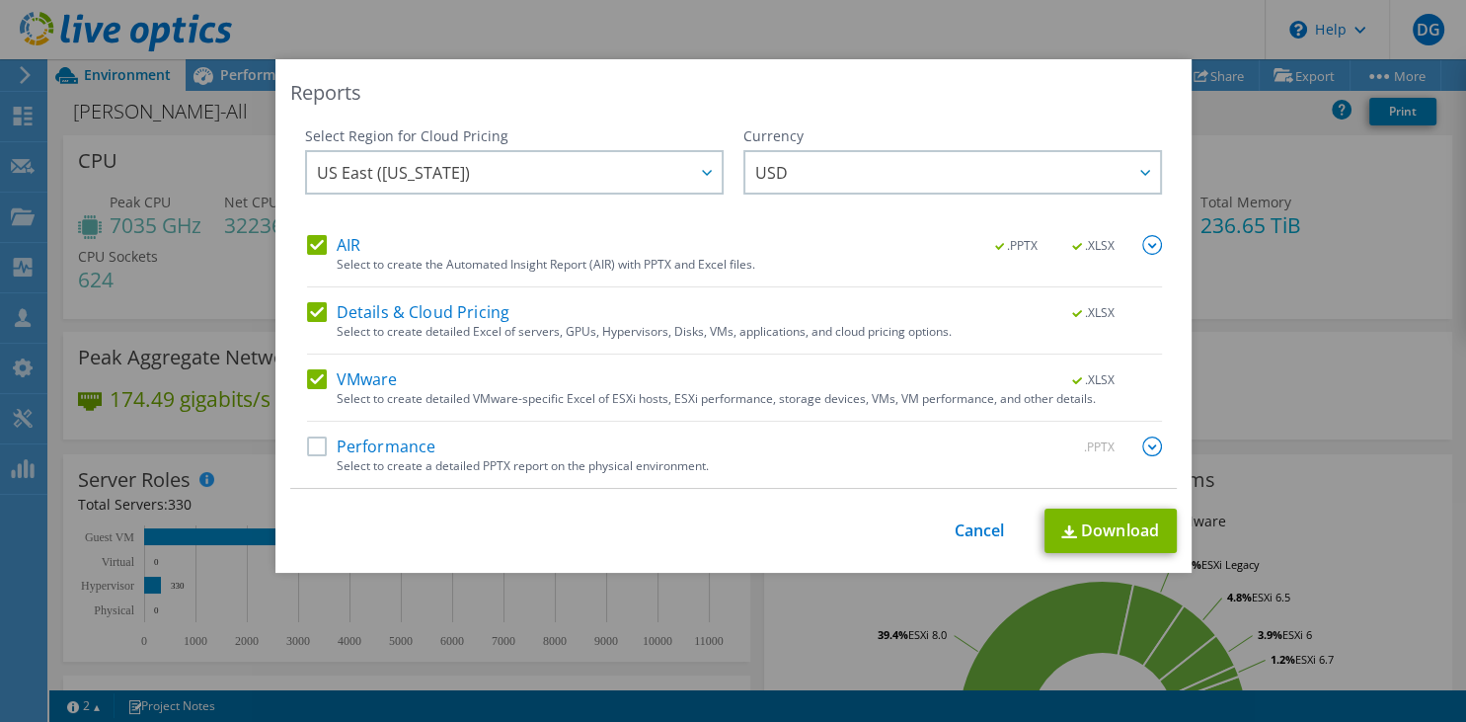
click at [322, 447] on label "Performance" at bounding box center [371, 446] width 129 height 20
click at [0, 0] on input "Performance" at bounding box center [0, 0] width 0 height 0
click at [1089, 531] on link "Download" at bounding box center [1111, 530] width 132 height 44
